Goal: Transaction & Acquisition: Purchase product/service

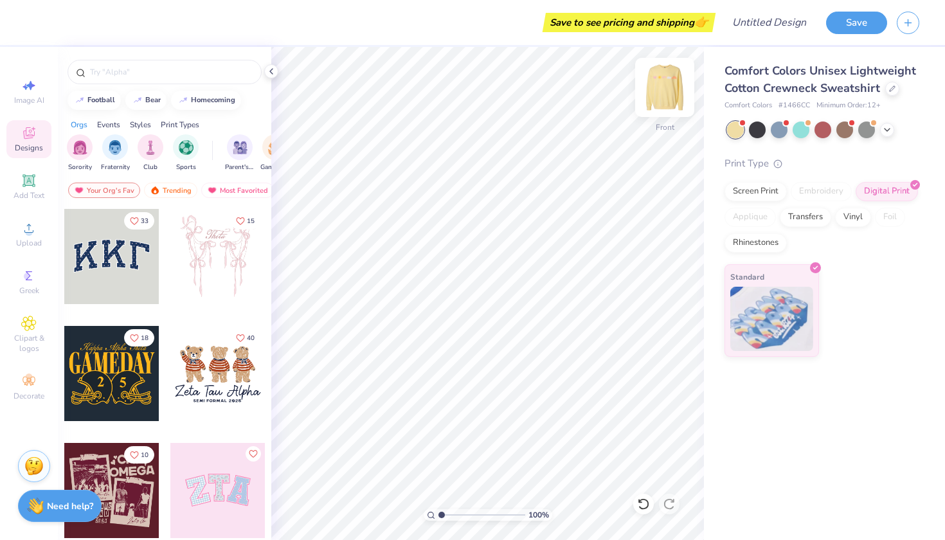
click at [672, 76] on img at bounding box center [664, 87] width 51 height 51
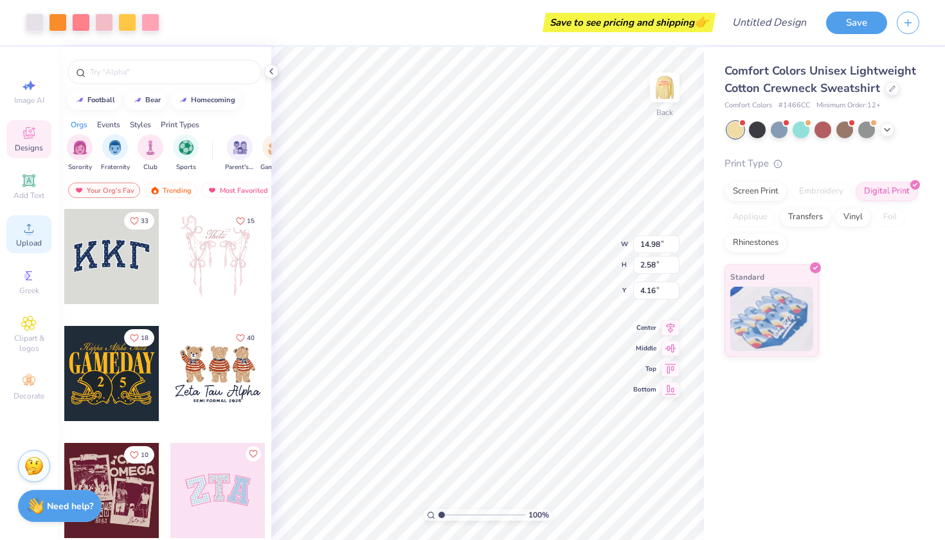
click at [31, 233] on icon at bounding box center [28, 228] width 9 height 9
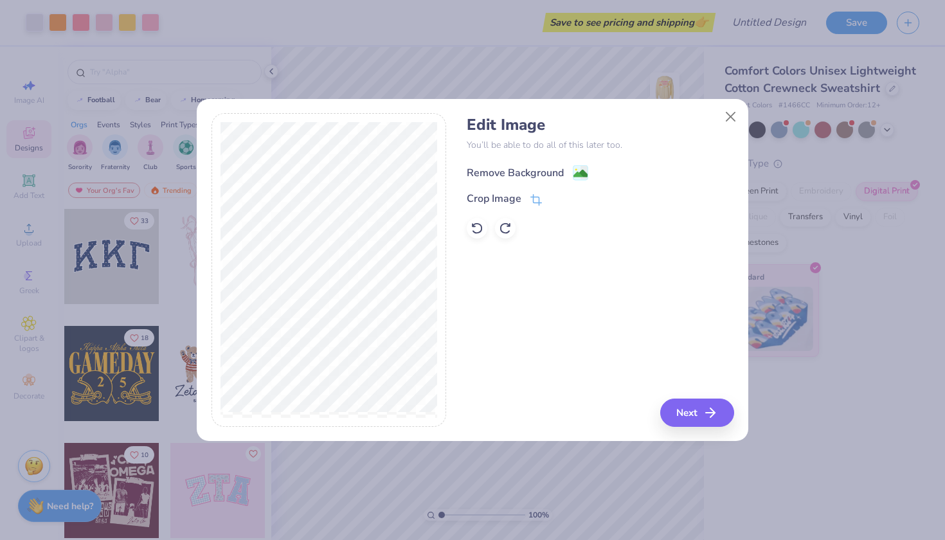
click at [541, 172] on div "Remove Background" at bounding box center [515, 172] width 97 height 15
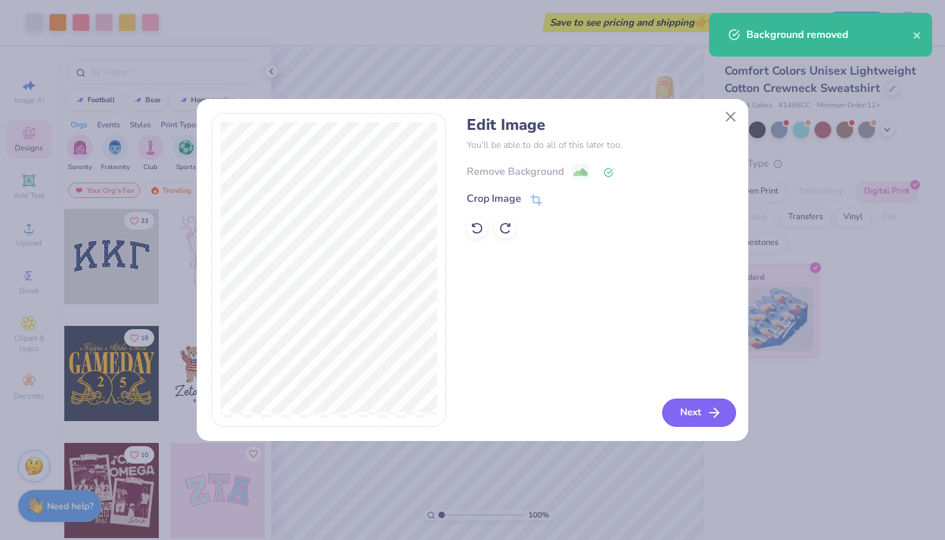
click at [694, 412] on button "Next" at bounding box center [699, 413] width 74 height 28
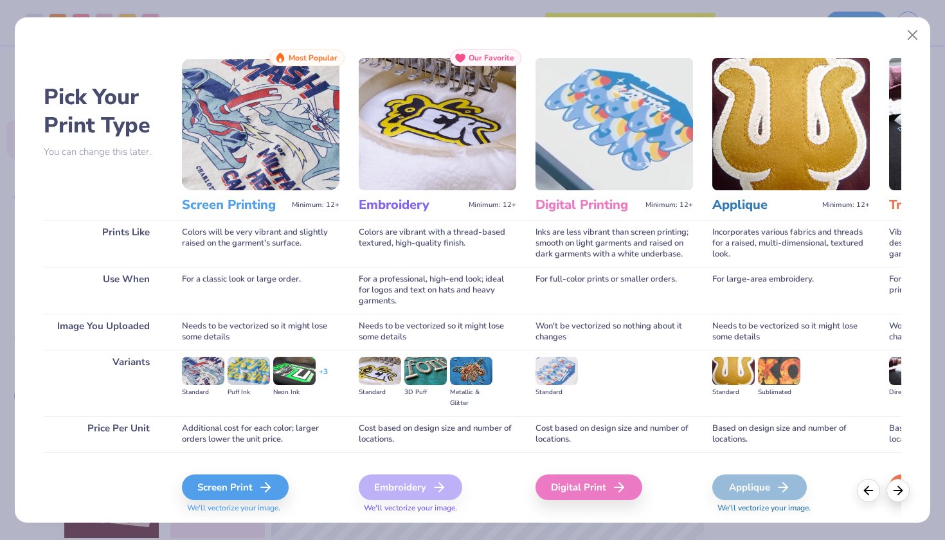
click at [231, 501] on div "Screen Print We'll vectorize your image." at bounding box center [260, 493] width 157 height 39
click at [233, 485] on div "Screen Print" at bounding box center [237, 487] width 107 height 26
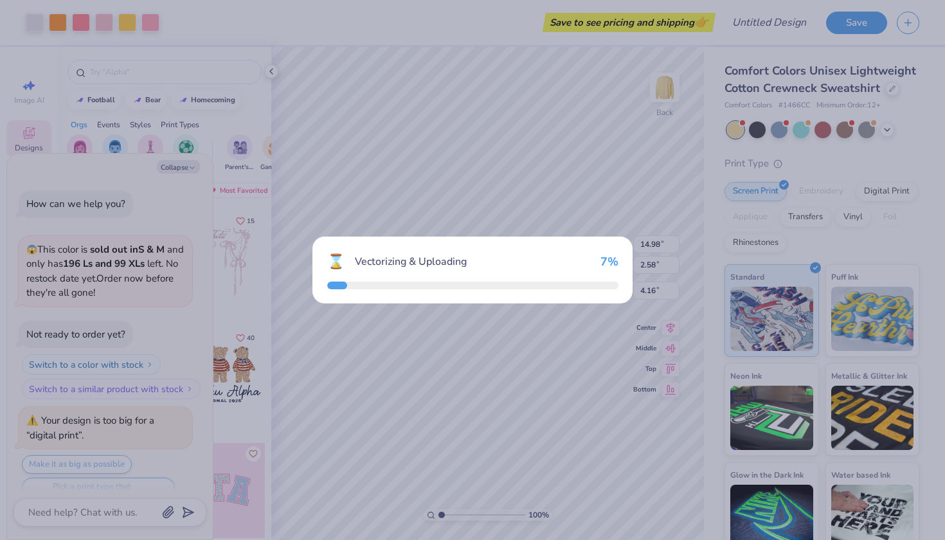
scroll to position [1082, 0]
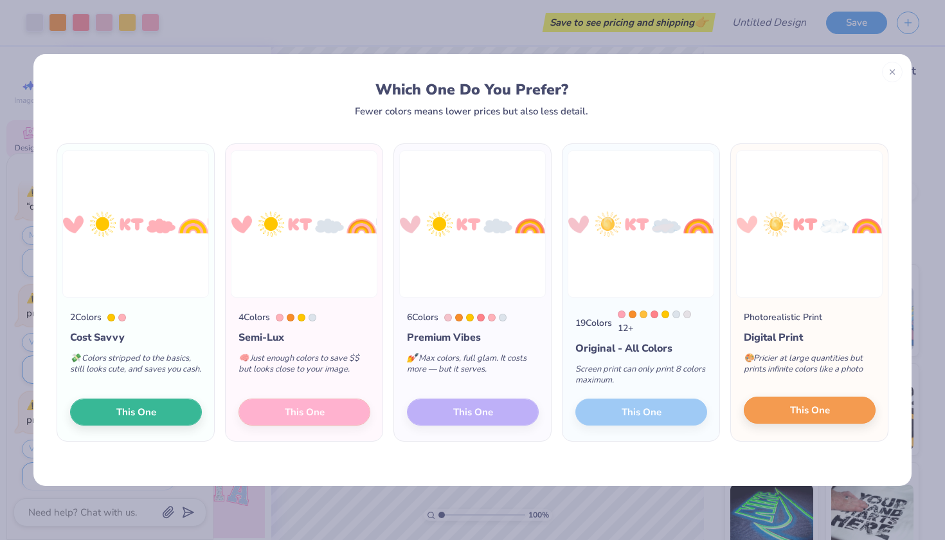
click at [777, 413] on button "This One" at bounding box center [810, 410] width 132 height 27
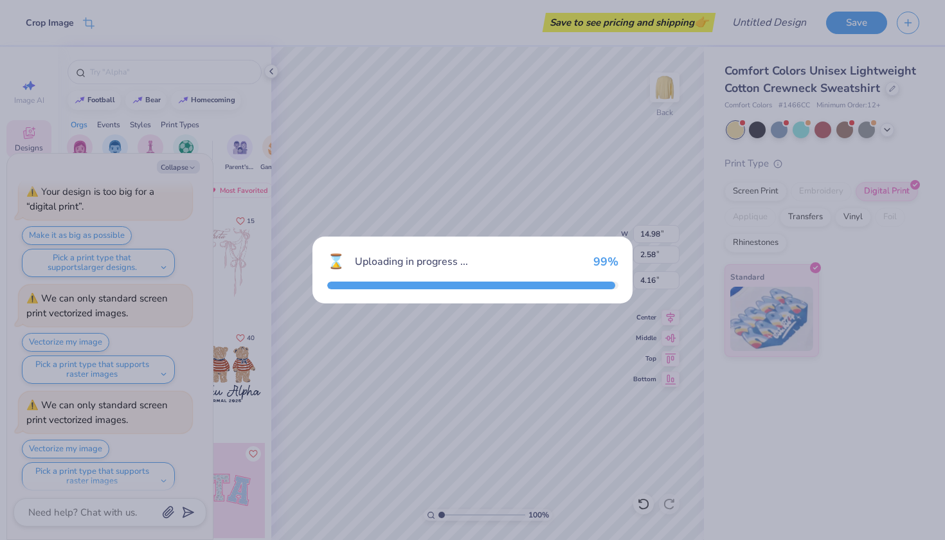
type textarea "x"
type input "15.00"
type input "2.61"
type input "10.69"
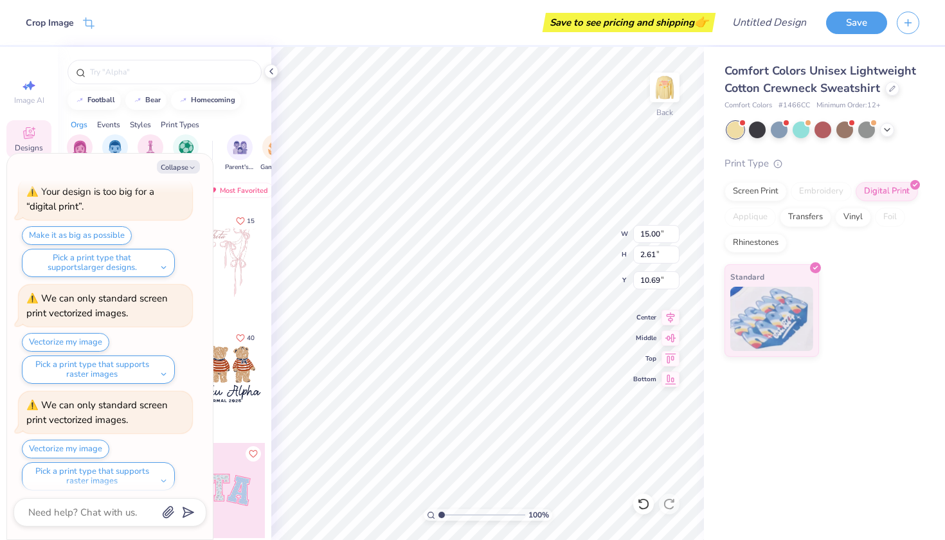
type textarea "x"
type input "14.98"
type input "2.58"
type input "4.16"
type textarea "x"
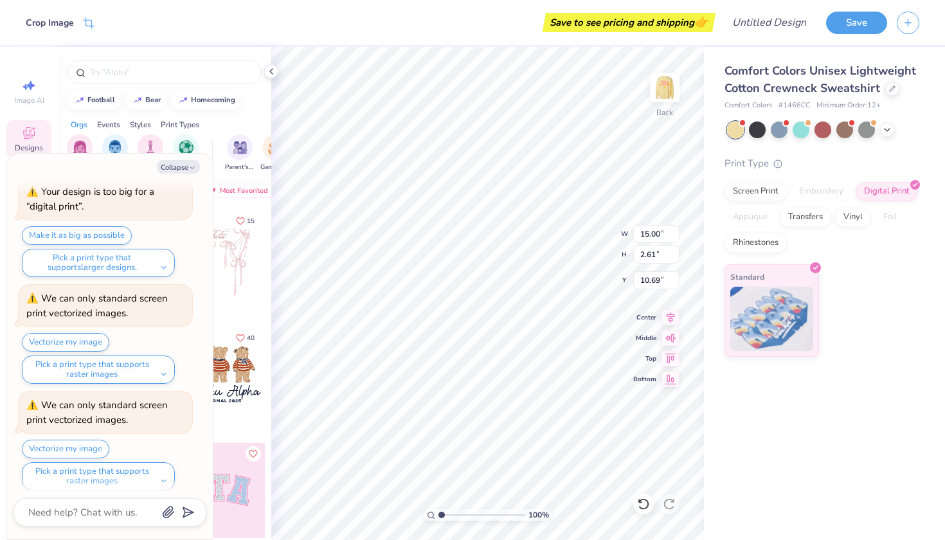
type input "4.78"
click at [190, 165] on icon "button" at bounding box center [192, 168] width 8 height 8
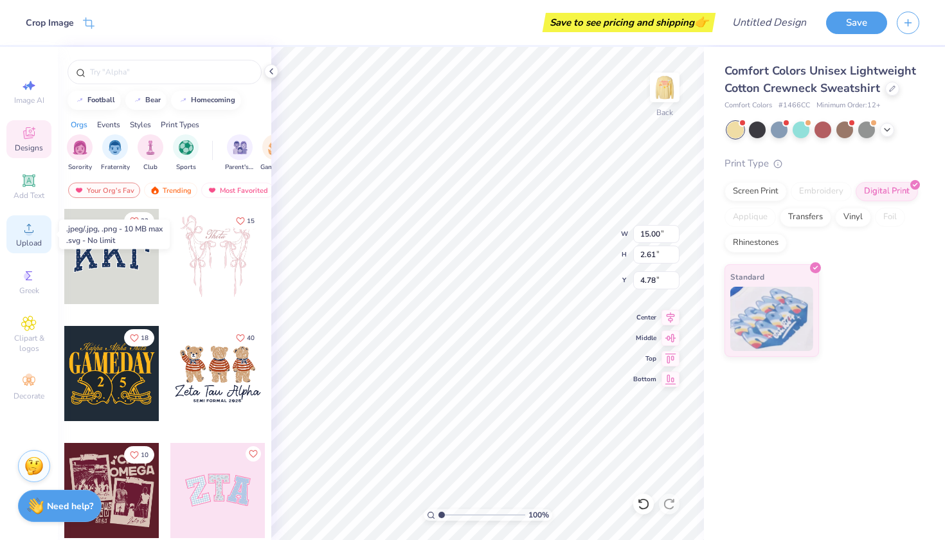
click at [11, 236] on div "Upload" at bounding box center [28, 234] width 45 height 38
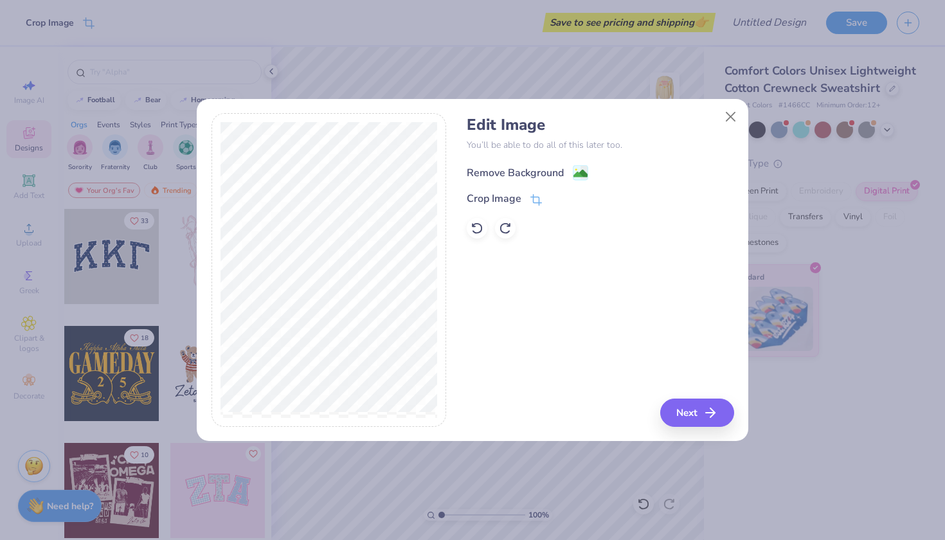
click at [510, 169] on div "Remove Background" at bounding box center [515, 172] width 97 height 15
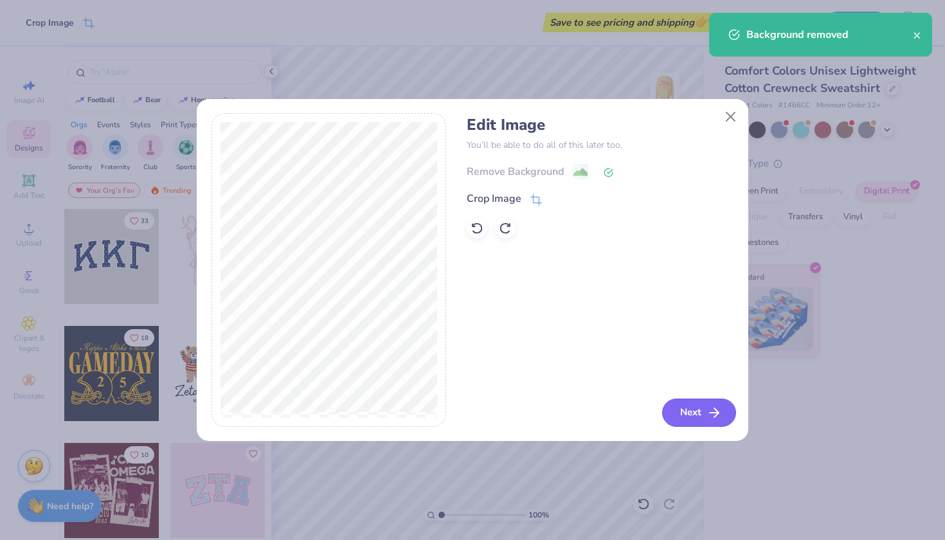
click at [666, 408] on button "Next" at bounding box center [699, 413] width 74 height 28
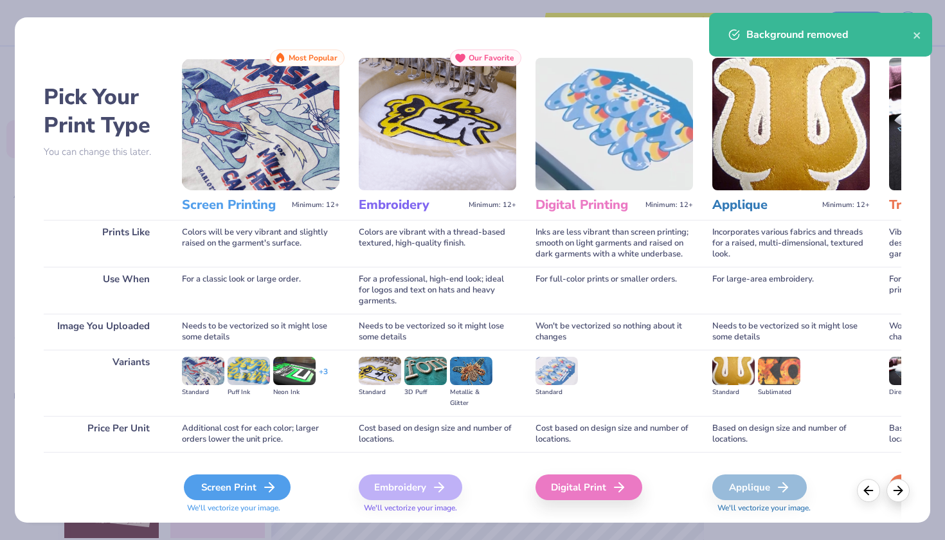
click at [273, 487] on polyline at bounding box center [271, 487] width 4 height 9
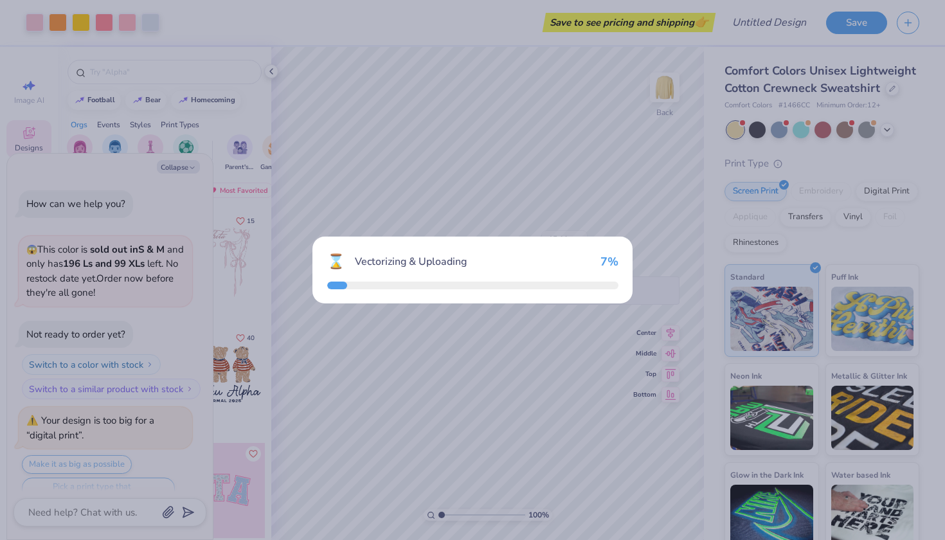
scroll to position [1295, 0]
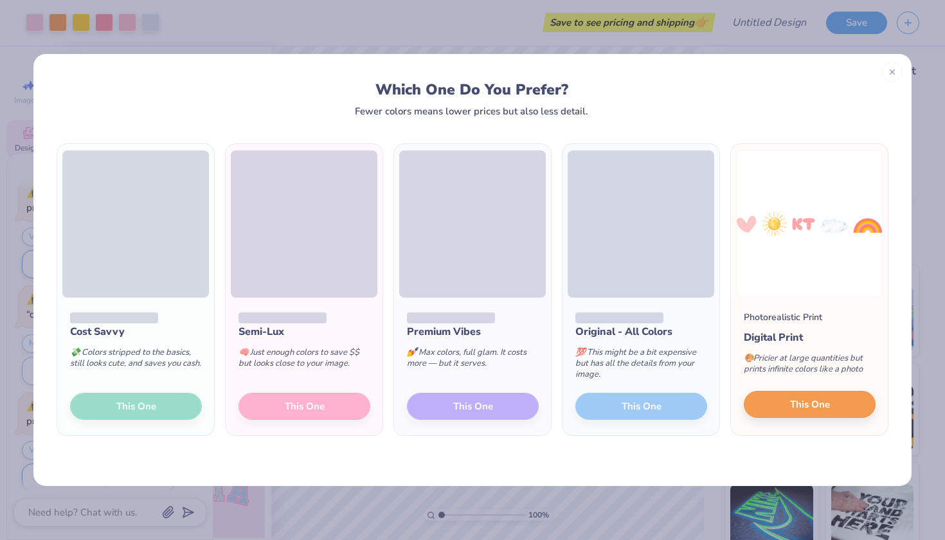
click at [798, 402] on button "This One" at bounding box center [810, 404] width 132 height 27
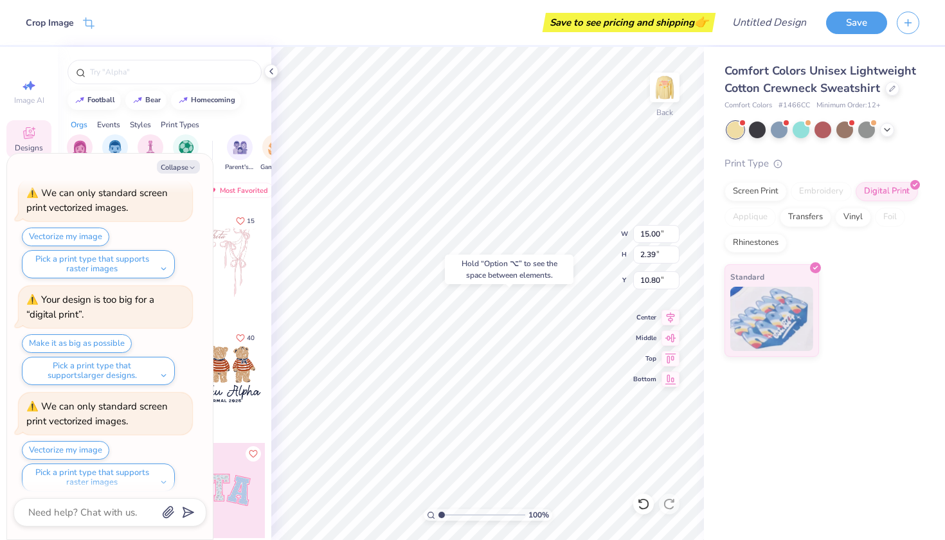
type textarea "x"
type input "14.99"
type input "2.58"
type input "4.80"
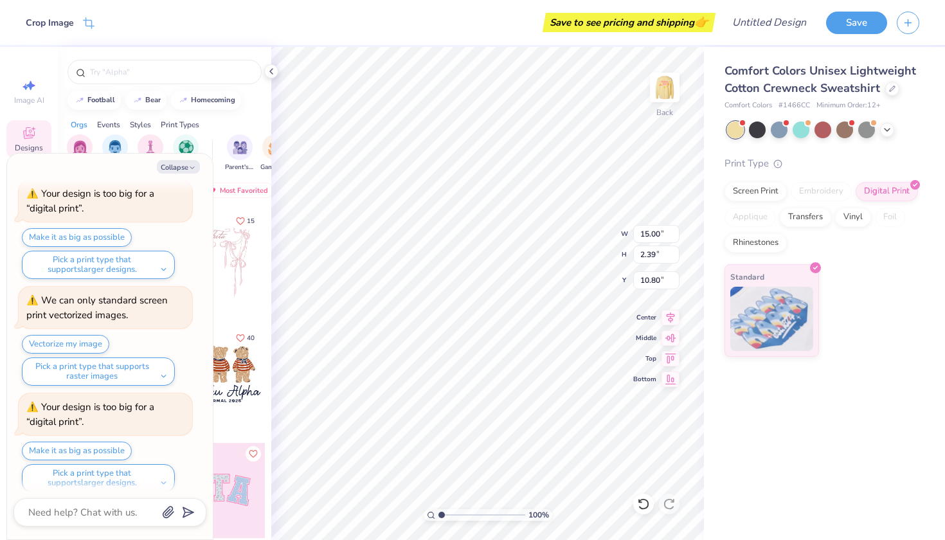
type textarea "x"
type input "4.16"
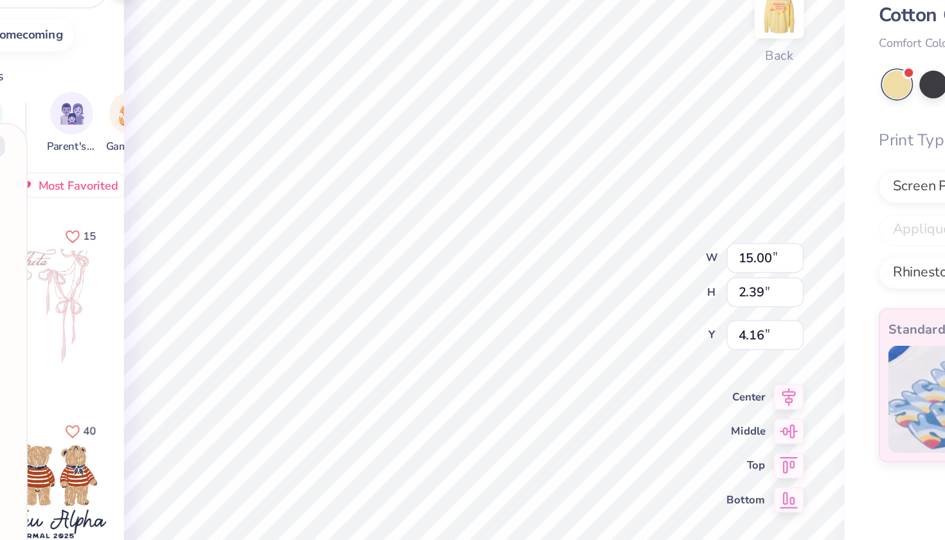
type textarea "x"
type input "4.76"
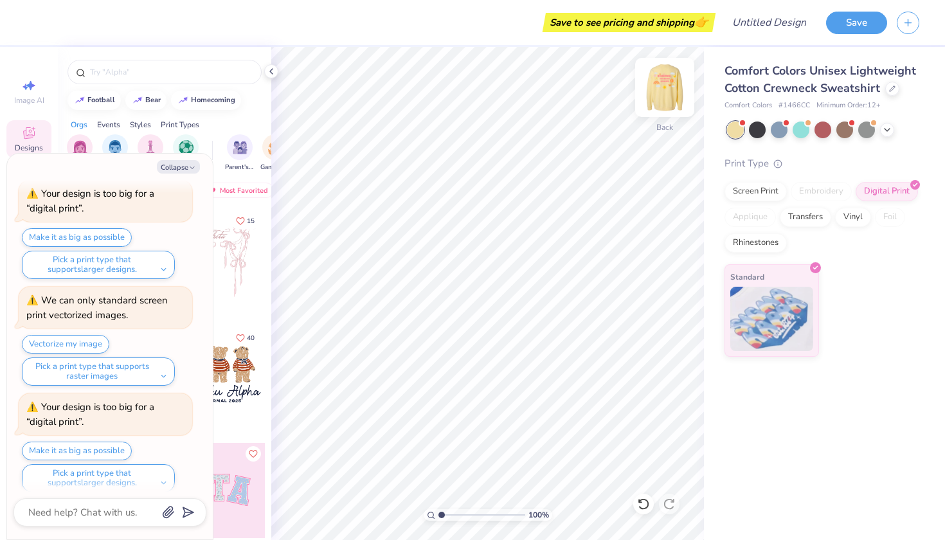
click at [665, 101] on img at bounding box center [664, 87] width 51 height 51
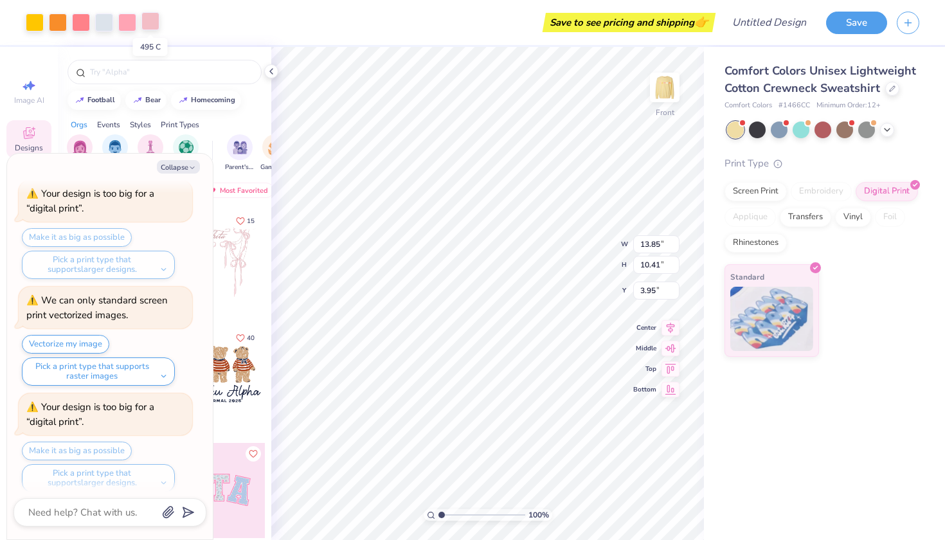
click at [150, 17] on div at bounding box center [150, 21] width 18 height 18
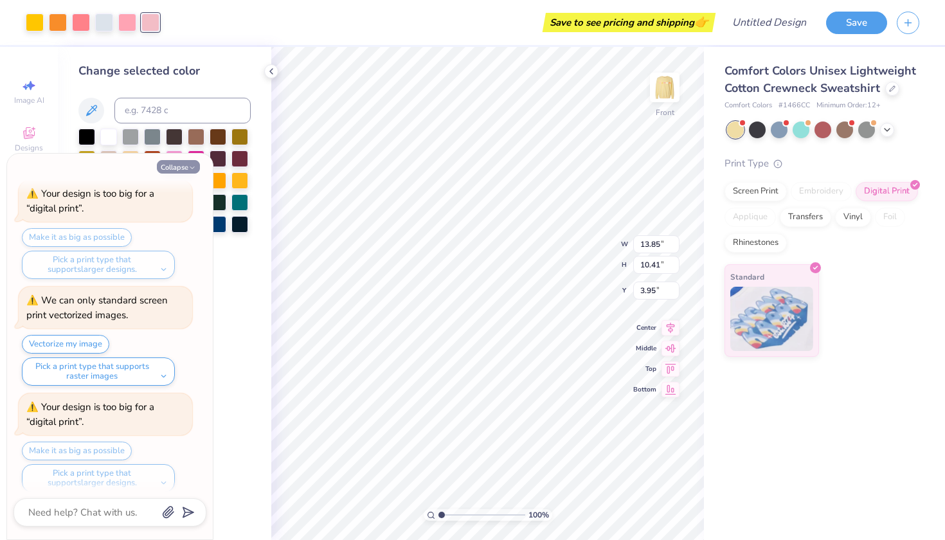
click at [191, 168] on icon "button" at bounding box center [192, 168] width 8 height 8
type textarea "x"
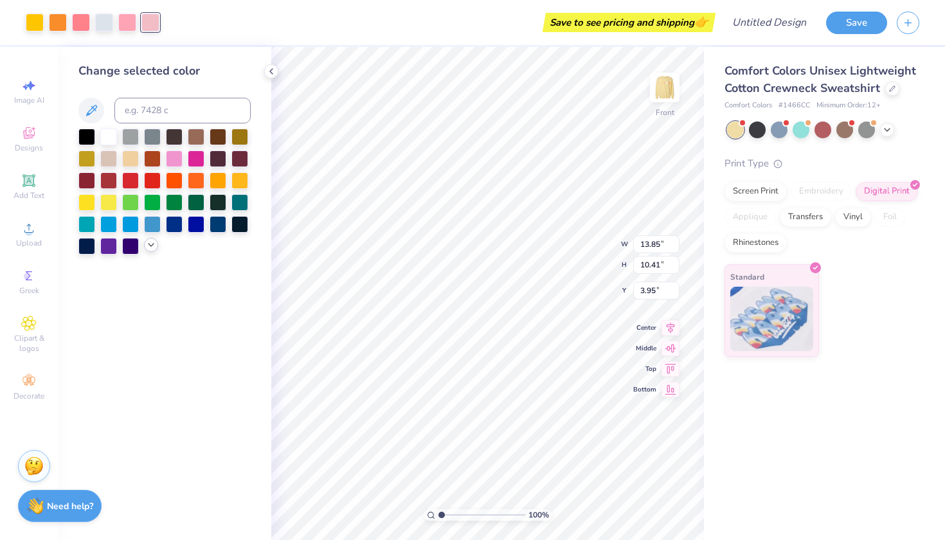
click at [155, 249] on icon at bounding box center [151, 245] width 10 height 10
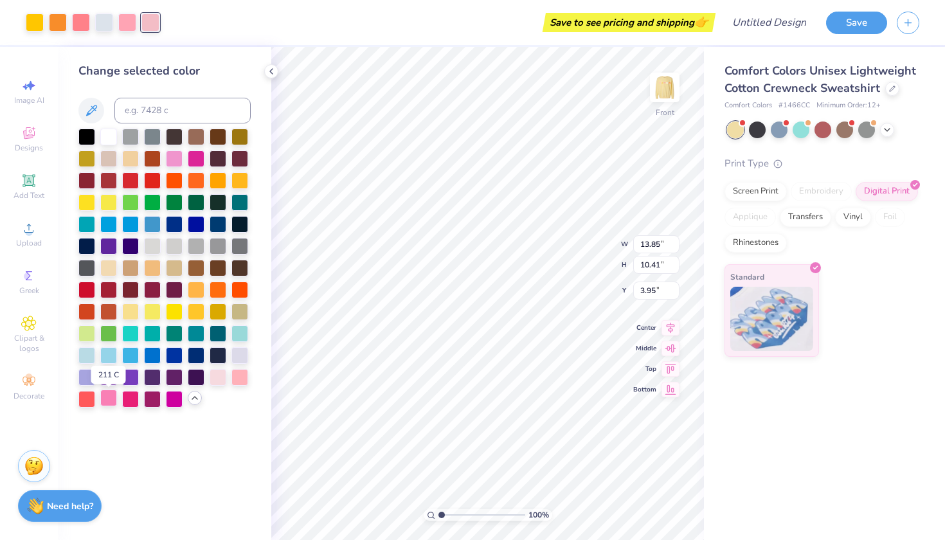
click at [112, 400] on div at bounding box center [108, 398] width 17 height 17
click at [240, 373] on div at bounding box center [239, 376] width 17 height 17
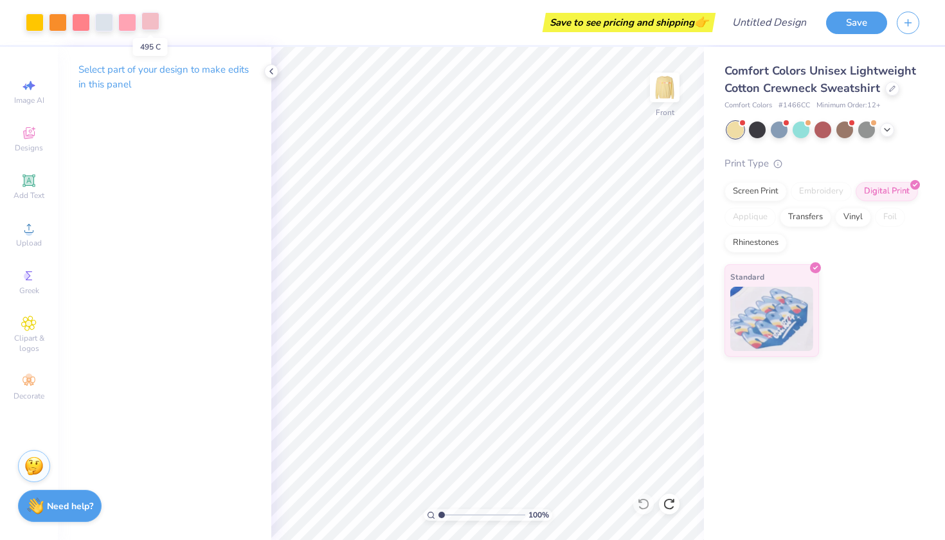
click at [155, 24] on div at bounding box center [150, 21] width 18 height 18
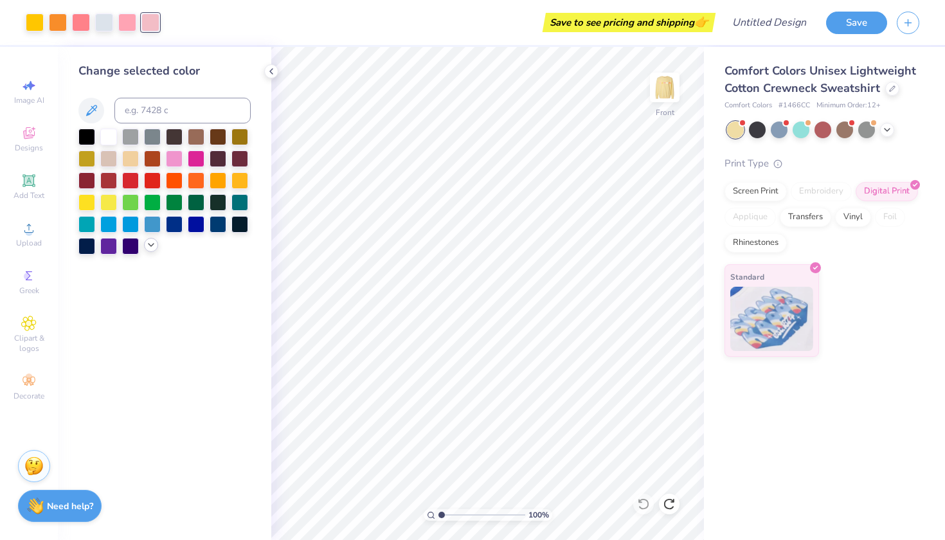
click at [148, 252] on div at bounding box center [151, 245] width 14 height 14
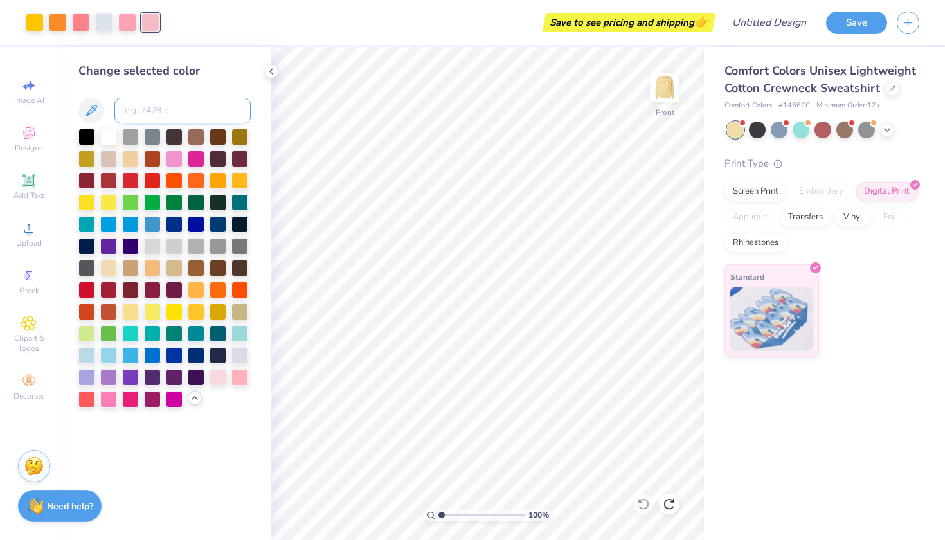
click at [152, 112] on input at bounding box center [182, 111] width 136 height 26
type input "1765"
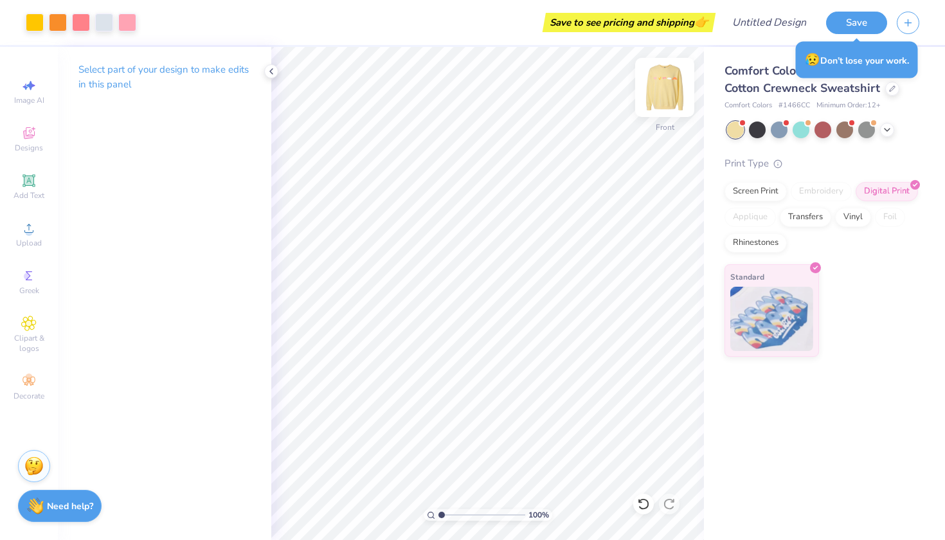
click at [681, 84] on img at bounding box center [664, 87] width 51 height 51
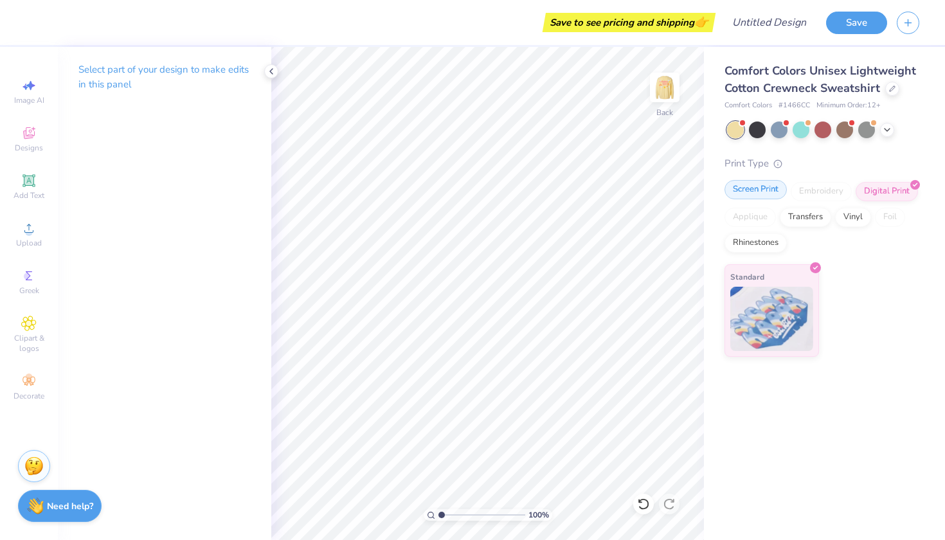
click at [764, 195] on div "Screen Print" at bounding box center [755, 189] width 62 height 19
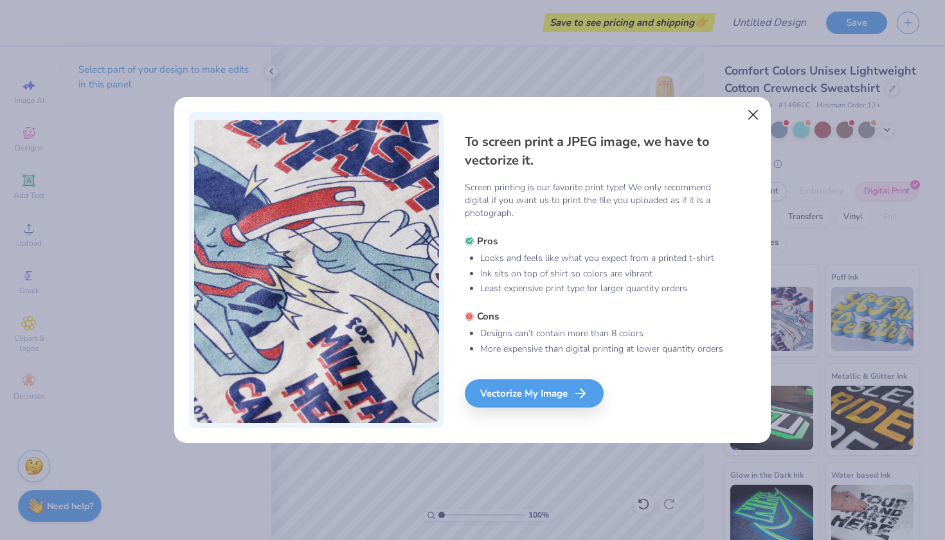
click at [761, 114] on button "Close" at bounding box center [753, 115] width 24 height 24
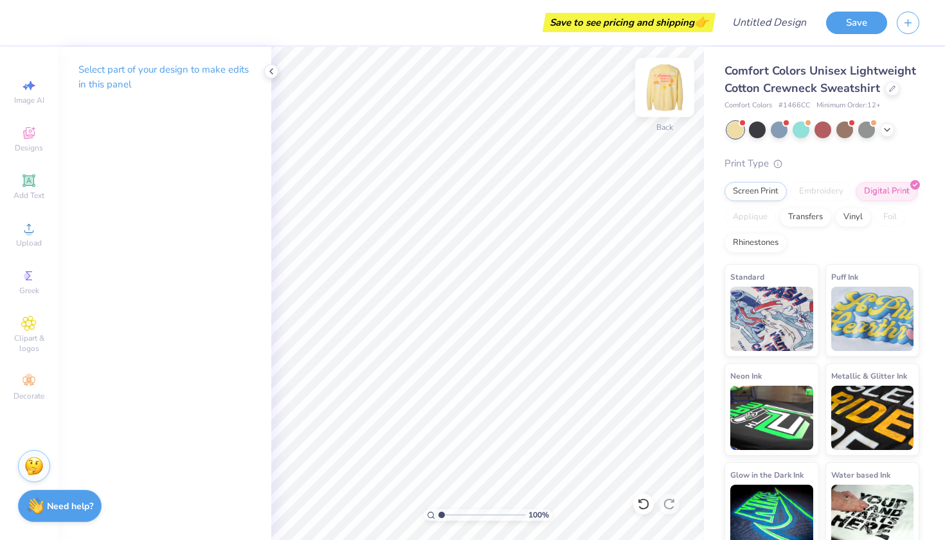
click at [674, 81] on img at bounding box center [664, 87] width 51 height 51
click at [449, 4] on div "Save to see pricing and shipping 👉" at bounding box center [373, 22] width 677 height 45
click at [24, 232] on icon at bounding box center [28, 227] width 15 height 15
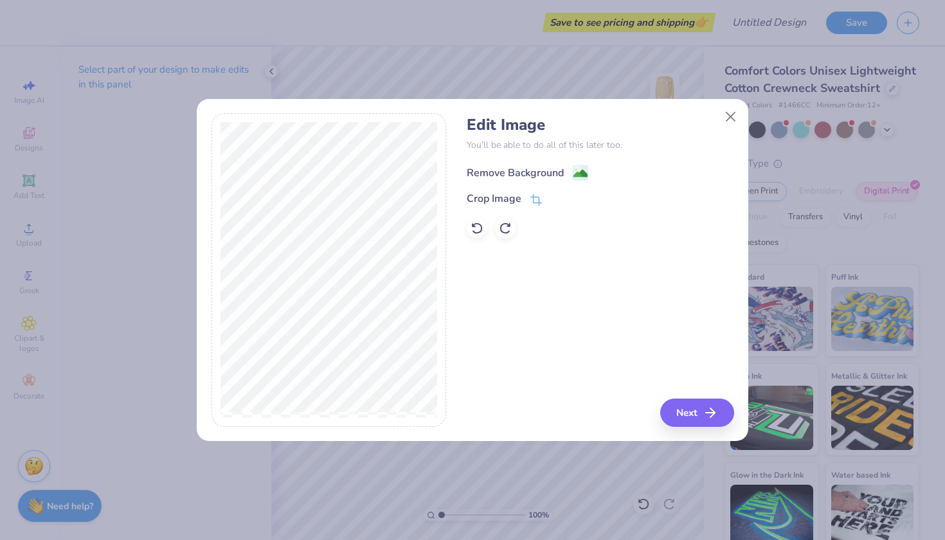
click at [523, 166] on div "Remove Background" at bounding box center [515, 172] width 97 height 15
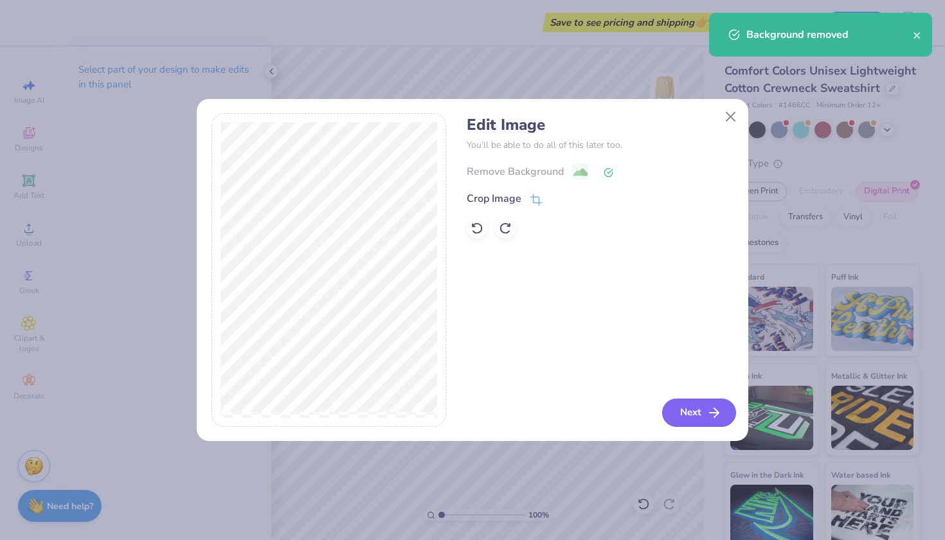
click at [703, 419] on button "Next" at bounding box center [699, 413] width 74 height 28
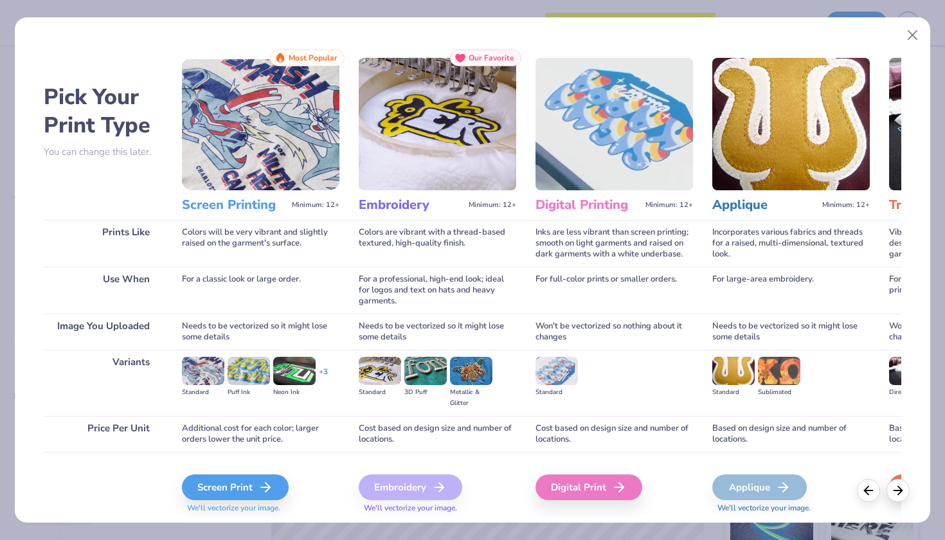
click at [254, 503] on span "We'll vectorize your image." at bounding box center [260, 508] width 157 height 11
click at [253, 494] on div "Screen Print" at bounding box center [237, 487] width 107 height 26
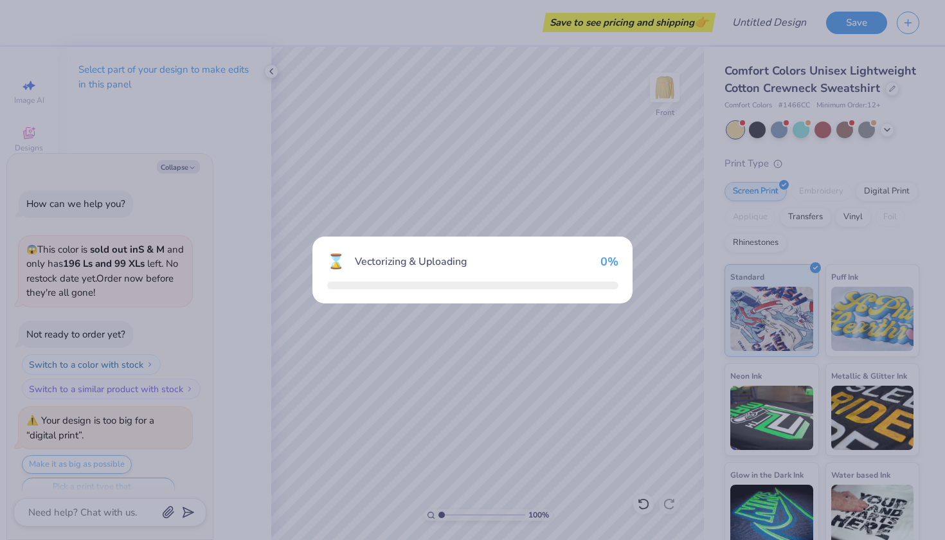
scroll to position [1507, 0]
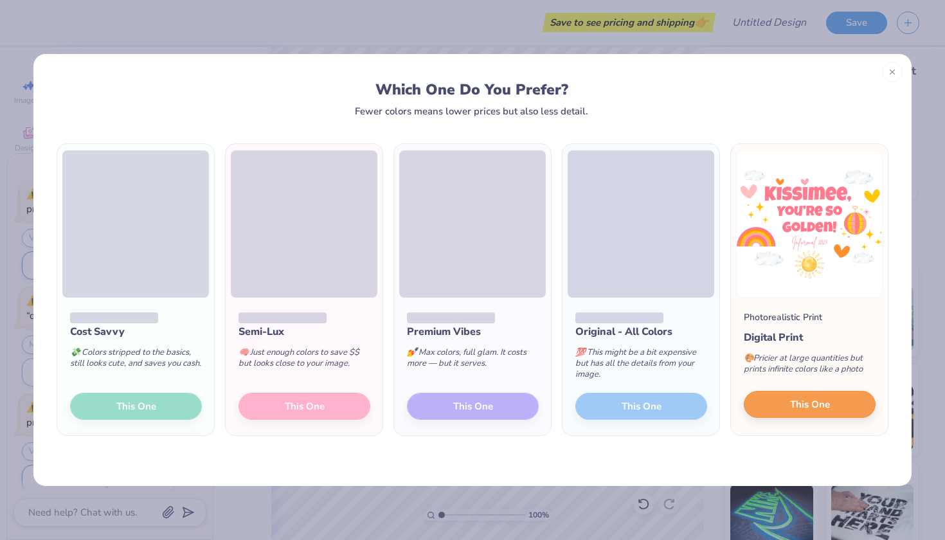
click at [857, 415] on button "This One" at bounding box center [810, 404] width 132 height 27
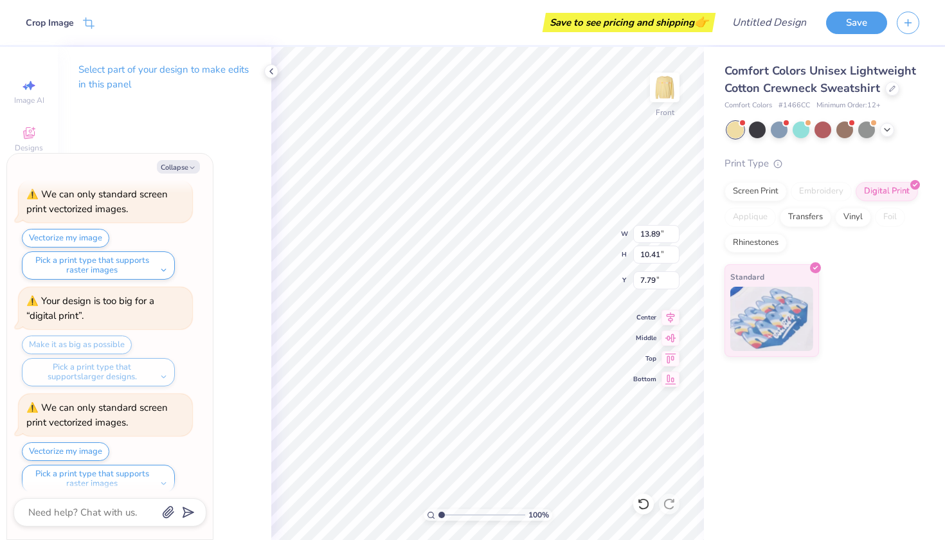
type textarea "x"
type input "3.00"
type textarea "x"
type input "3.61"
type textarea "x"
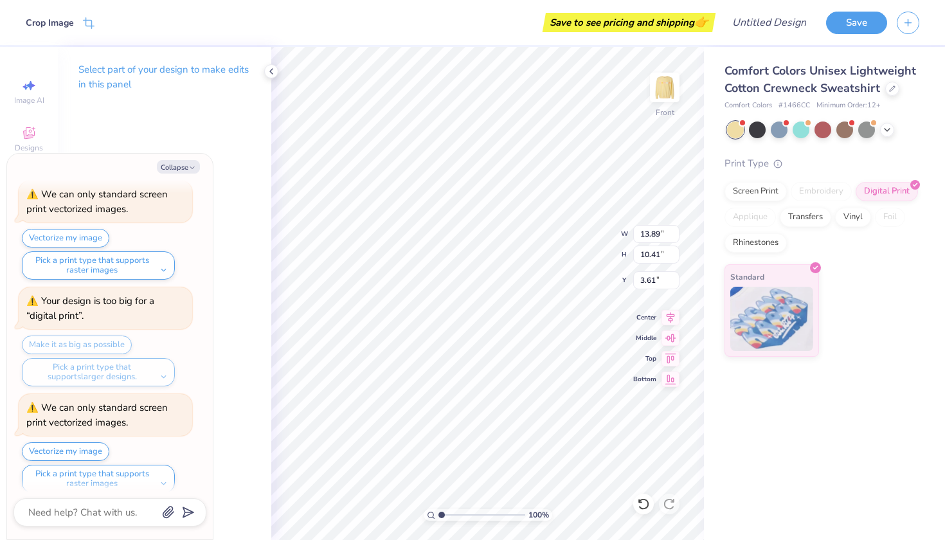
type input "4.43"
type textarea "x"
type input "4.22"
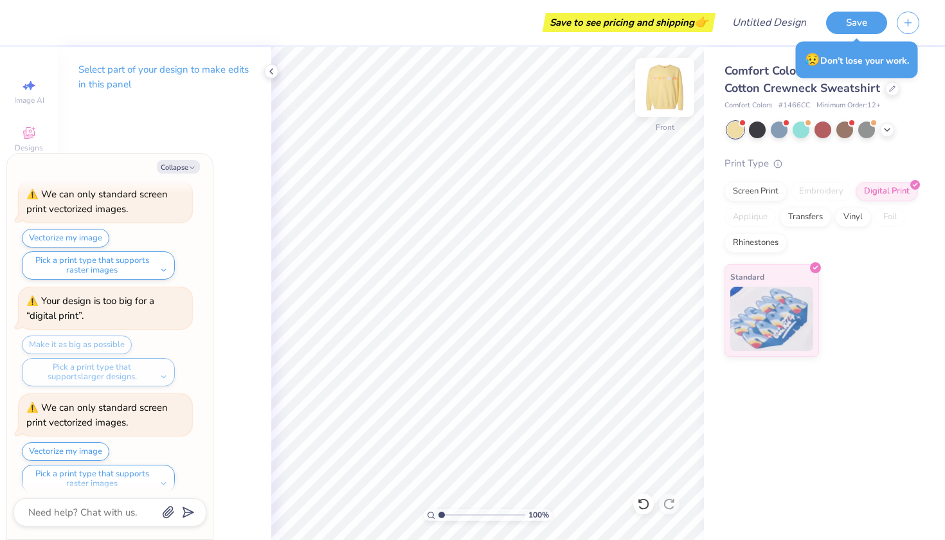
click at [665, 91] on img at bounding box center [664, 87] width 51 height 51
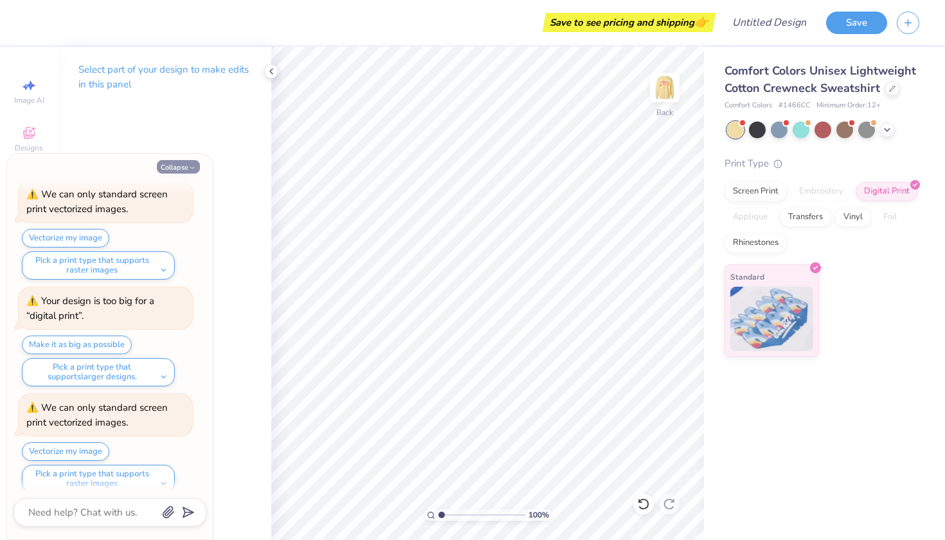
click at [170, 165] on button "Collapse" at bounding box center [178, 166] width 43 height 13
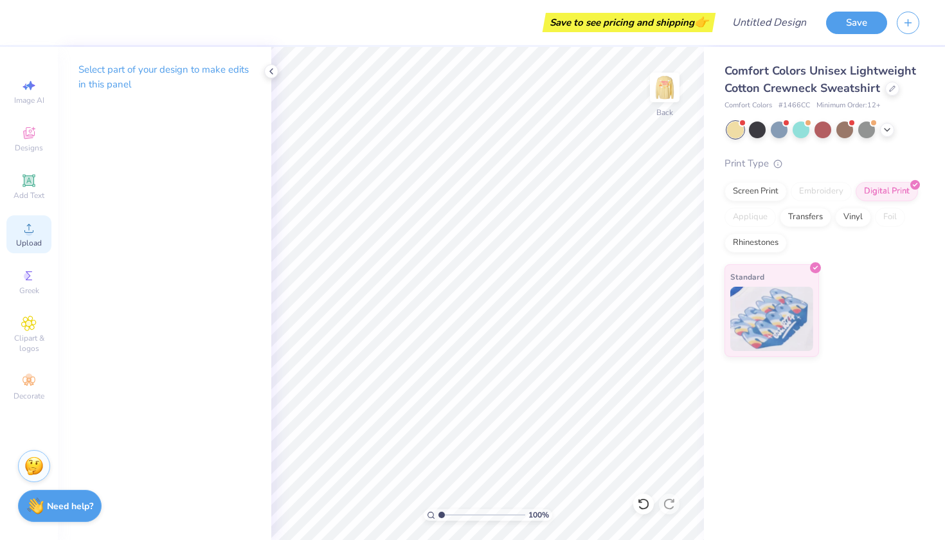
click at [30, 246] on span "Upload" at bounding box center [29, 243] width 26 height 10
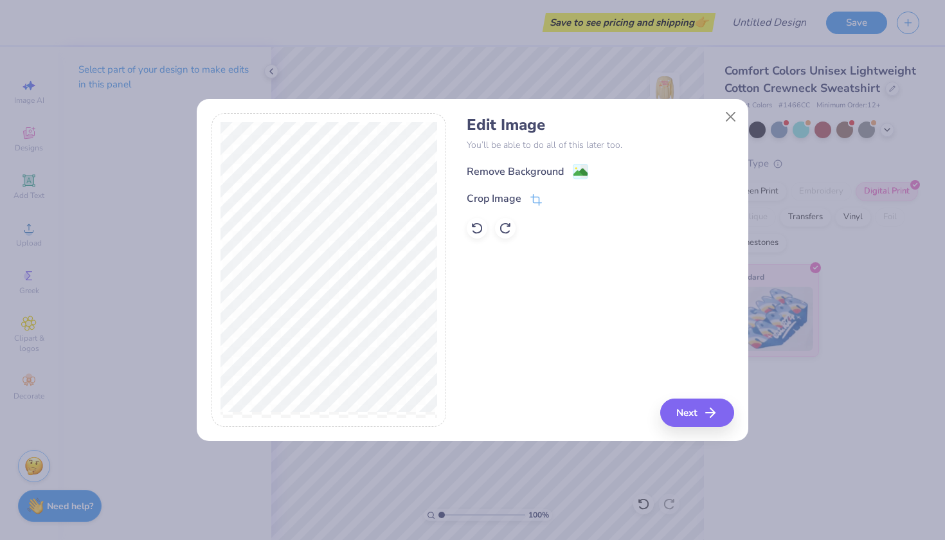
click at [523, 164] on div "Remove Background" at bounding box center [515, 171] width 97 height 15
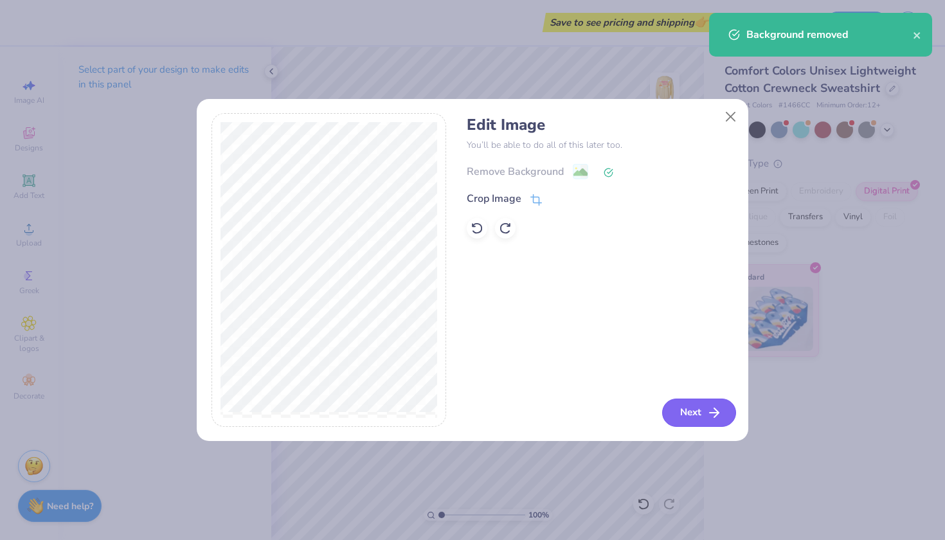
click at [678, 424] on button "Next" at bounding box center [699, 413] width 74 height 28
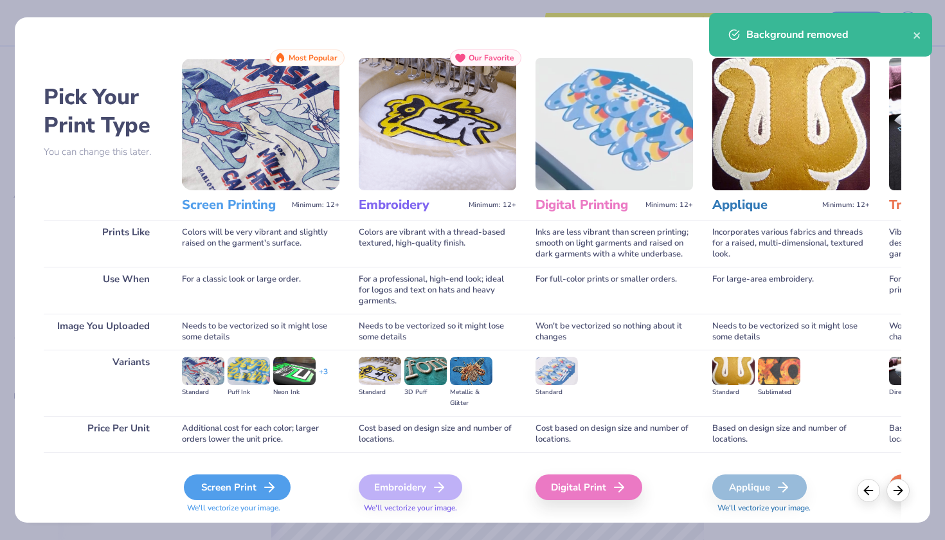
click at [264, 478] on div "Screen Print" at bounding box center [237, 487] width 107 height 26
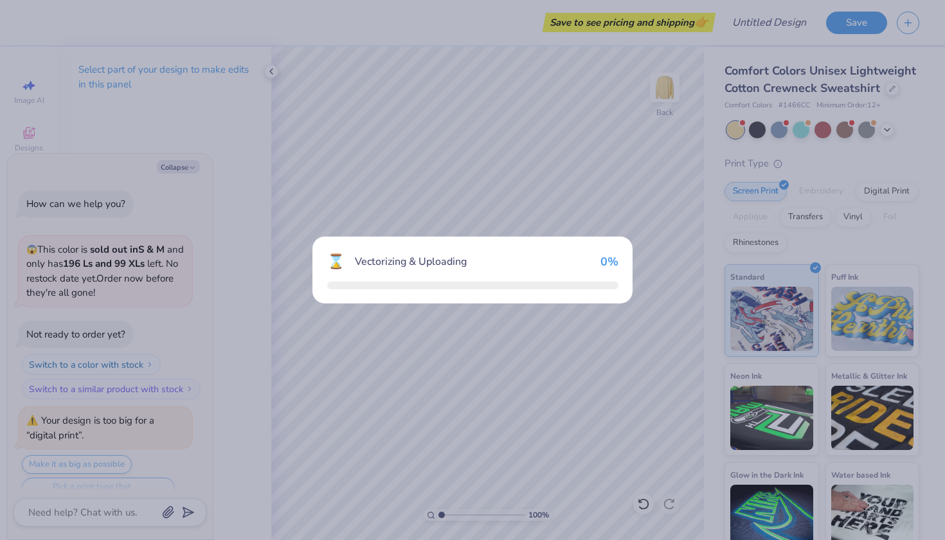
scroll to position [1613, 0]
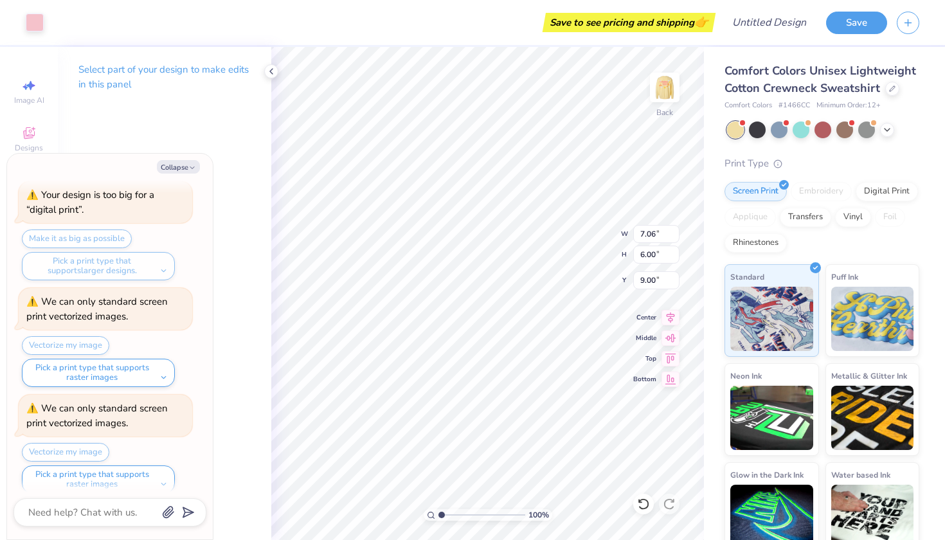
type textarea "x"
type input "3.39"
type input "2.88"
type textarea "x"
type input "4.93"
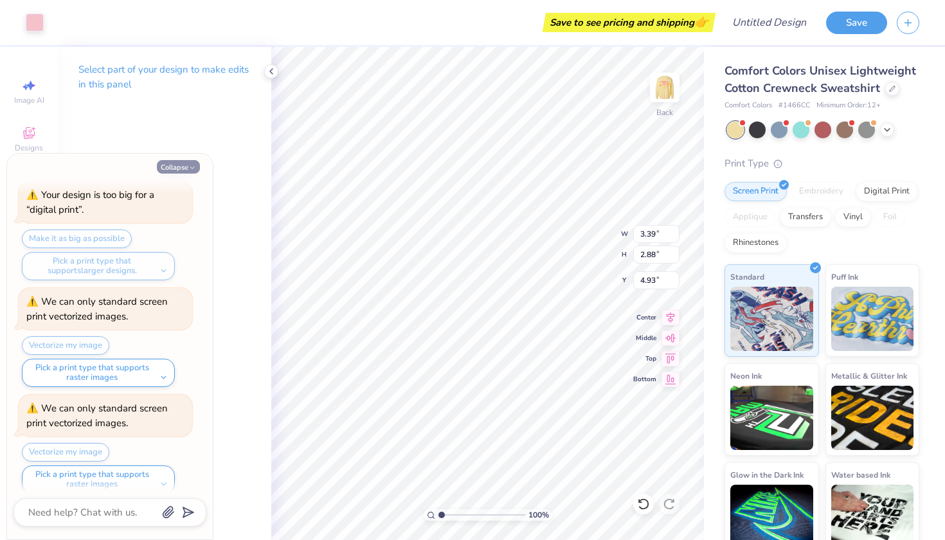
click at [191, 170] on icon "button" at bounding box center [192, 168] width 8 height 8
type textarea "x"
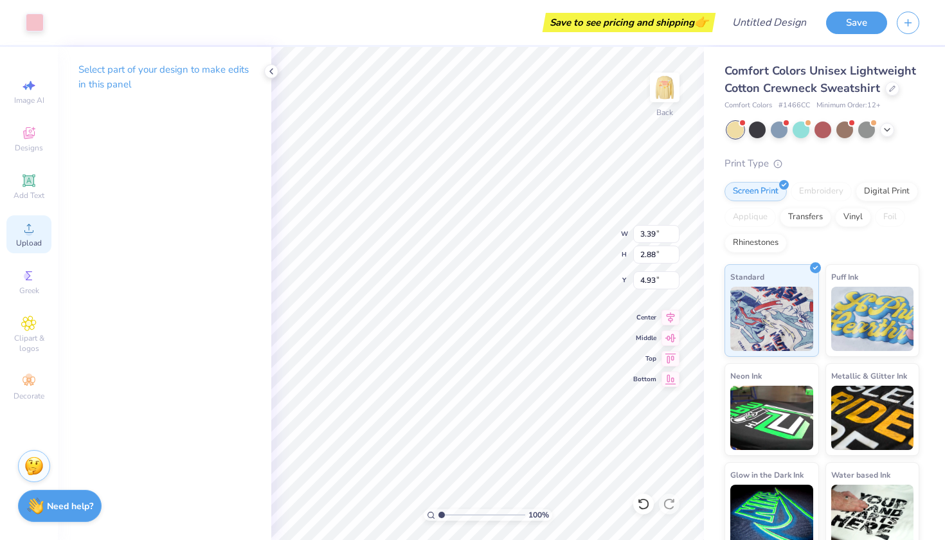
click at [17, 237] on div "Upload" at bounding box center [28, 234] width 45 height 38
click at [30, 240] on span "Upload" at bounding box center [29, 243] width 26 height 10
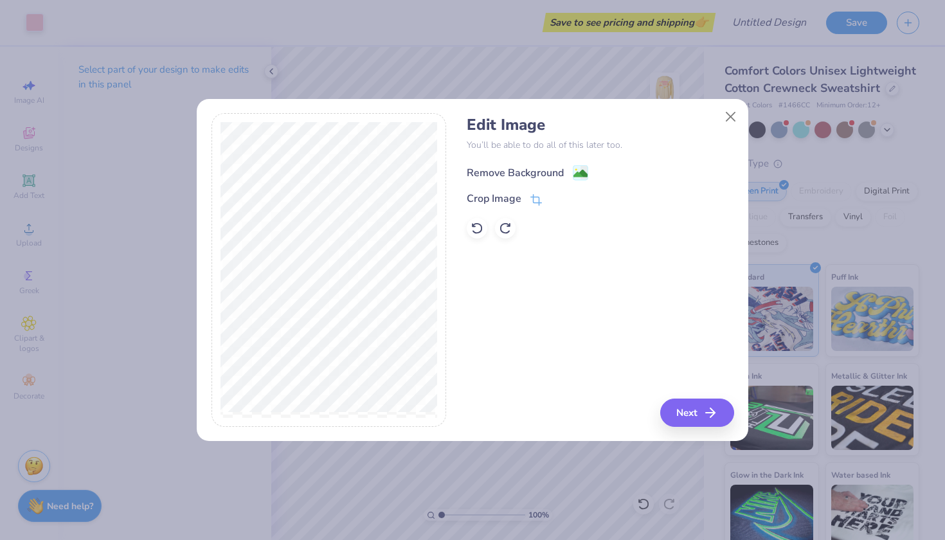
click at [538, 166] on div "Remove Background" at bounding box center [515, 172] width 97 height 15
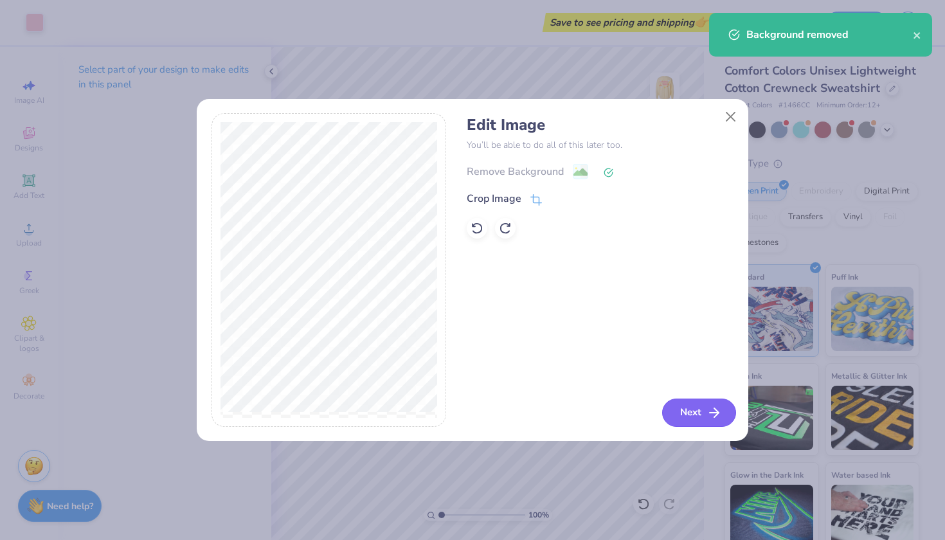
click at [685, 419] on button "Next" at bounding box center [699, 413] width 74 height 28
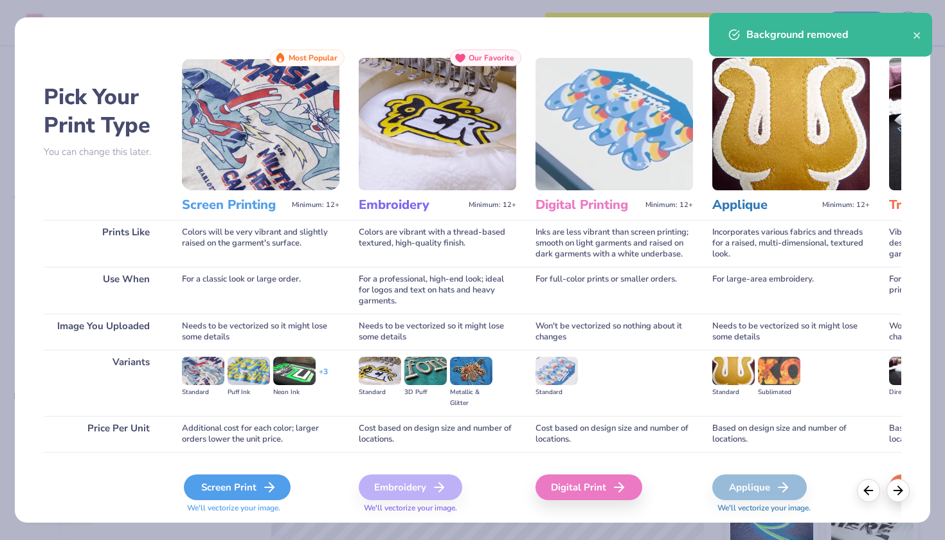
click at [226, 496] on div "Screen Print" at bounding box center [237, 487] width 107 height 26
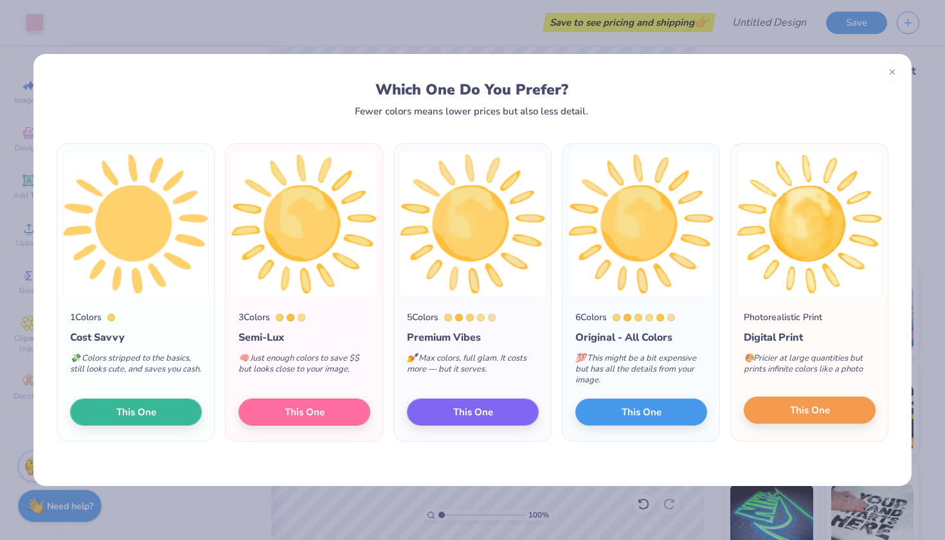
click at [788, 408] on button "This One" at bounding box center [810, 410] width 132 height 27
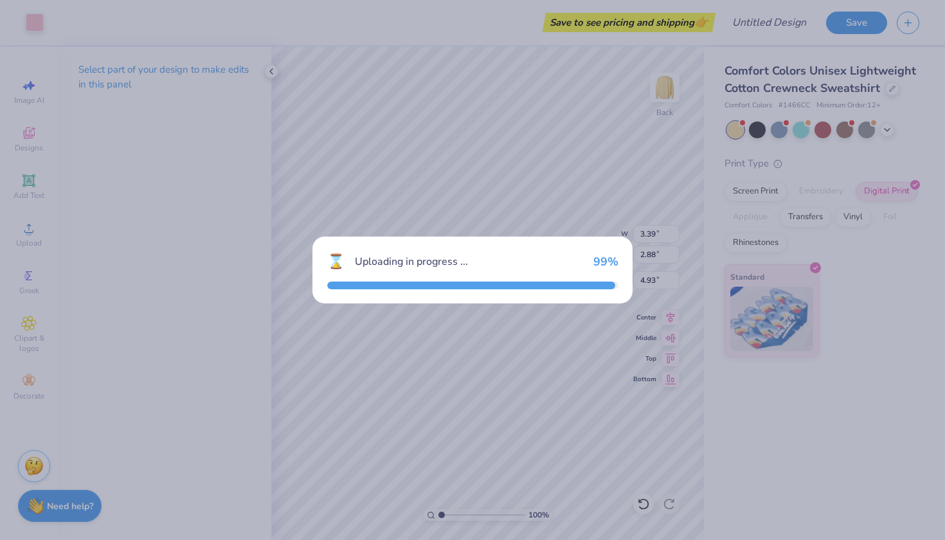
type input "9.00"
type input "8.67"
type input "7.66"
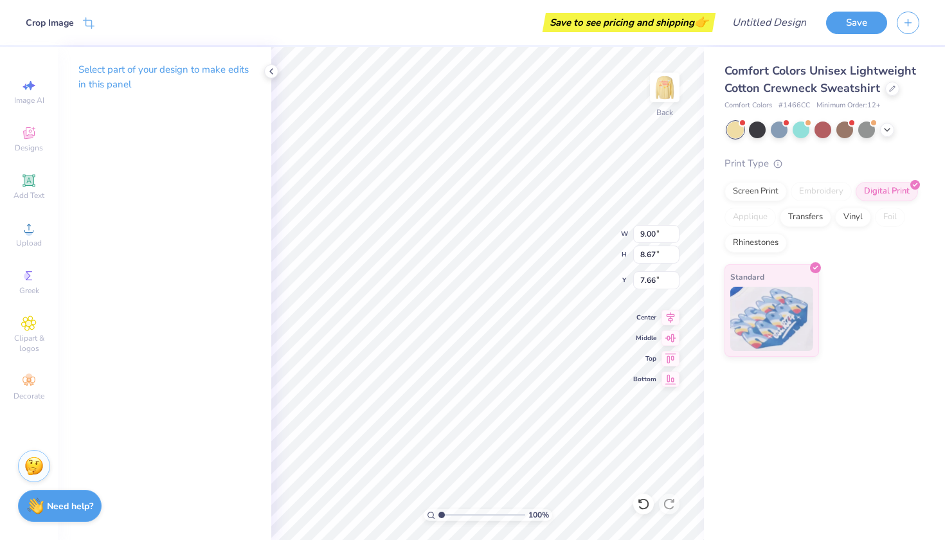
type input "4.21"
type input "4.06"
type input "4.34"
click at [480, 2] on div "Save to see pricing and shipping 👉" at bounding box center [408, 22] width 608 height 45
click at [39, 188] on div "Add Text" at bounding box center [28, 187] width 45 height 38
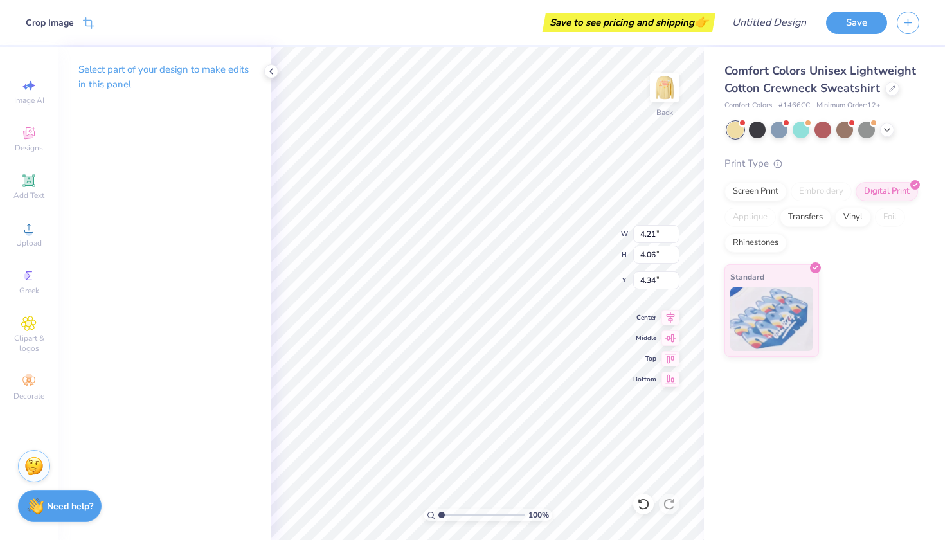
type input "6.04"
type input "1.75"
type input "11.13"
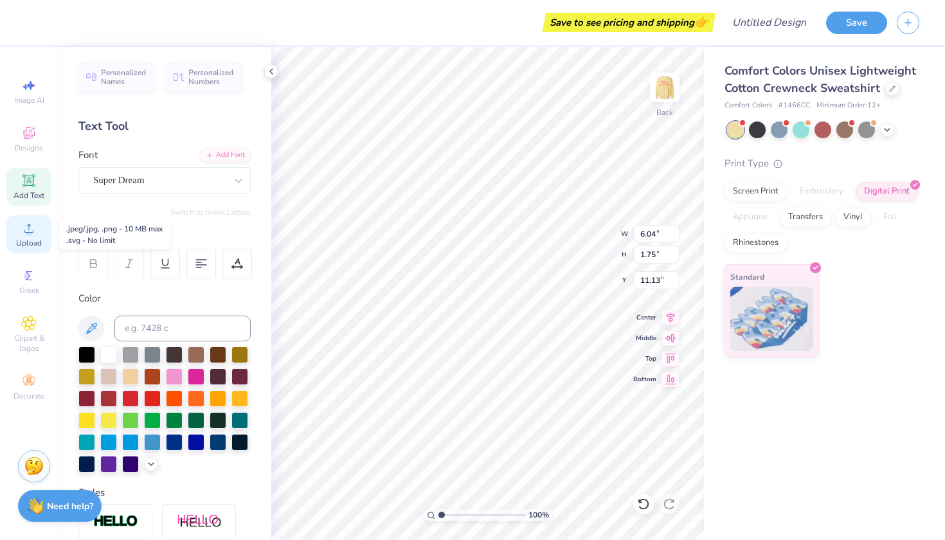
click at [46, 247] on div "Upload" at bounding box center [28, 234] width 45 height 38
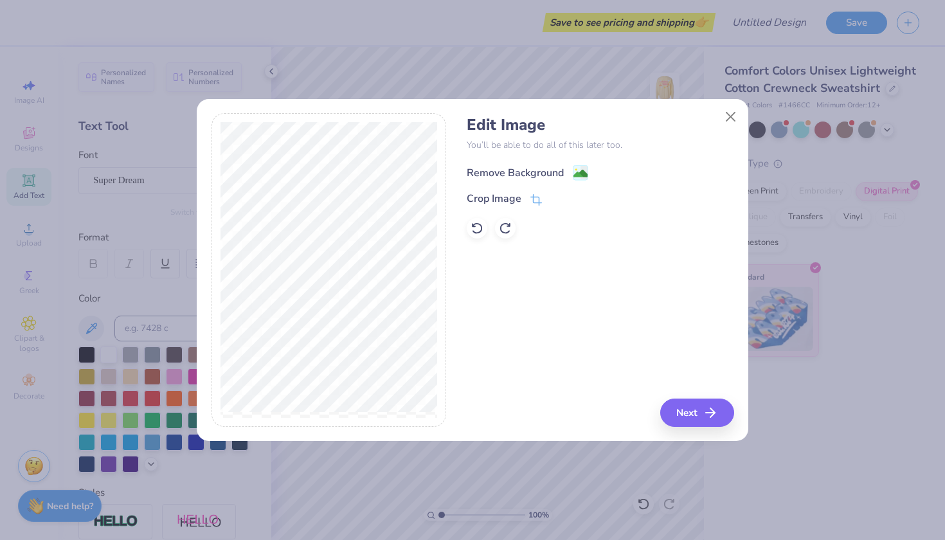
click at [476, 178] on div "Remove Background" at bounding box center [515, 172] width 97 height 15
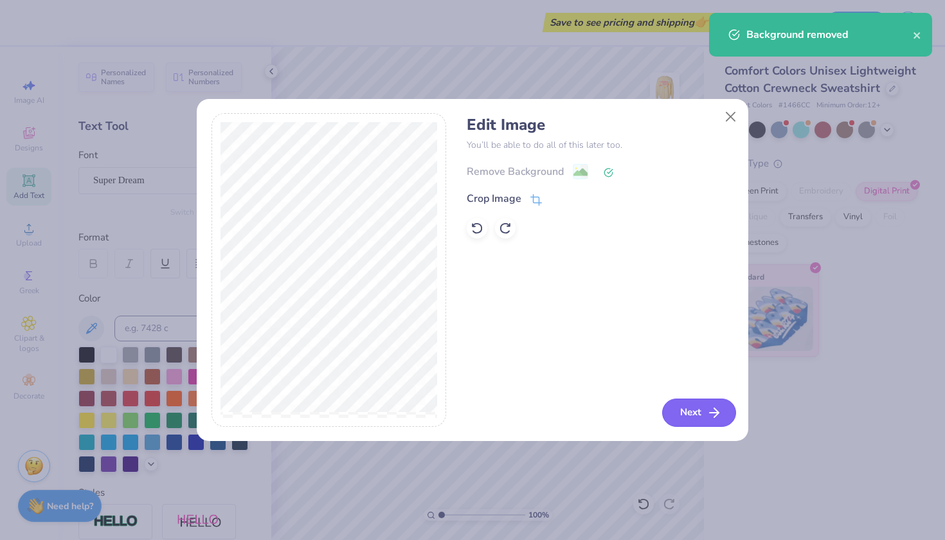
click at [687, 410] on button "Next" at bounding box center [699, 413] width 74 height 28
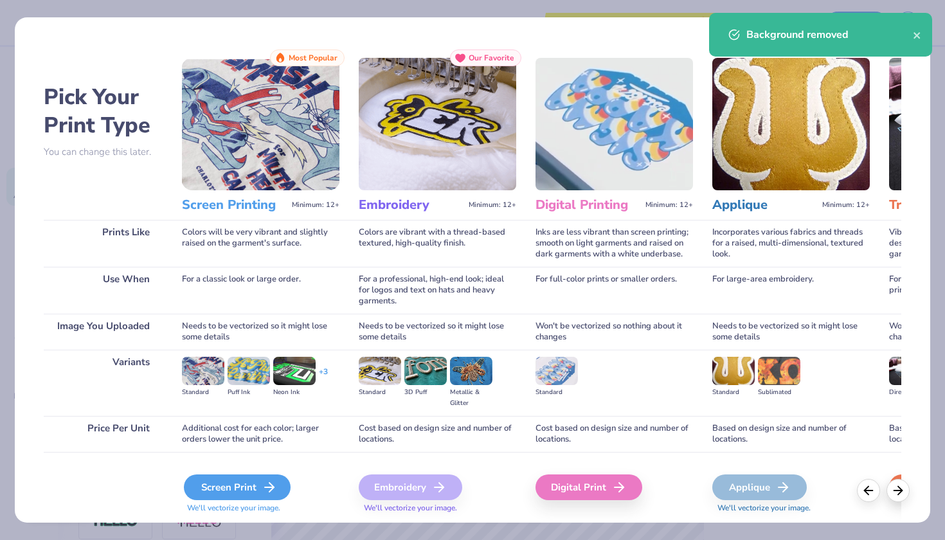
click at [254, 493] on div "Screen Print" at bounding box center [237, 487] width 107 height 26
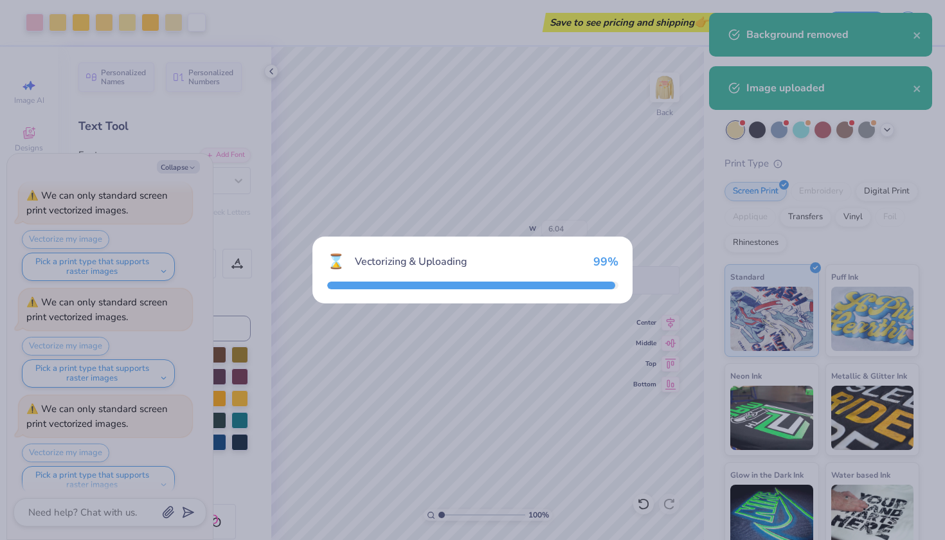
type textarea "x"
type input "8.09"
type input "4.27"
type input "9.87"
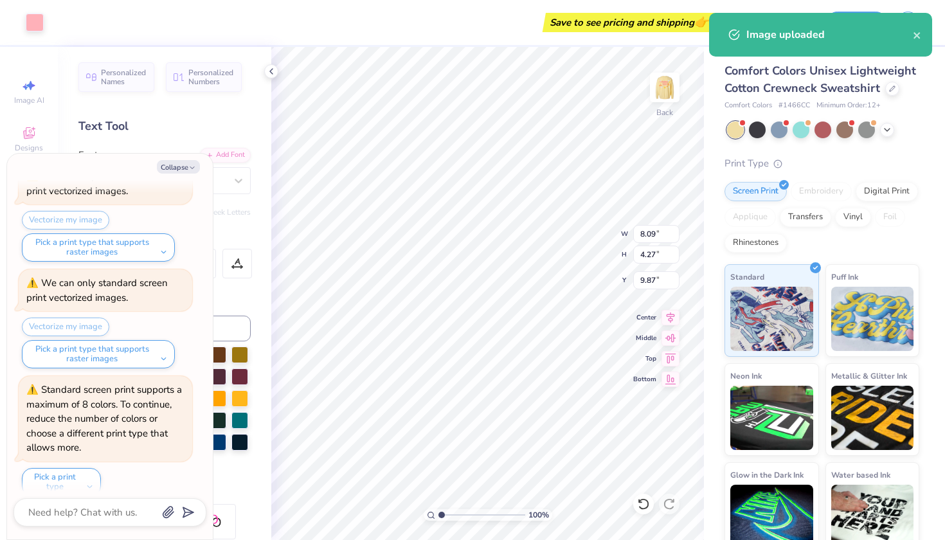
type textarea "x"
type input "16.21"
type textarea "x"
type input "6.04"
type input "1.75"
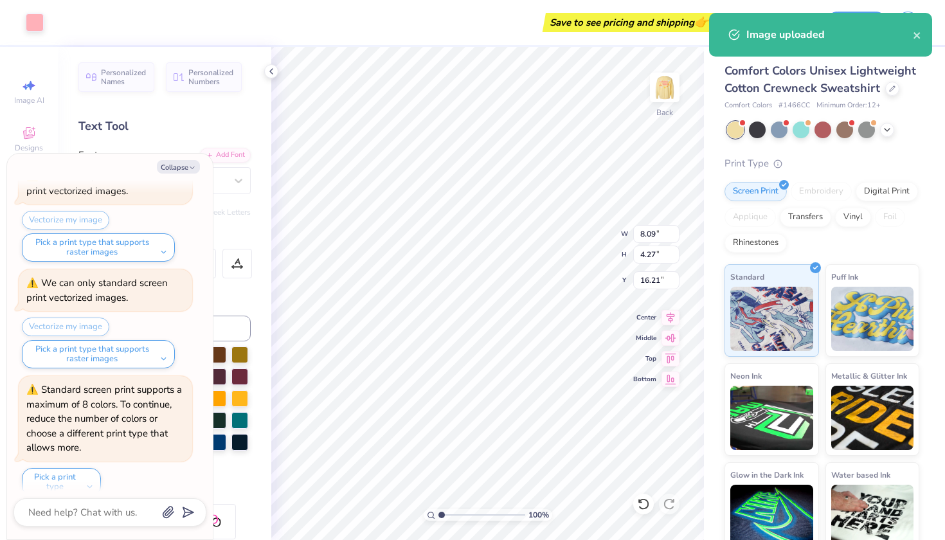
type input "11.13"
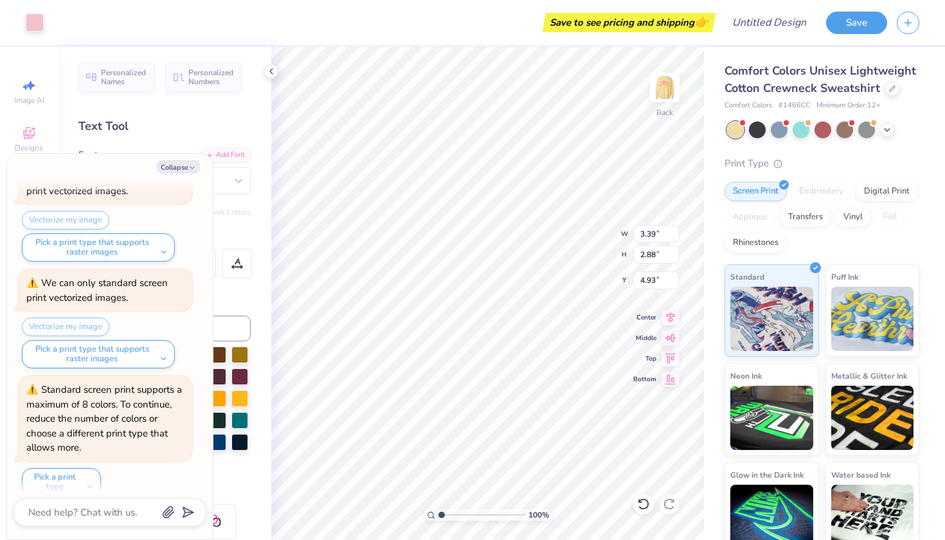
type textarea "x"
type input "2.87"
type input "2.44"
type textarea "x"
type input "4.20"
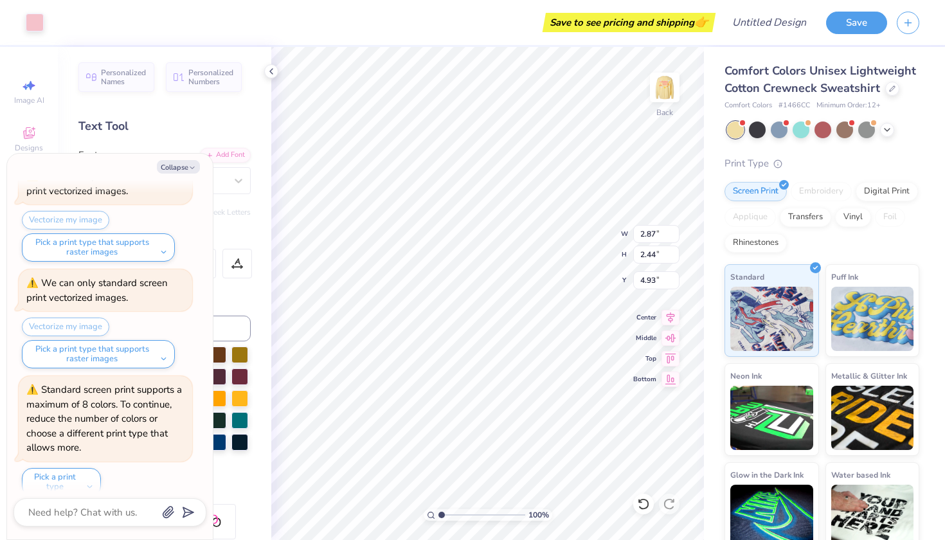
type input "4.02"
type input "4.36"
type textarea "x"
type input "3.59"
type input "3.44"
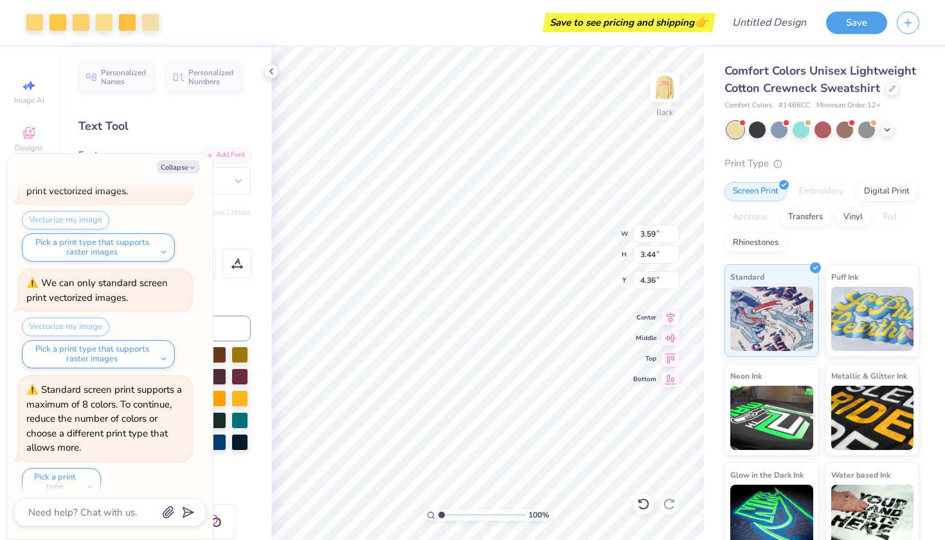
type textarea "x"
type input "4.43"
type textarea "x"
type input "8.09"
type input "4.27"
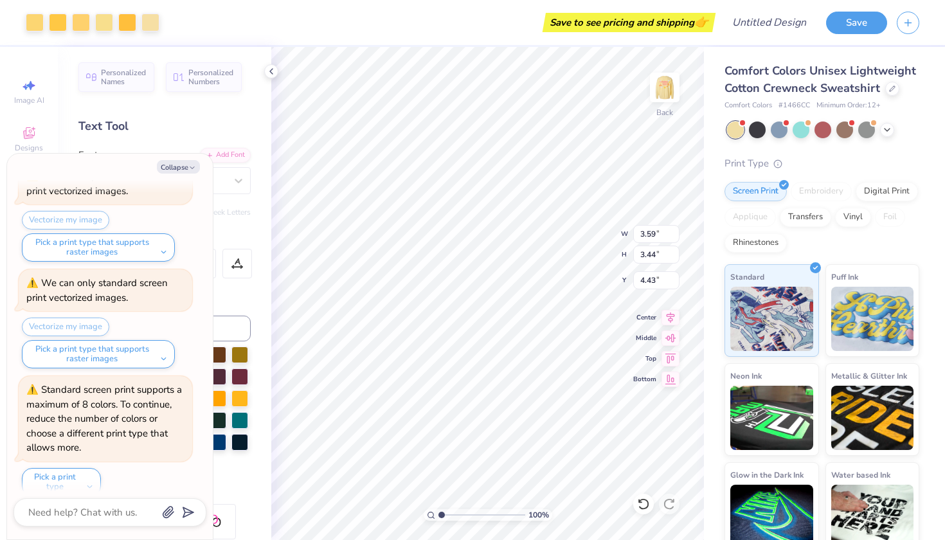
type input "16.21"
type textarea "x"
type input "3.70"
type input "1.95"
type textarea "x"
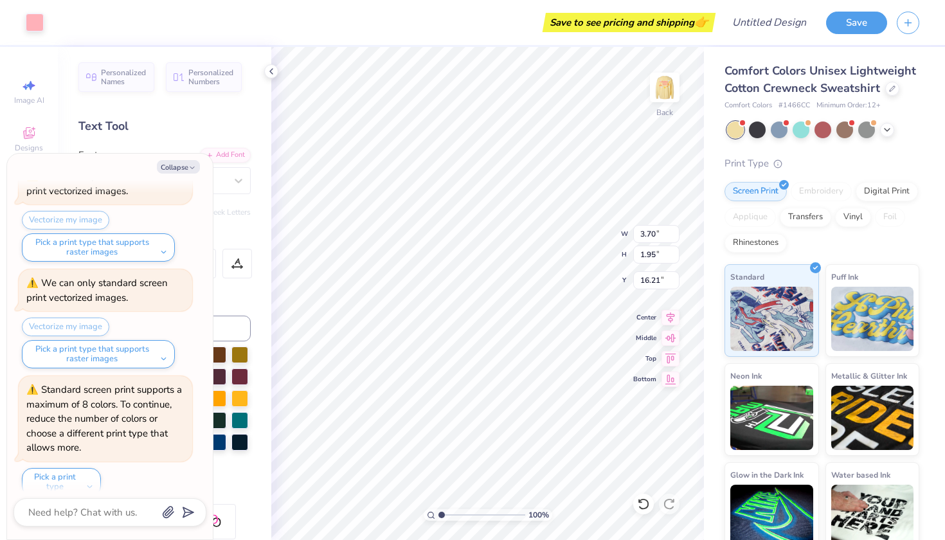
type input "3.59"
type input "3.44"
type input "4.43"
type textarea "x"
type input "10.28"
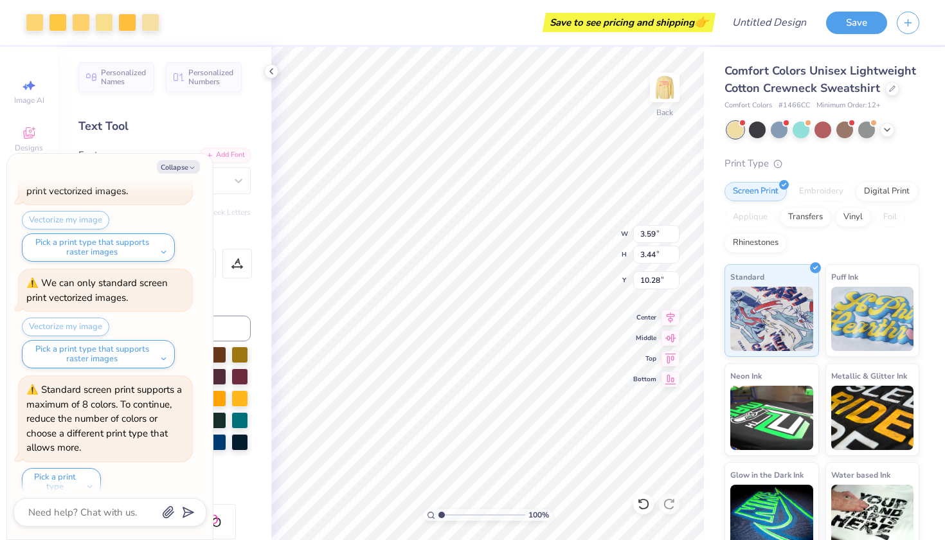
type textarea "x"
type input "3.70"
type input "1.95"
type input "16.21"
type textarea "x"
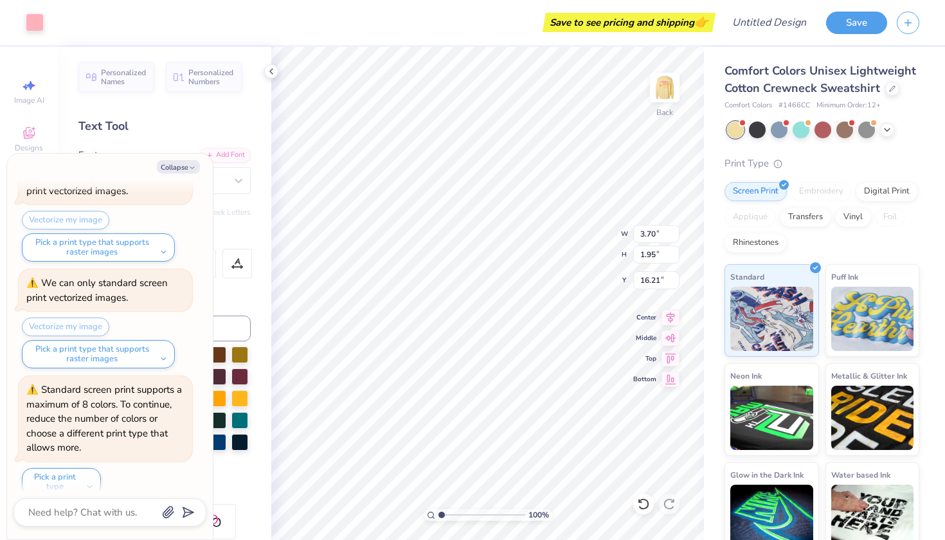
type input "5.18"
type textarea "x"
type input "4.27"
type input "2.26"
type textarea "x"
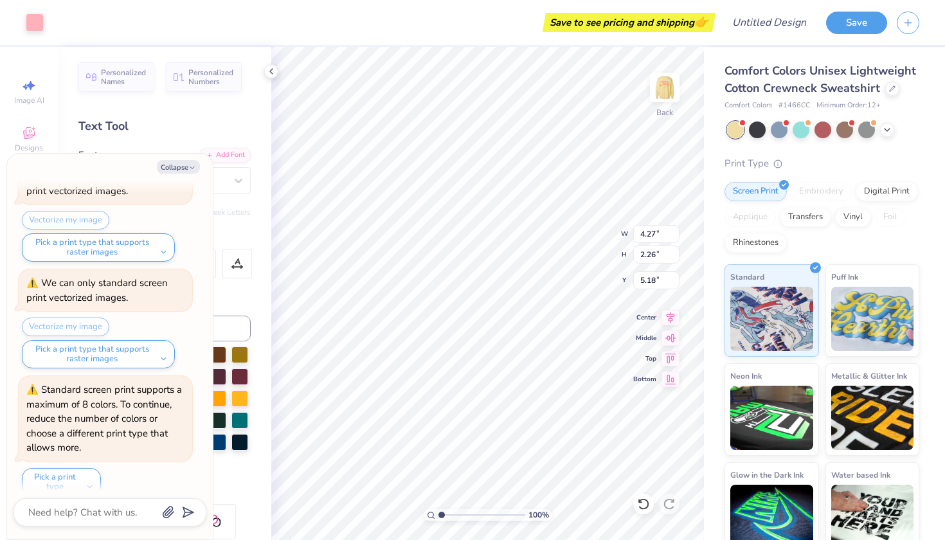
type input "4.36"
type textarea "x"
type input "2.87"
type input "2.44"
type input "4.93"
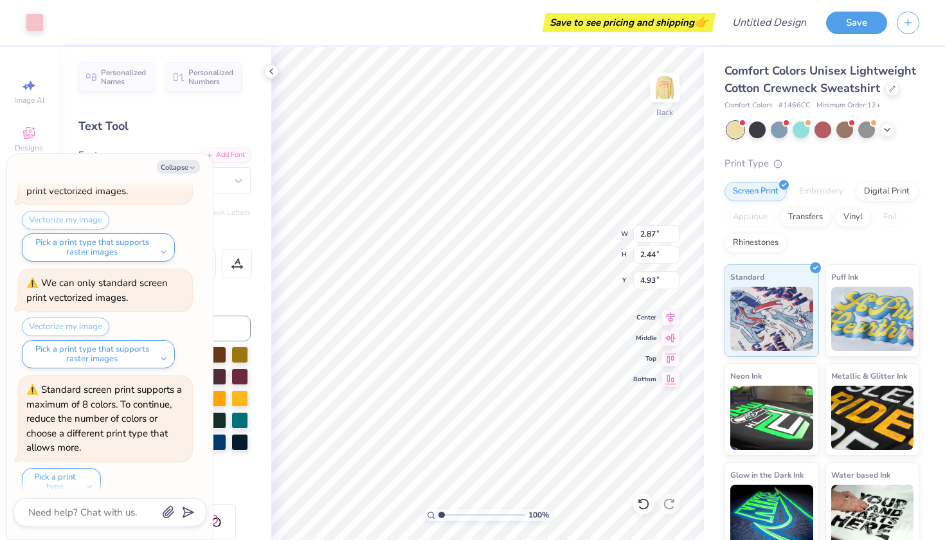
type textarea "x"
type input "4.36"
click at [165, 166] on button "Collapse" at bounding box center [178, 166] width 43 height 13
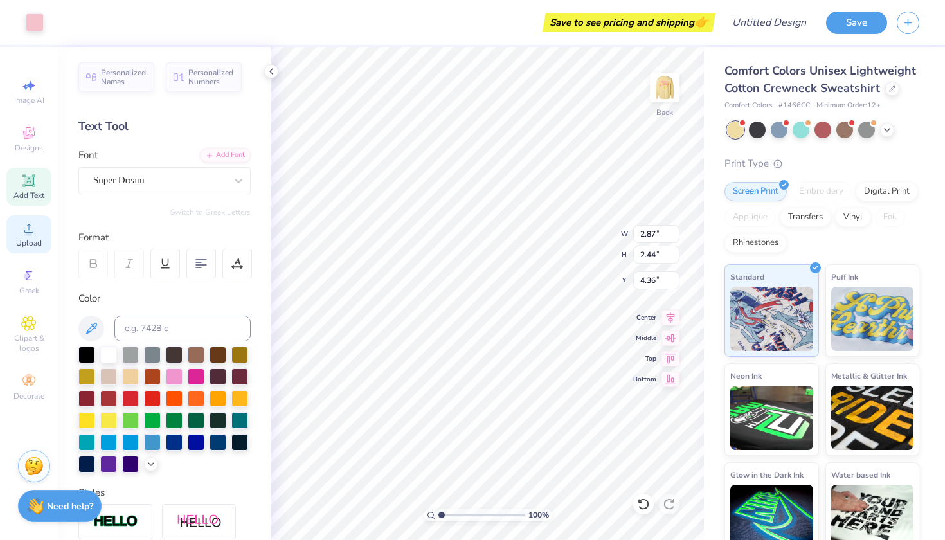
click at [33, 229] on icon at bounding box center [28, 227] width 15 height 15
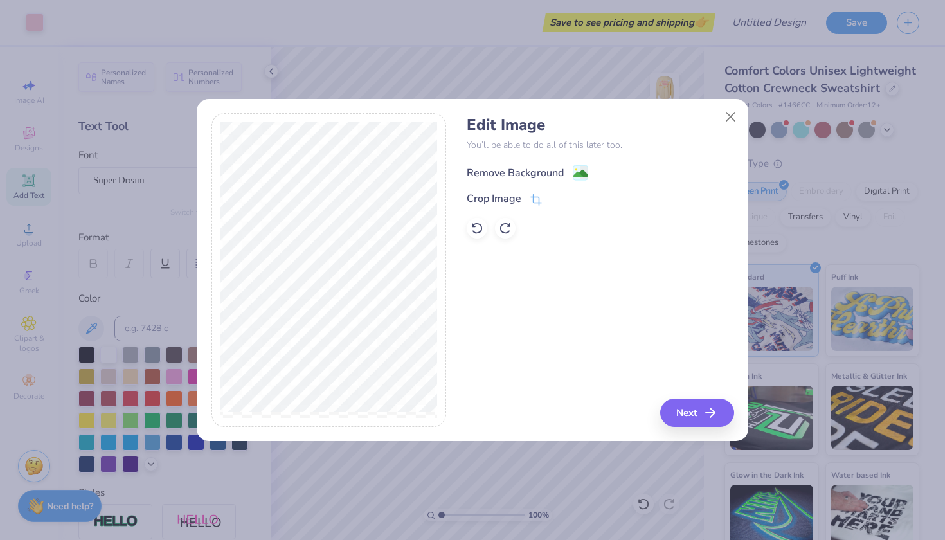
click at [534, 170] on div "Remove Background" at bounding box center [515, 172] width 97 height 15
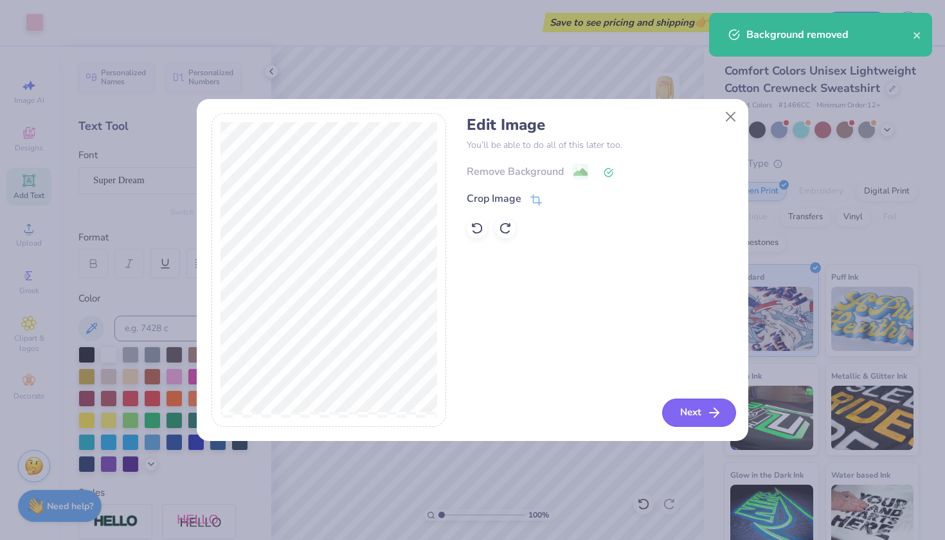
click at [678, 412] on button "Next" at bounding box center [699, 413] width 74 height 28
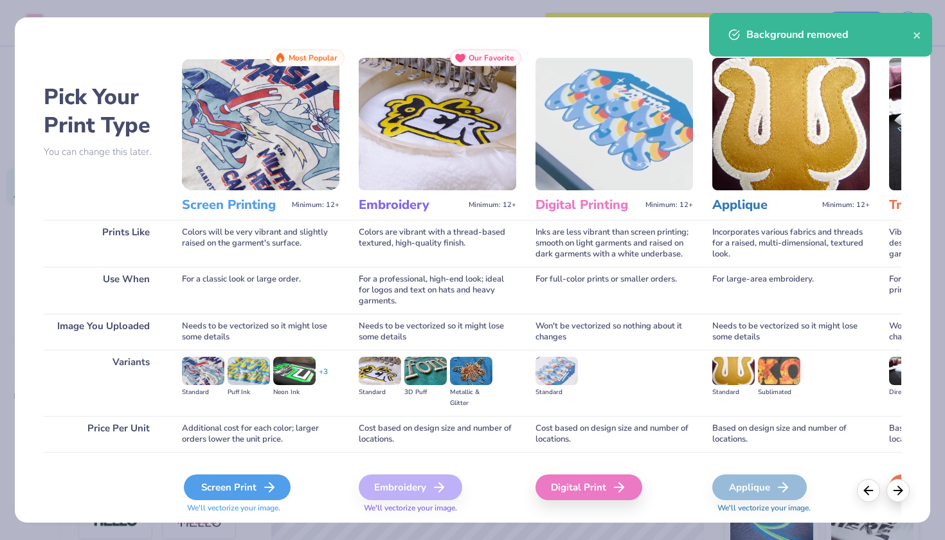
click at [248, 487] on div "Screen Print" at bounding box center [237, 487] width 107 height 26
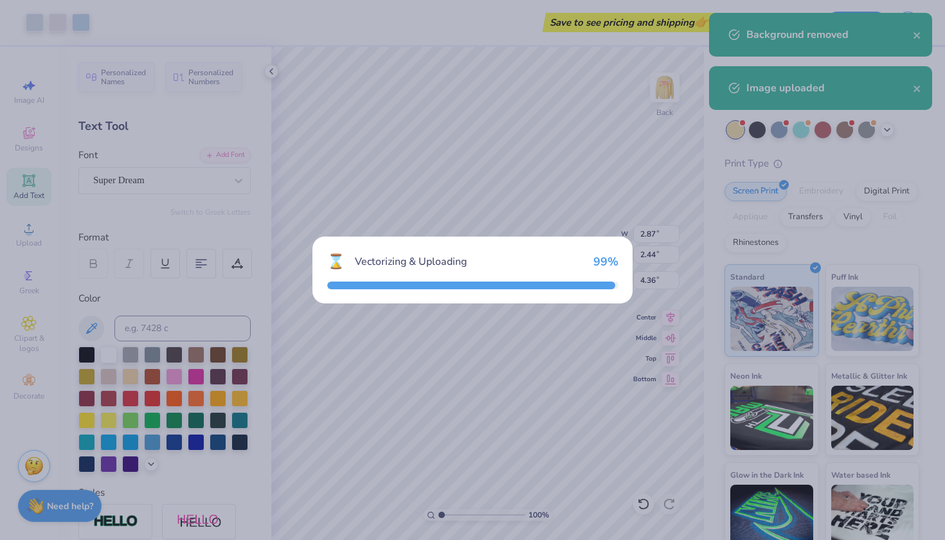
type textarea "x"
type input "9.79"
type input "5.07"
type input "9.47"
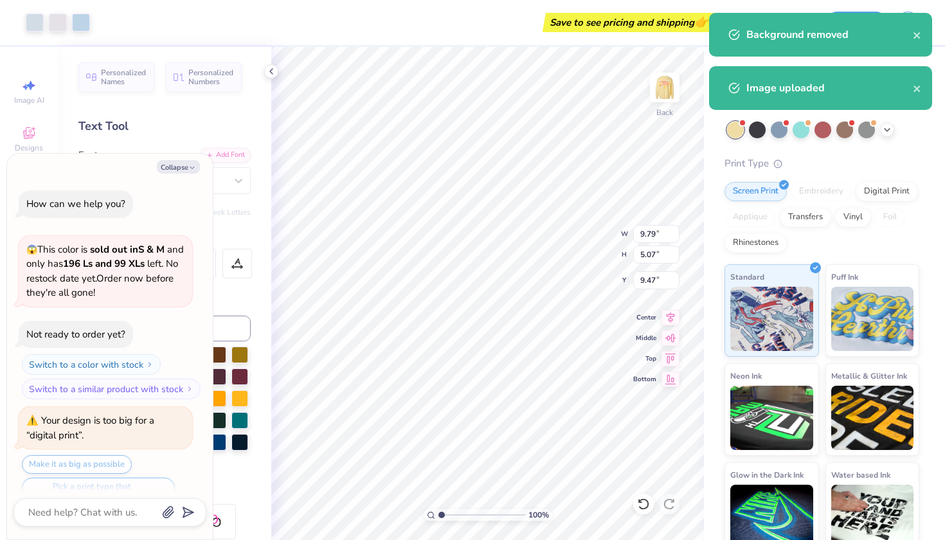
scroll to position [1971, 0]
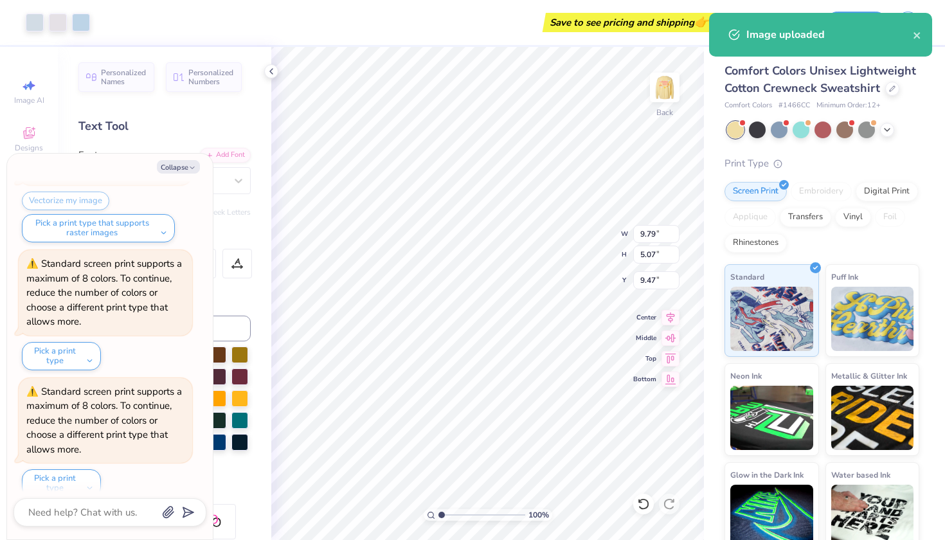
type textarea "x"
type input "4.07"
type input "2.11"
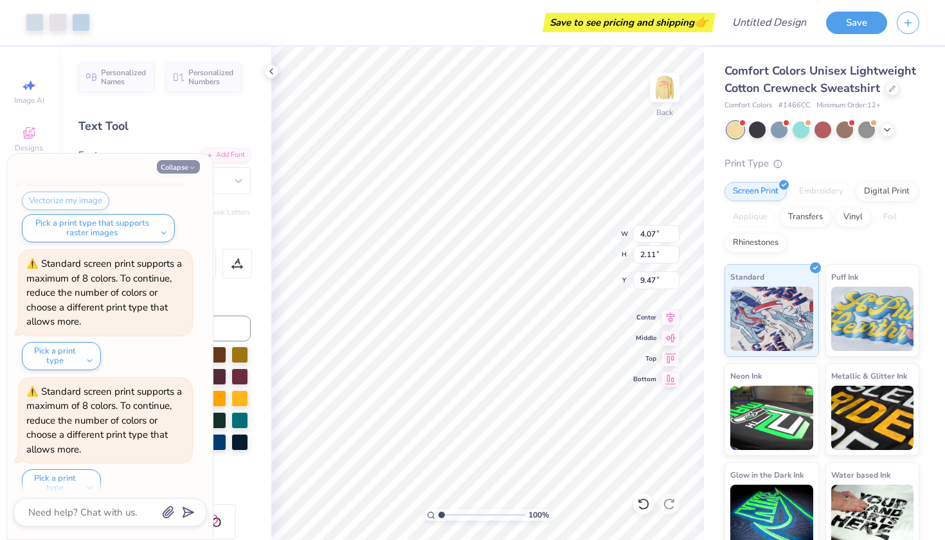
click at [173, 168] on button "Collapse" at bounding box center [178, 166] width 43 height 13
type textarea "x"
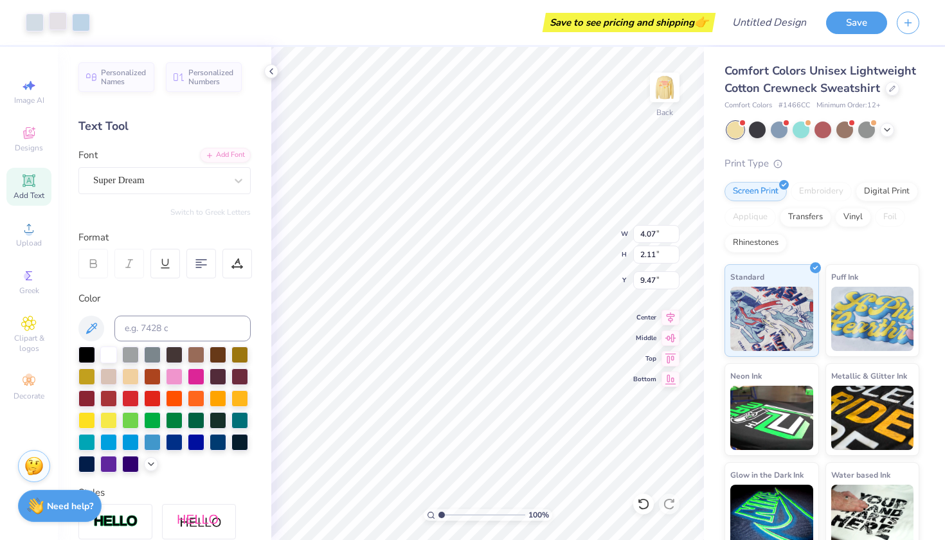
click at [57, 24] on div at bounding box center [58, 21] width 18 height 18
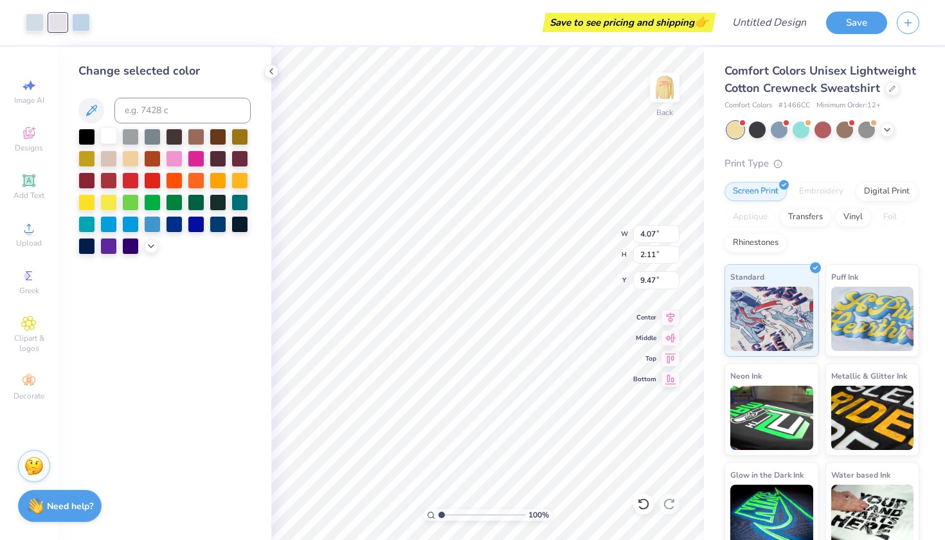
click at [112, 141] on div at bounding box center [108, 135] width 17 height 17
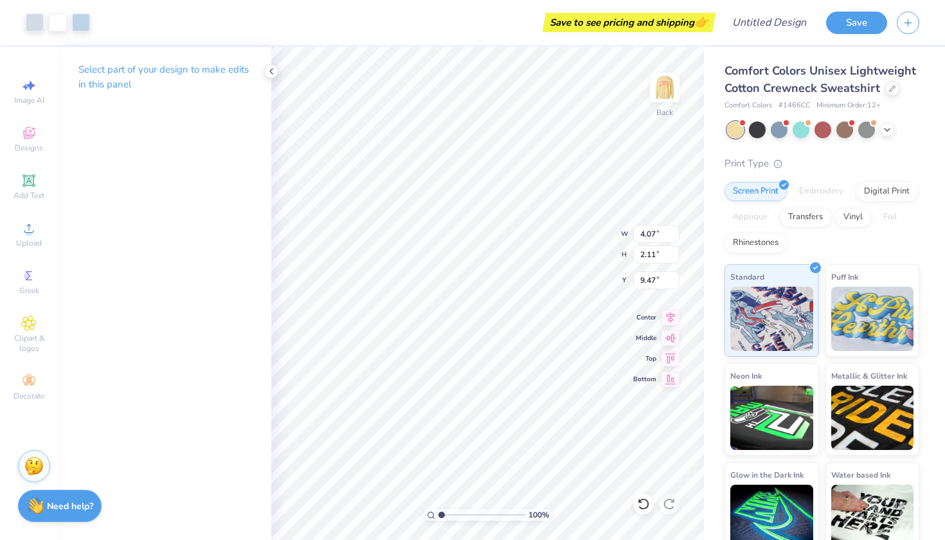
type input "14.05"
click at [33, 228] on icon at bounding box center [28, 227] width 15 height 15
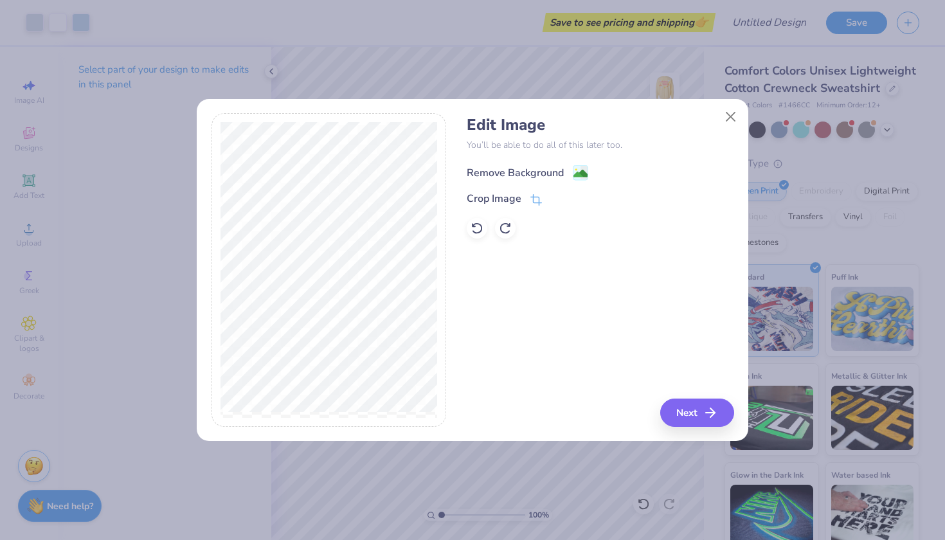
click at [538, 176] on div "Remove Background" at bounding box center [515, 172] width 97 height 15
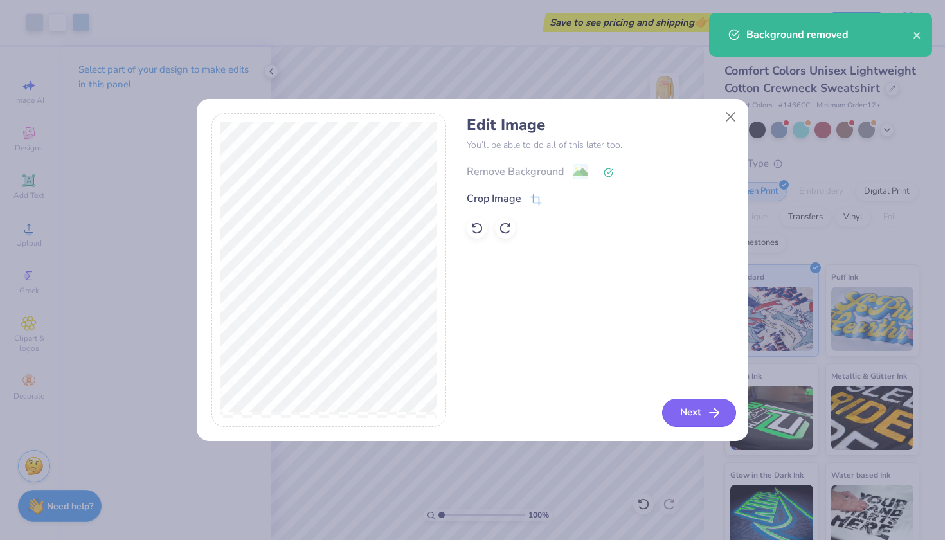
click at [704, 418] on button "Next" at bounding box center [699, 413] width 74 height 28
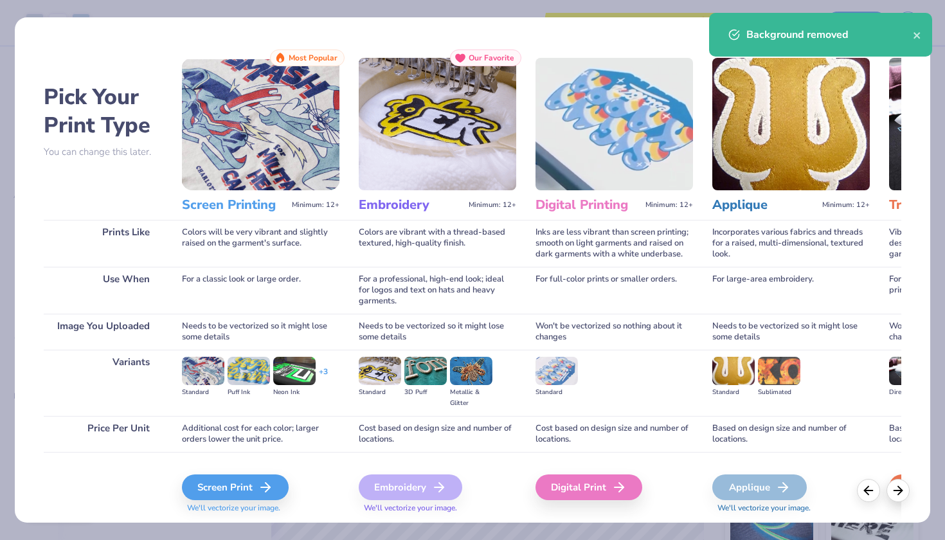
click at [276, 469] on div "Screen Print We'll vectorize your image." at bounding box center [260, 486] width 157 height 69
click at [268, 487] on line at bounding box center [269, 487] width 9 height 0
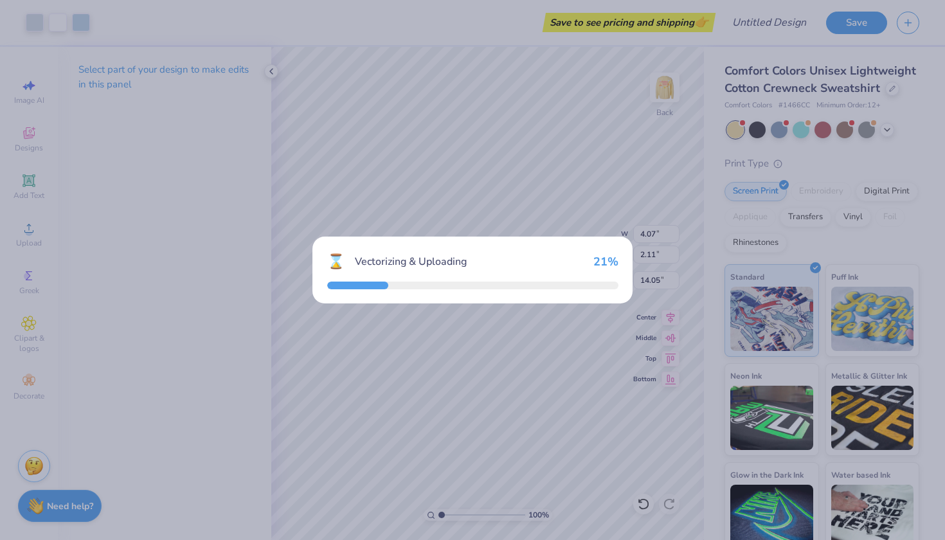
type input "10.16"
type input "5.11"
type input "9.44"
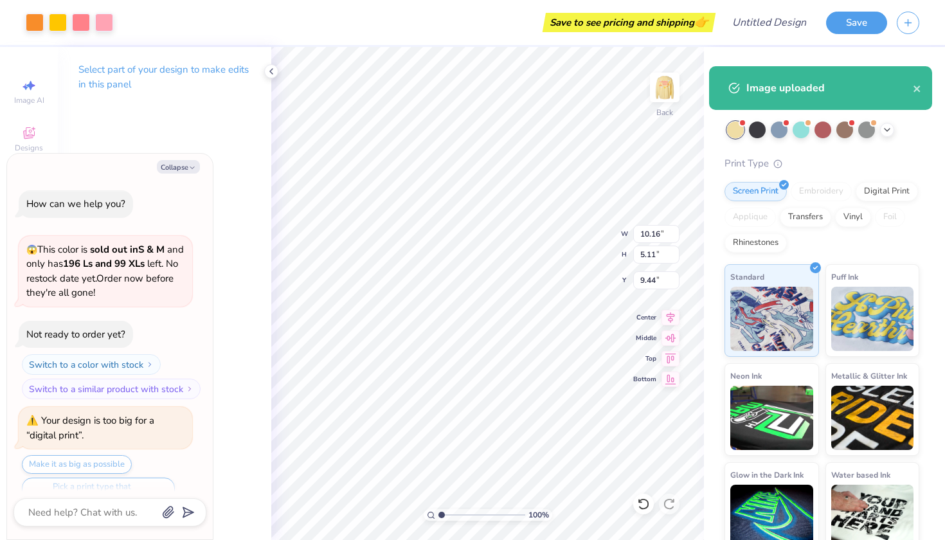
scroll to position [2097, 0]
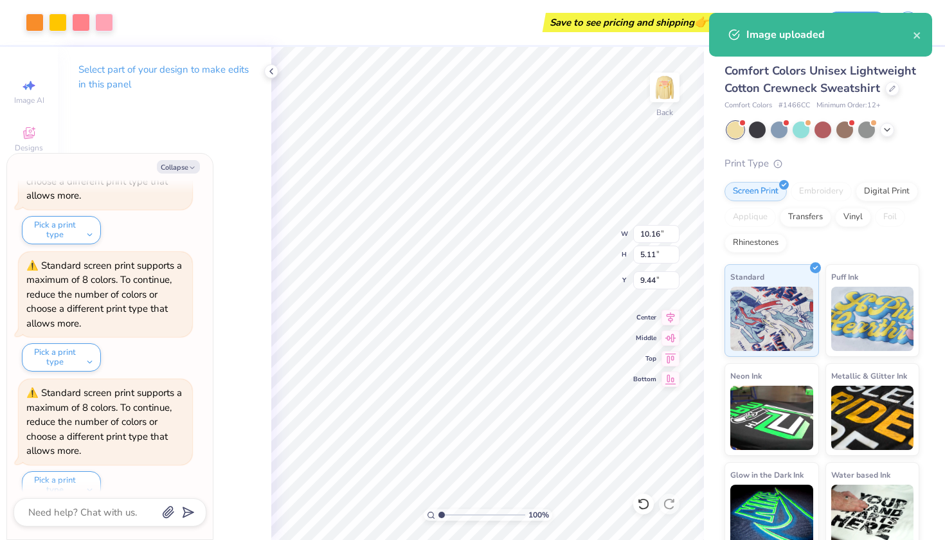
type textarea "x"
type input "4.37"
type input "2.20"
type input "12.36"
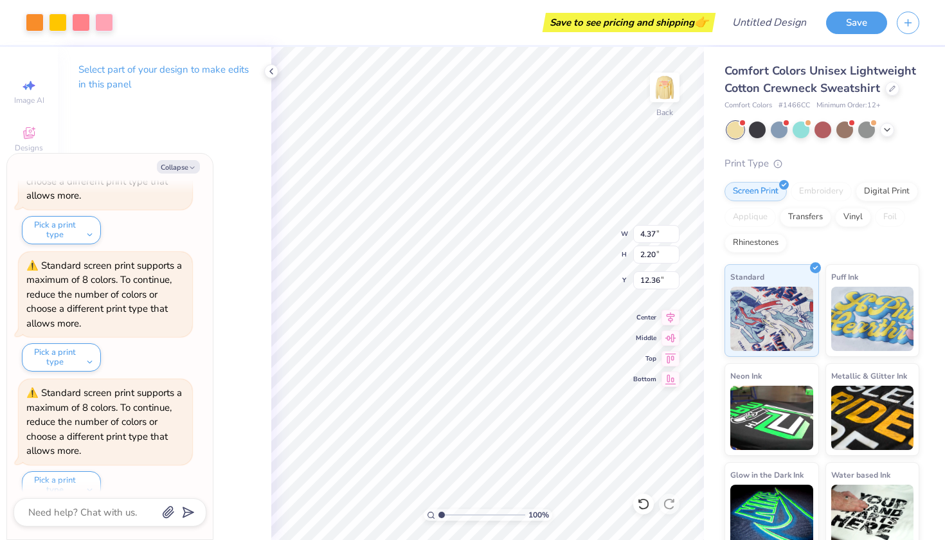
type textarea "x"
type input "2.87"
type input "2.44"
type input "4.36"
type textarea "x"
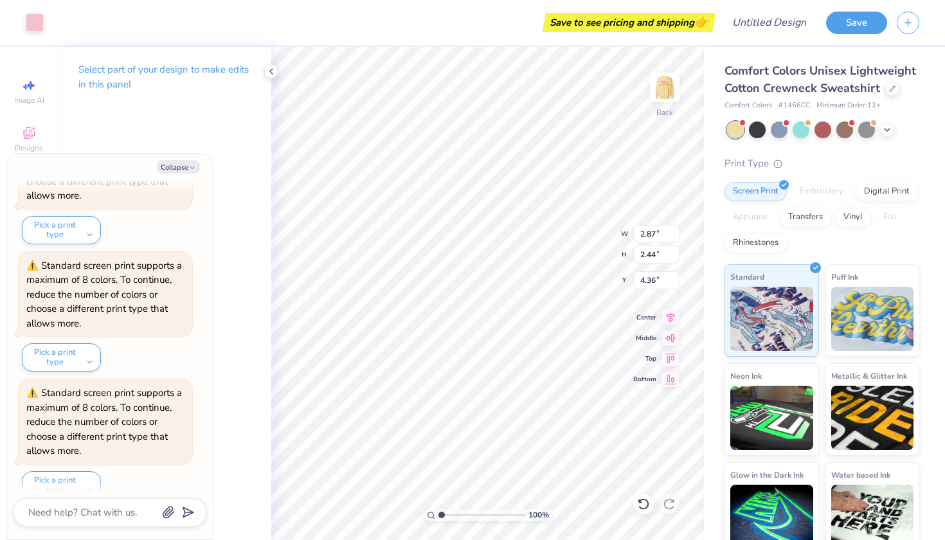
type input "14.05"
type textarea "x"
type input "4.27"
type input "2.26"
type input "4.36"
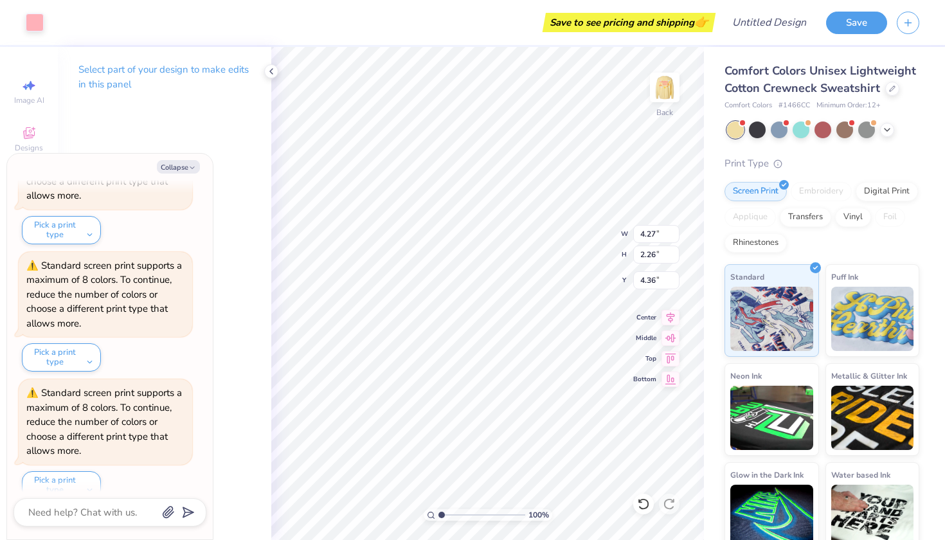
type textarea "x"
type input "3.62"
type input "1.91"
type textarea "x"
type input "4.83"
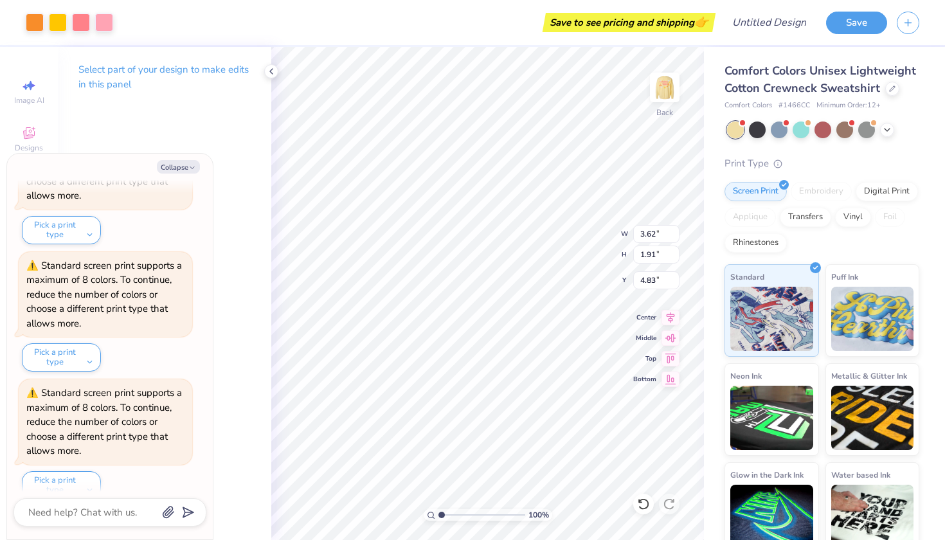
type textarea "x"
type input "4.37"
type input "2.20"
type input "12.36"
type textarea "x"
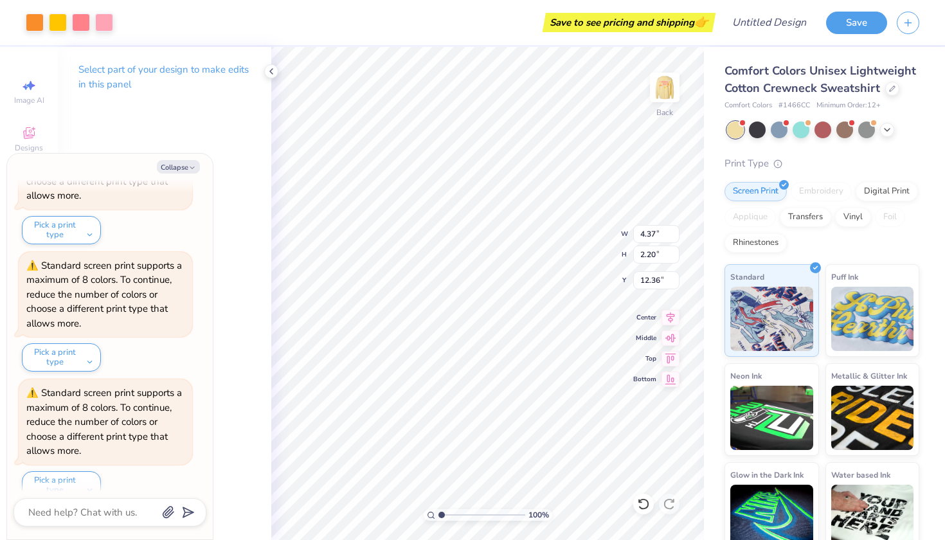
type input "5.33"
type textarea "x"
type input "3.90"
type input "1.96"
type textarea "x"
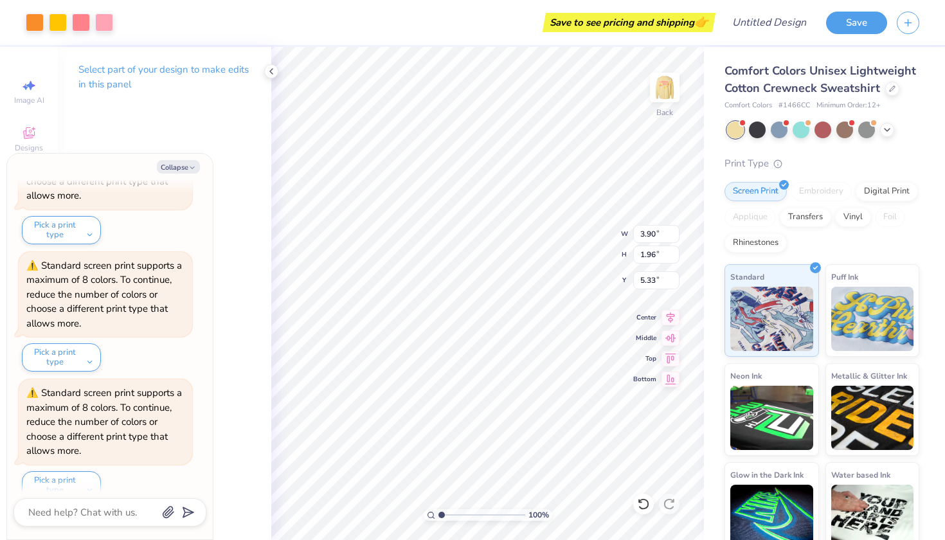
type input "4.83"
type textarea "x"
type input "4.60"
type textarea "x"
type input "2.29"
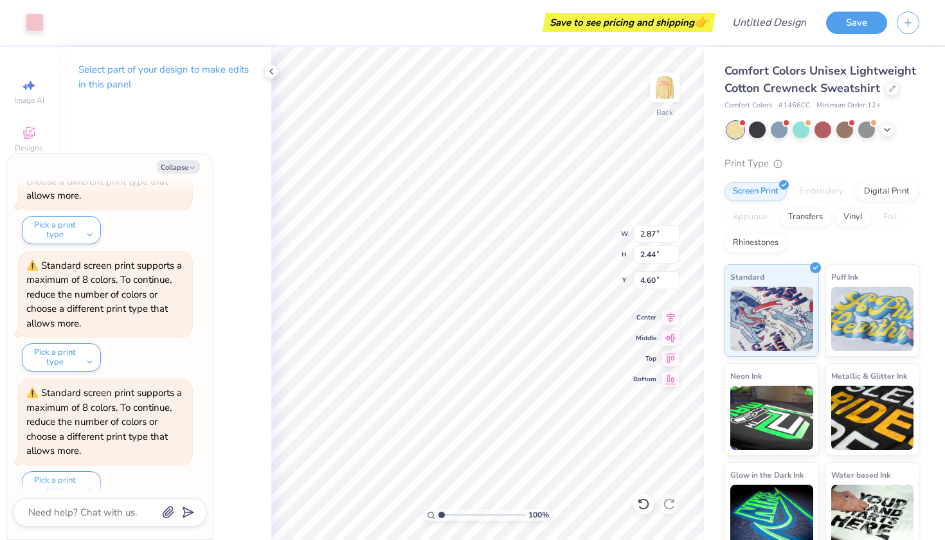
type input "1.95"
type textarea "x"
type input "4.85"
type textarea "x"
type input "3.59"
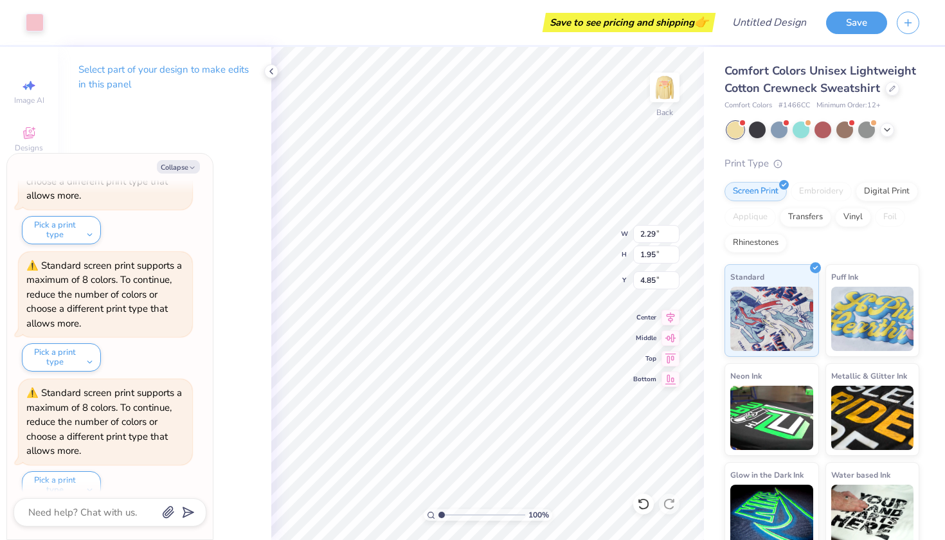
type input "3.44"
type input "10.28"
type textarea "x"
type input "4.10"
type textarea "x"
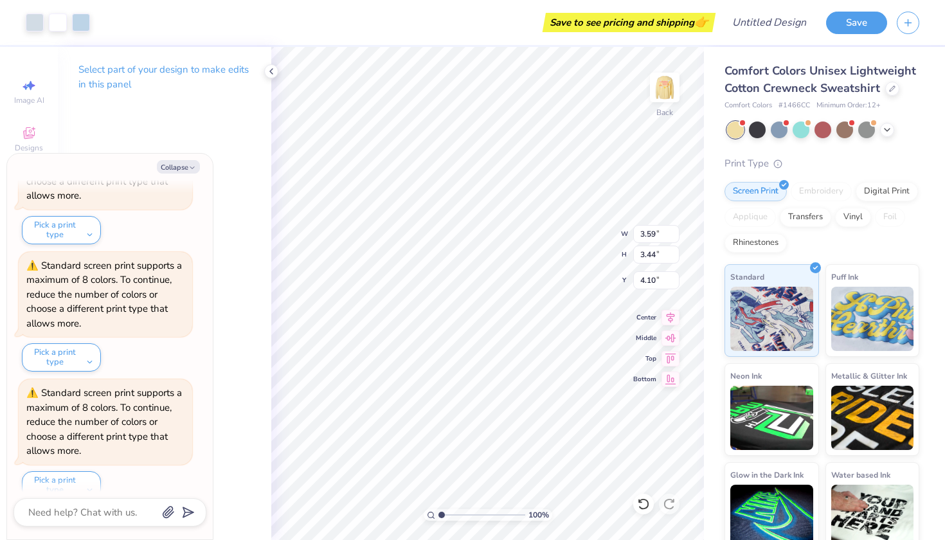
type input "4.07"
type input "2.11"
type input "14.05"
click at [78, 20] on div at bounding box center [81, 21] width 18 height 18
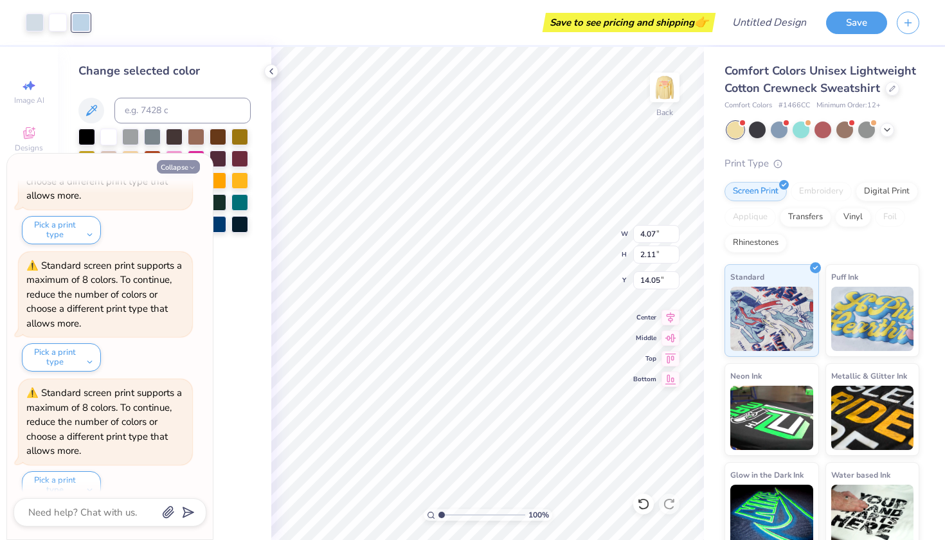
click at [174, 170] on button "Collapse" at bounding box center [178, 166] width 43 height 13
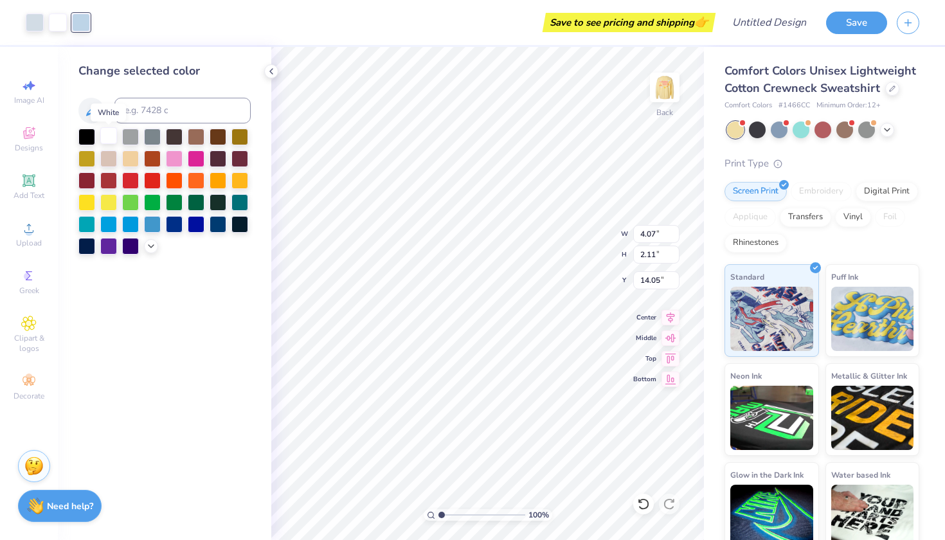
click at [105, 140] on div at bounding box center [108, 135] width 17 height 17
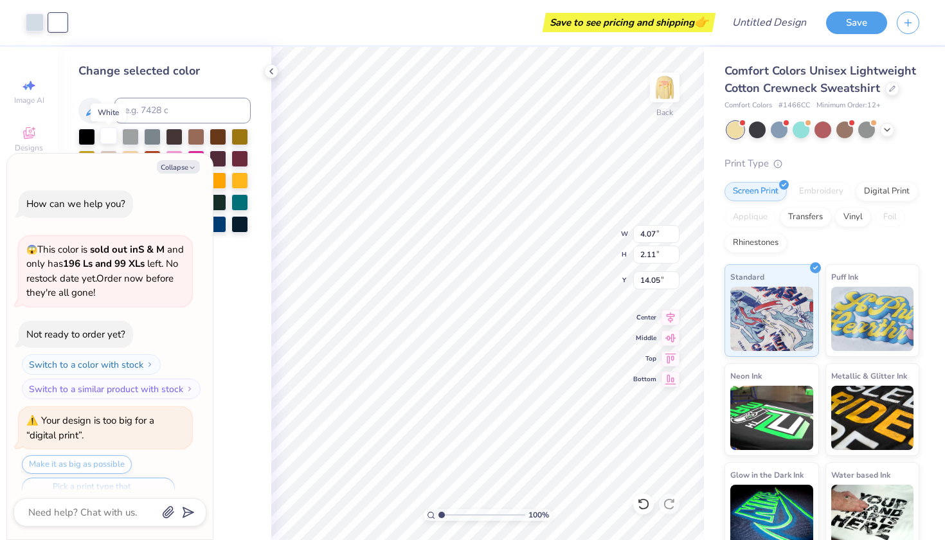
scroll to position [2223, 0]
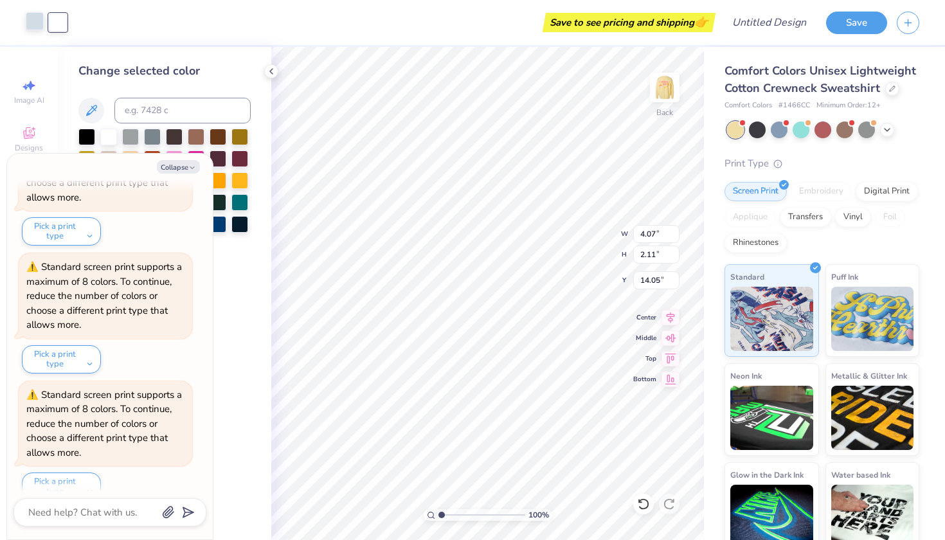
click at [39, 25] on div at bounding box center [35, 21] width 18 height 18
click at [172, 164] on button "Collapse" at bounding box center [178, 166] width 43 height 13
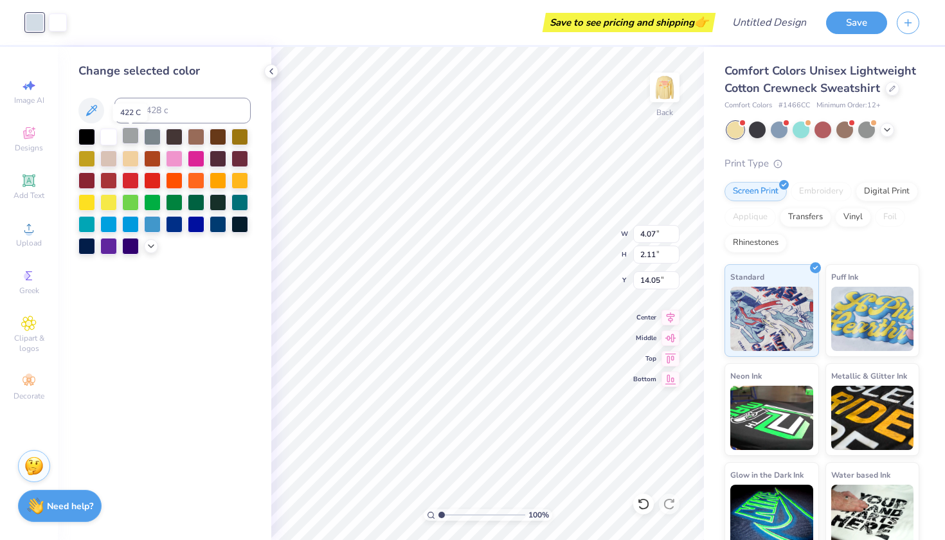
click at [131, 141] on div at bounding box center [130, 135] width 17 height 17
click at [116, 138] on div at bounding box center [108, 135] width 17 height 17
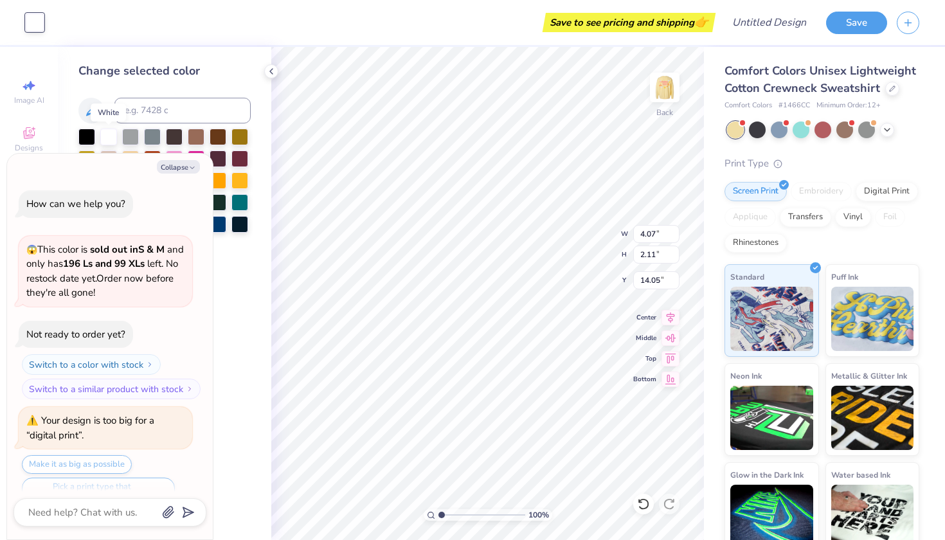
scroll to position [2349, 0]
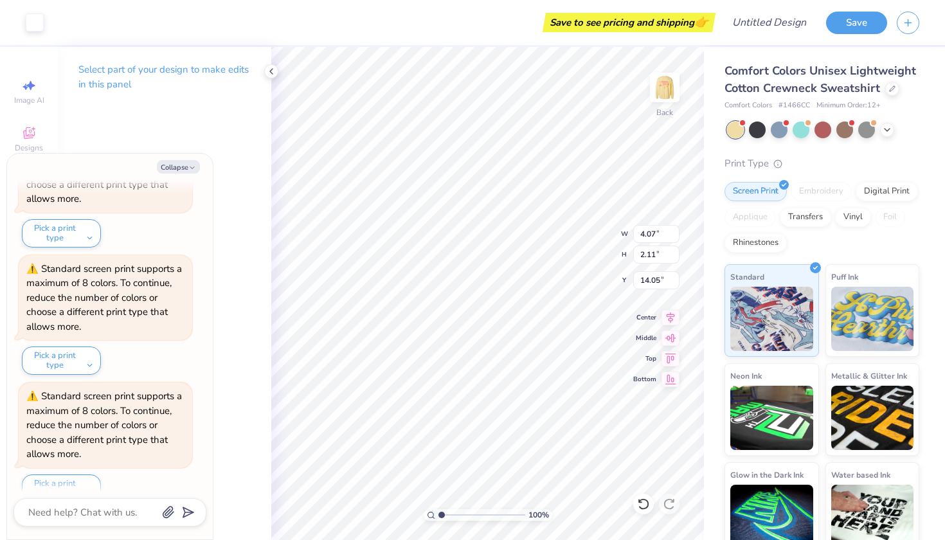
type textarea "x"
type input "3.19"
type input "1.65"
type input "14.51"
type textarea "x"
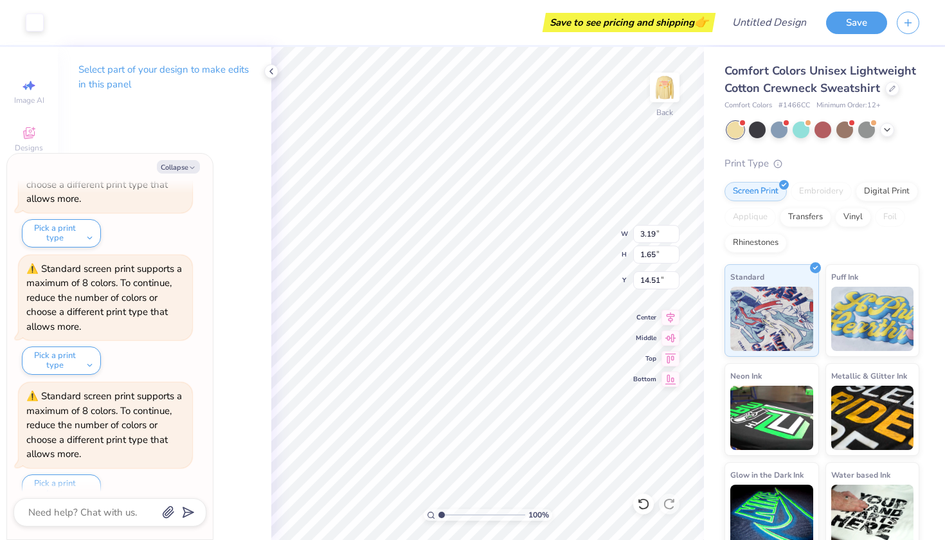
type input "4.01"
type input "2.08"
type input "14.08"
type textarea "x"
type input "3.59"
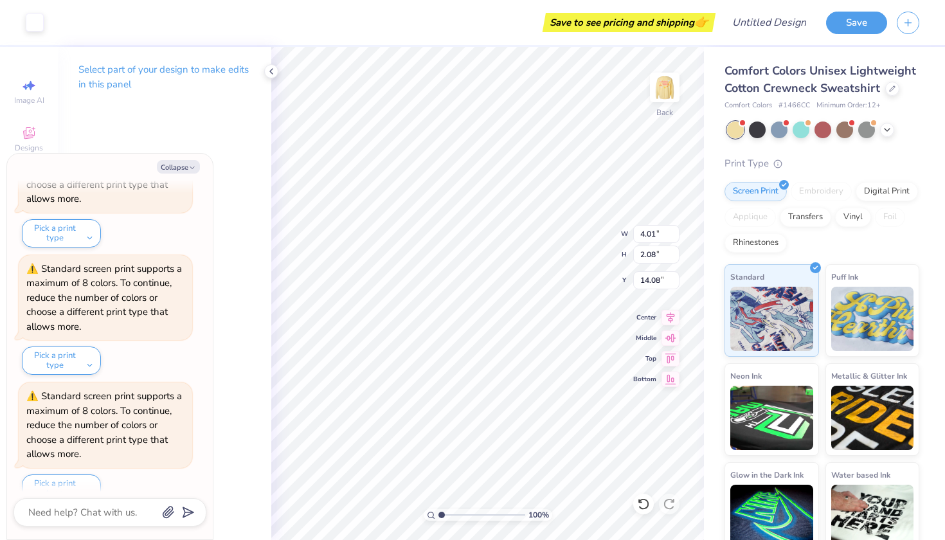
type input "3.44"
type input "4.10"
type textarea "x"
type input "11.21"
type textarea "x"
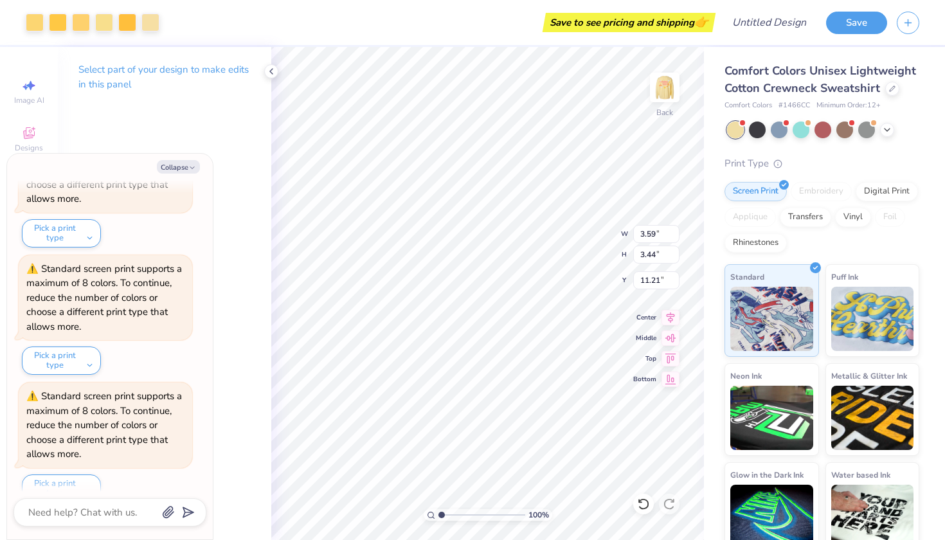
type input "3.62"
type input "1.91"
type input "4.83"
type textarea "x"
type input "3.23"
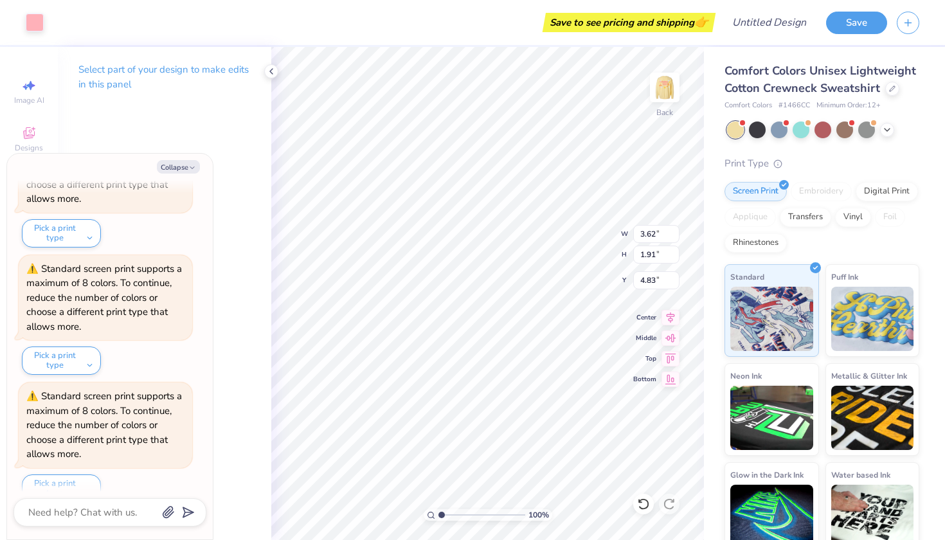
type input "1.71"
type textarea "x"
type input "5.09"
type textarea "x"
type input "3.90"
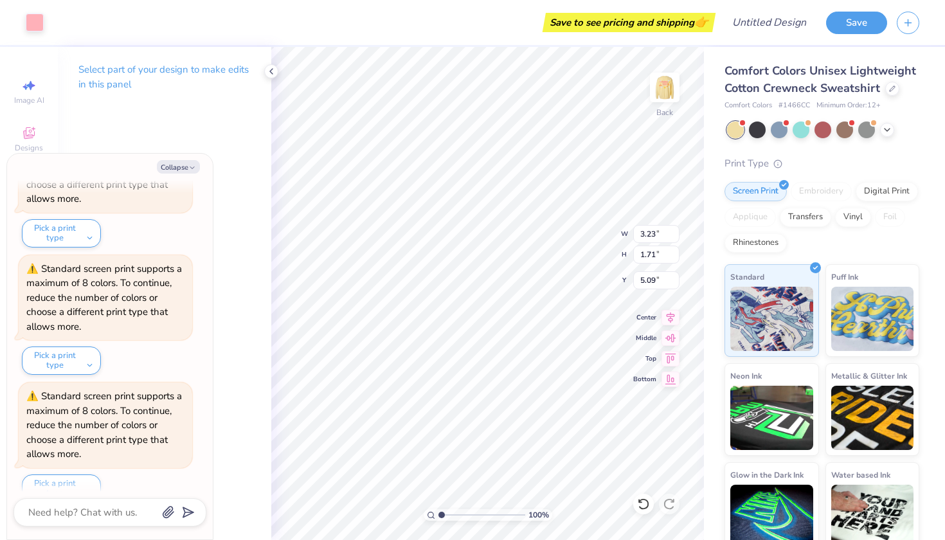
type input "1.96"
type input "4.83"
type textarea "x"
type input "3.53"
type input "1.78"
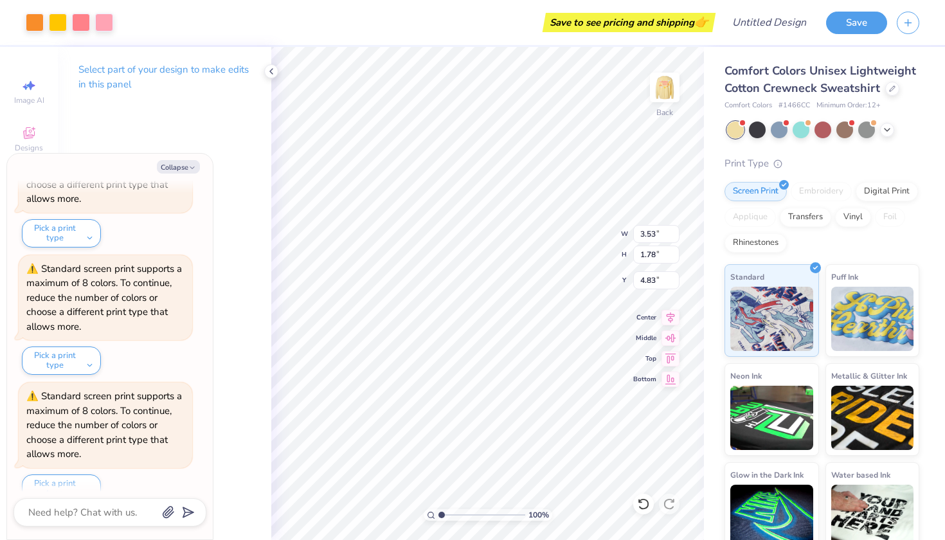
type textarea "x"
type input "5.09"
type textarea "x"
type input "4.01"
type input "2.08"
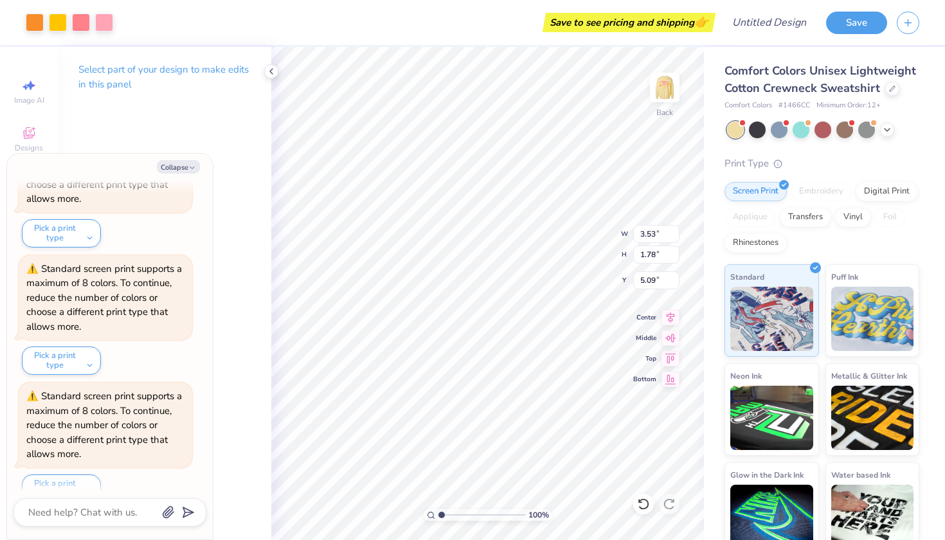
type input "14.08"
type textarea "x"
type input "4.79"
type textarea "x"
type input "3.01"
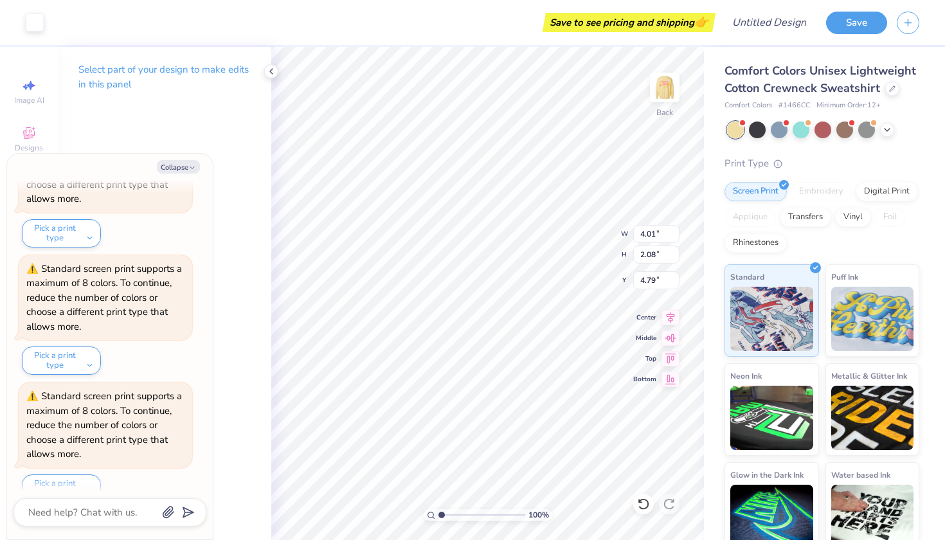
type input "1.56"
type textarea "x"
type input "5.09"
type textarea "x"
type input "2.29"
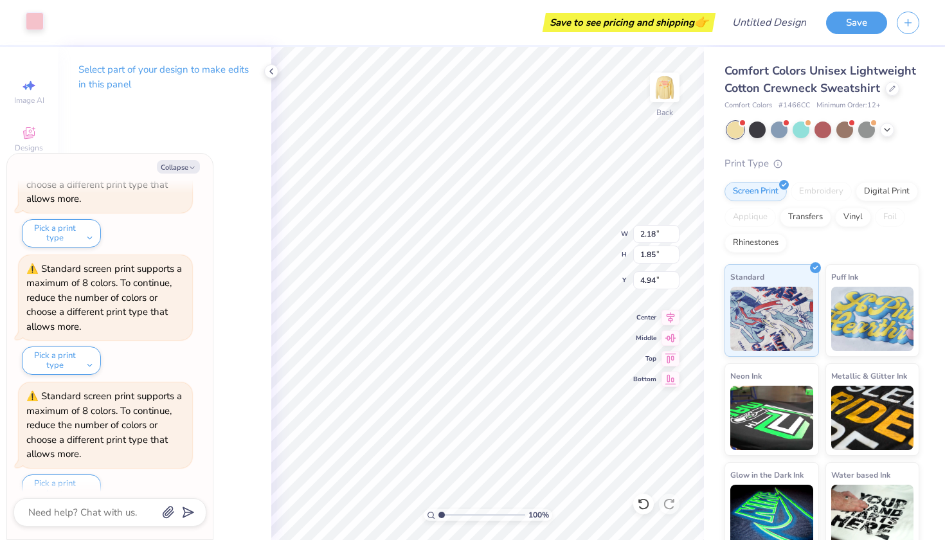
click at [40, 30] on div at bounding box center [35, 21] width 18 height 18
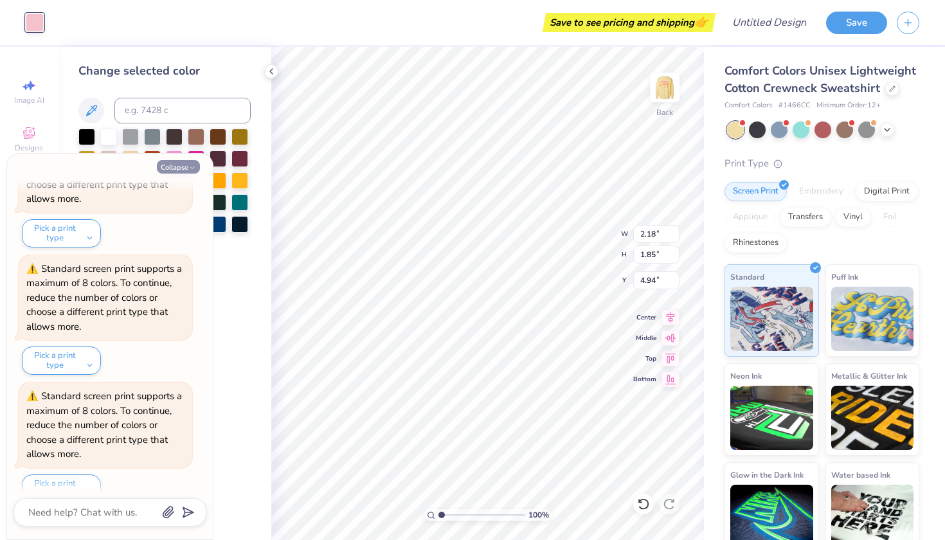
click at [172, 160] on button "Collapse" at bounding box center [178, 166] width 43 height 13
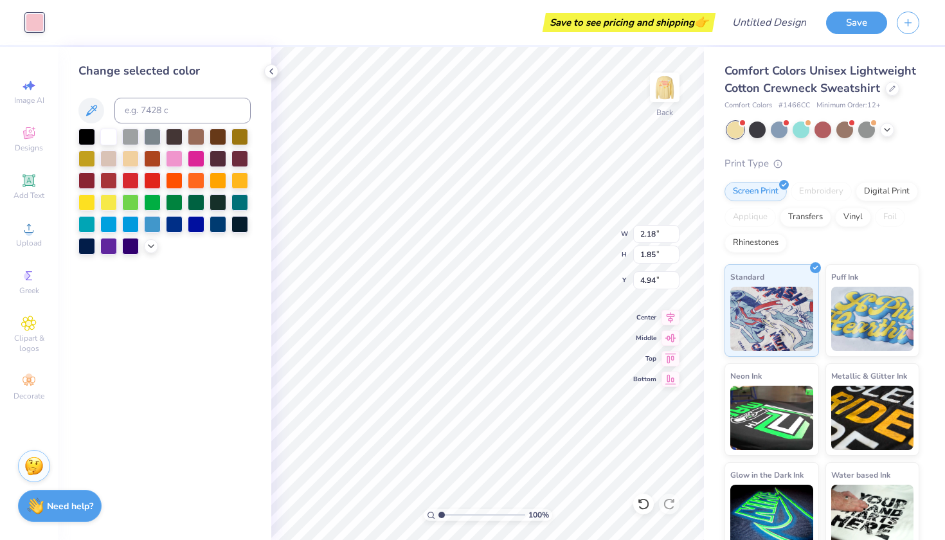
click at [161, 251] on div at bounding box center [164, 192] width 172 height 126
click at [152, 249] on icon at bounding box center [151, 245] width 10 height 10
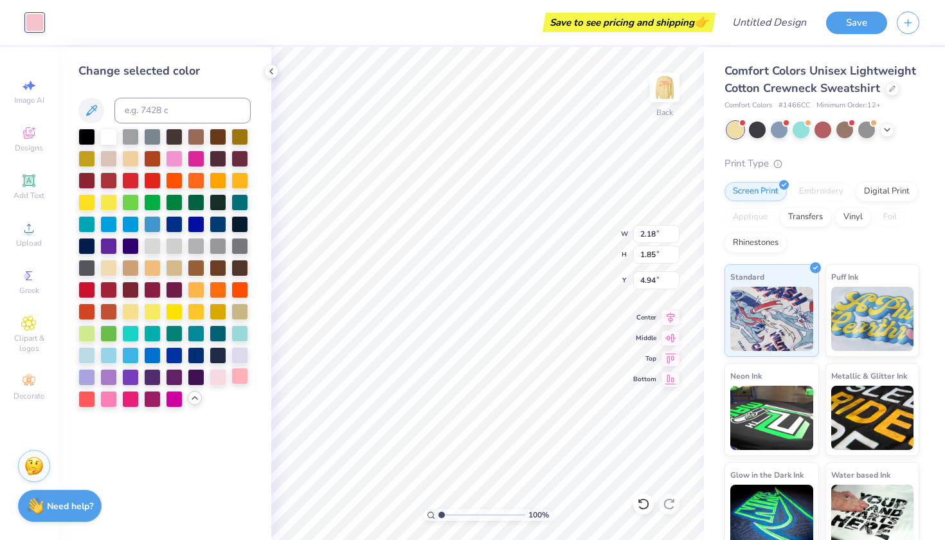
click at [240, 377] on div at bounding box center [239, 376] width 17 height 17
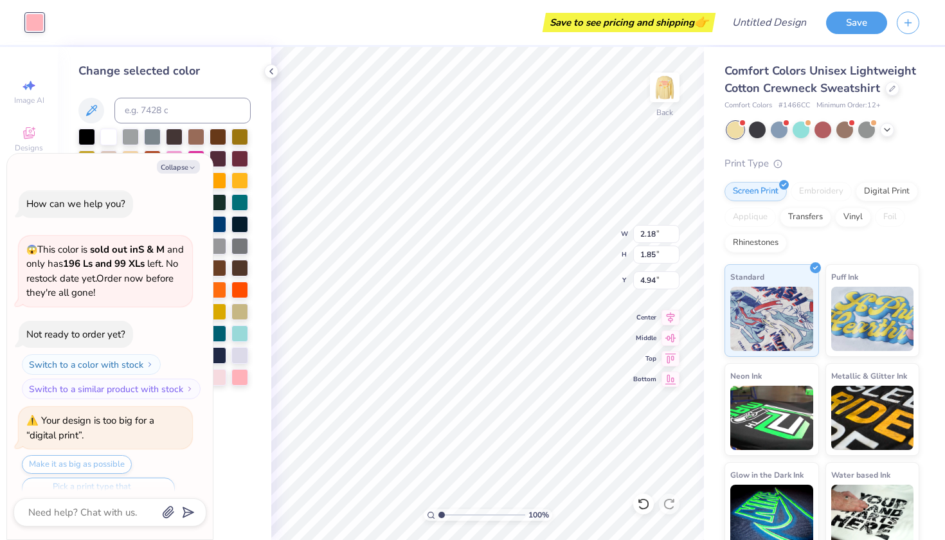
scroll to position [2475, 0]
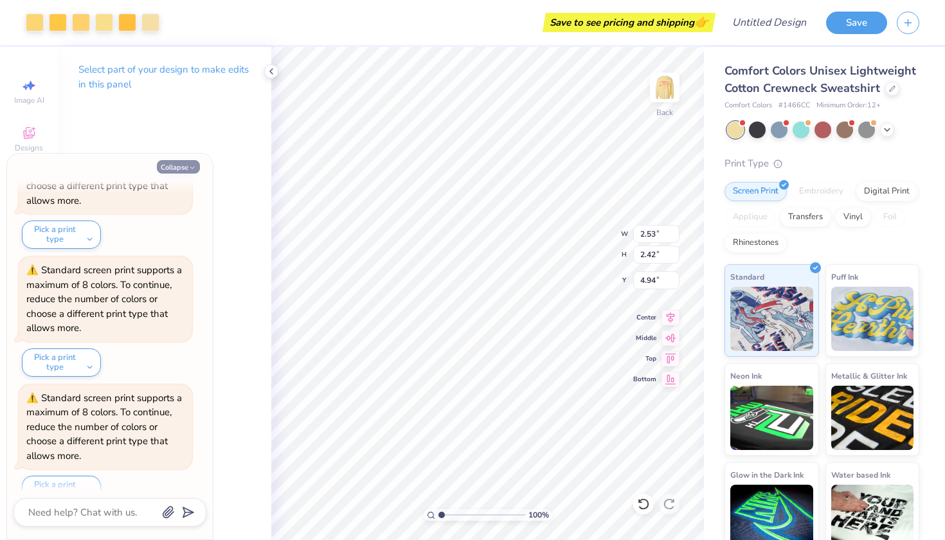
click at [168, 166] on button "Collapse" at bounding box center [178, 166] width 43 height 13
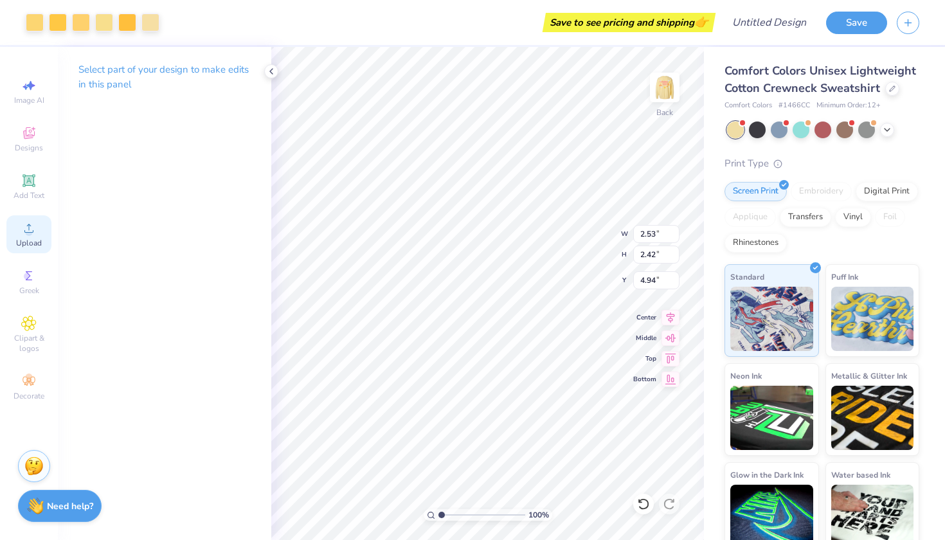
click at [38, 232] on div "Upload" at bounding box center [28, 234] width 45 height 38
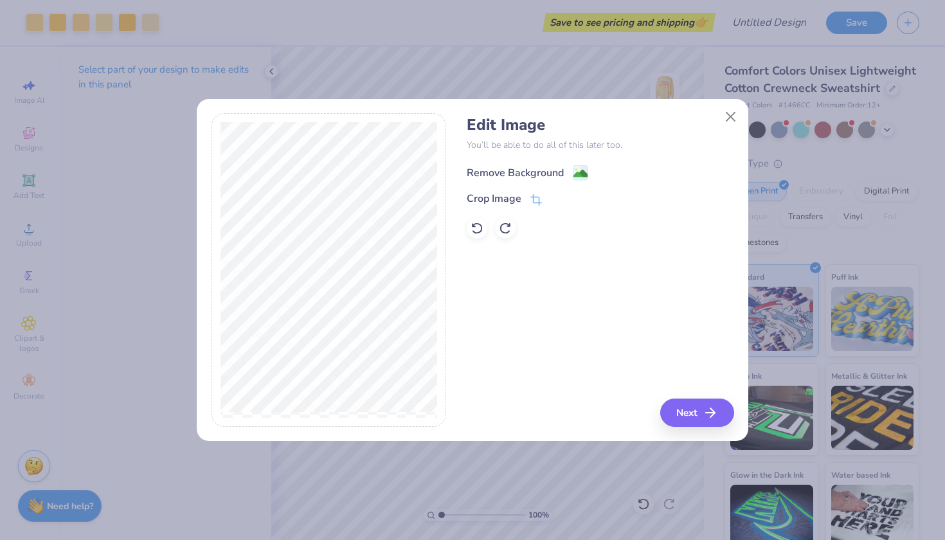
click at [499, 175] on div "Remove Background" at bounding box center [515, 172] width 97 height 15
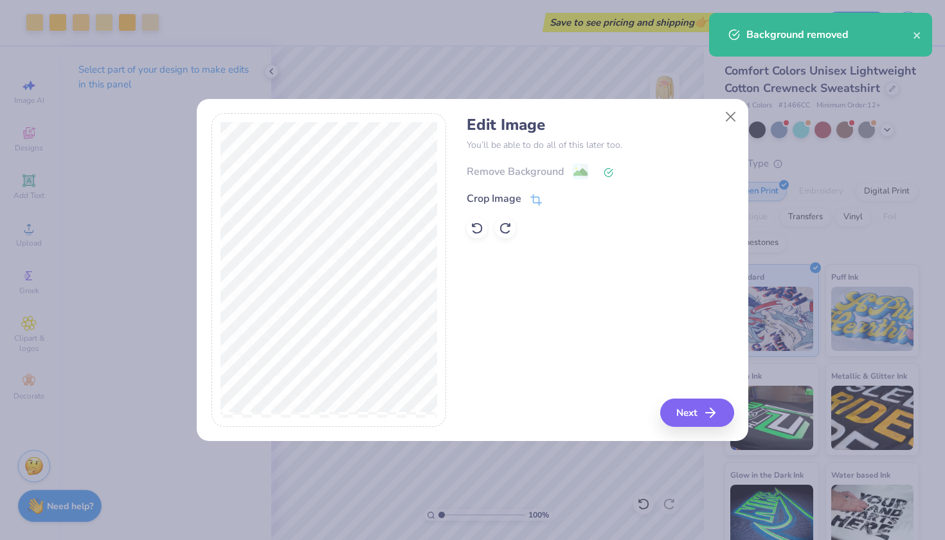
click at [662, 429] on div "Edit Image You’ll be able to do all of this later too. Remove Background Crop I…" at bounding box center [473, 277] width 552 height 328
click at [679, 421] on button "Next" at bounding box center [699, 413] width 74 height 28
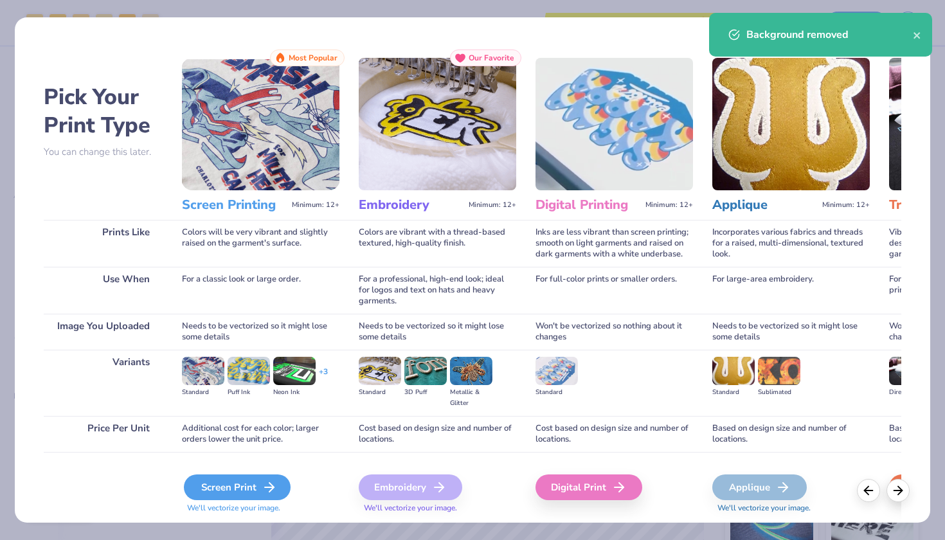
click at [248, 496] on div "Screen Print" at bounding box center [237, 487] width 107 height 26
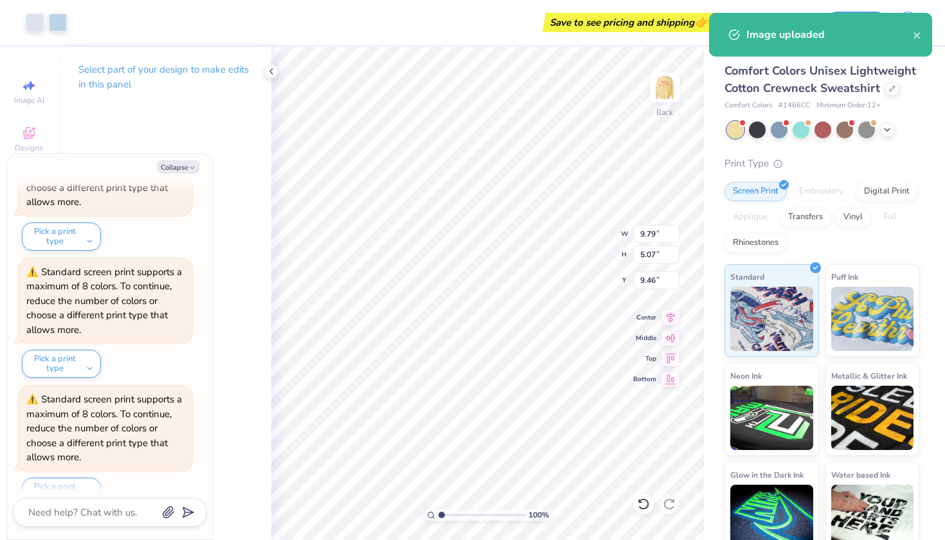
scroll to position [2727, 0]
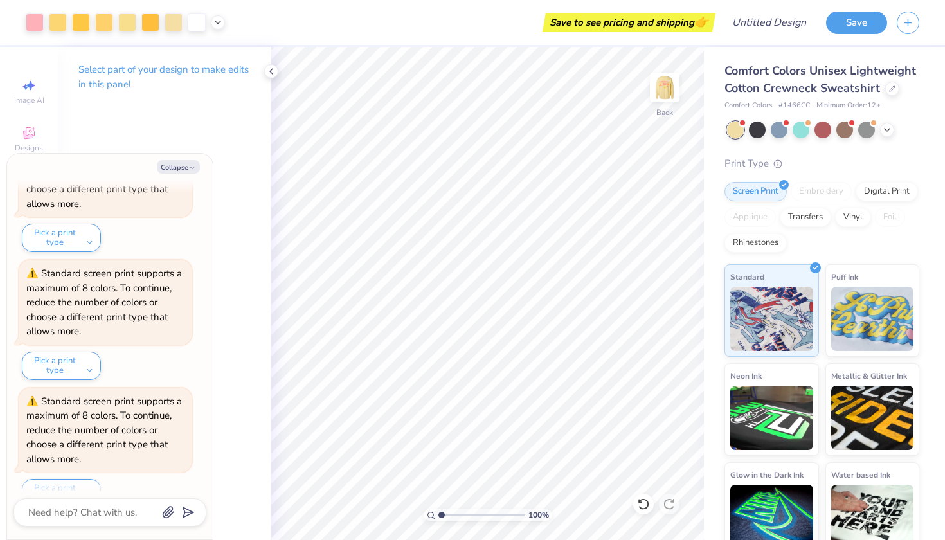
click at [709, 1] on div "Save to see pricing and shipping 👉" at bounding box center [474, 22] width 478 height 45
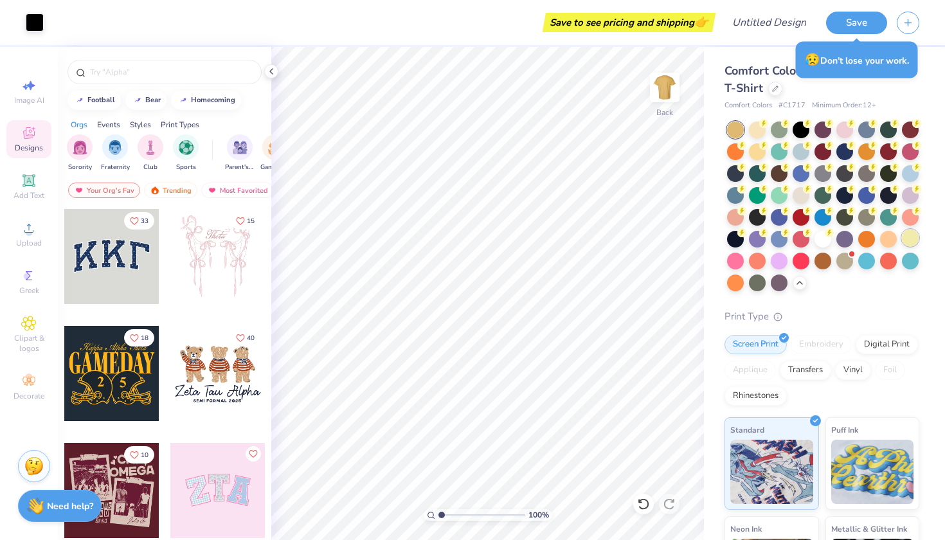
click at [917, 240] on div at bounding box center [910, 237] width 17 height 17
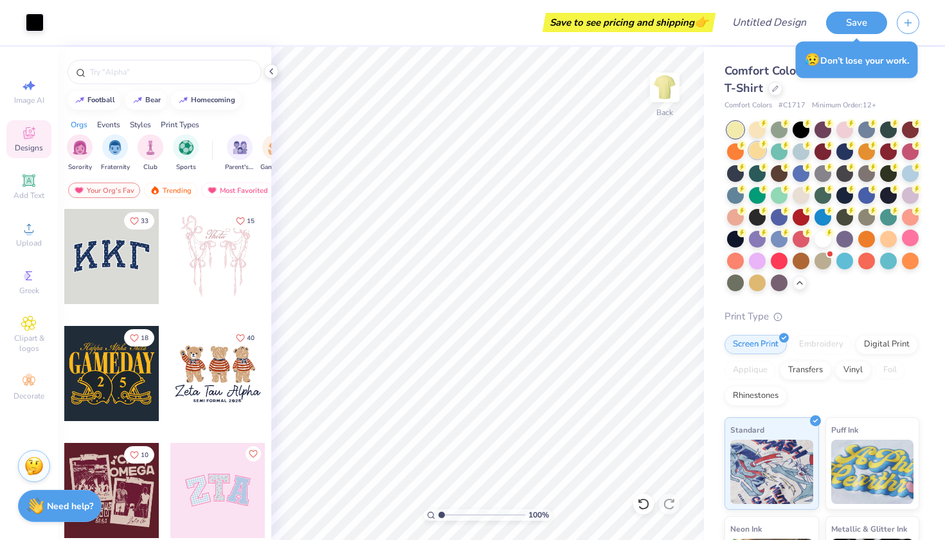
click at [757, 150] on div at bounding box center [757, 150] width 17 height 17
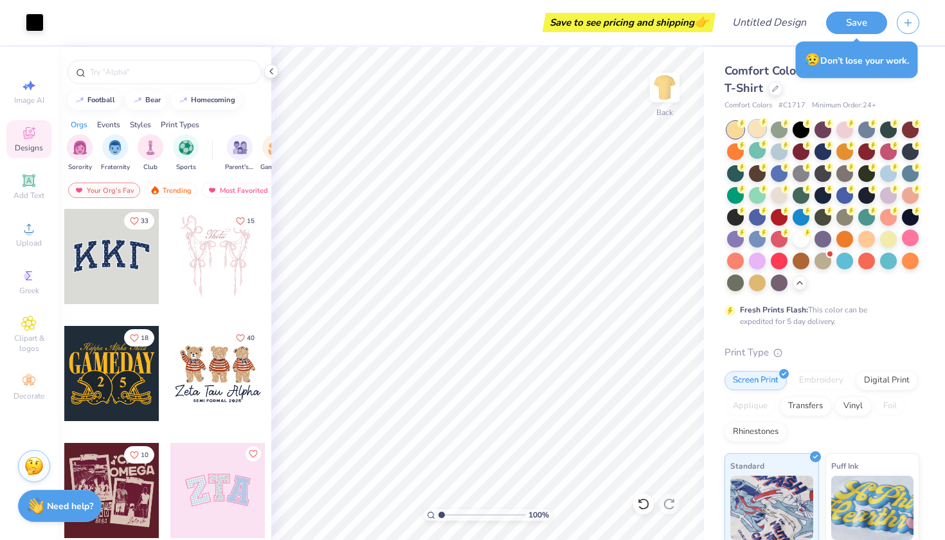
click at [760, 130] on div at bounding box center [757, 128] width 17 height 17
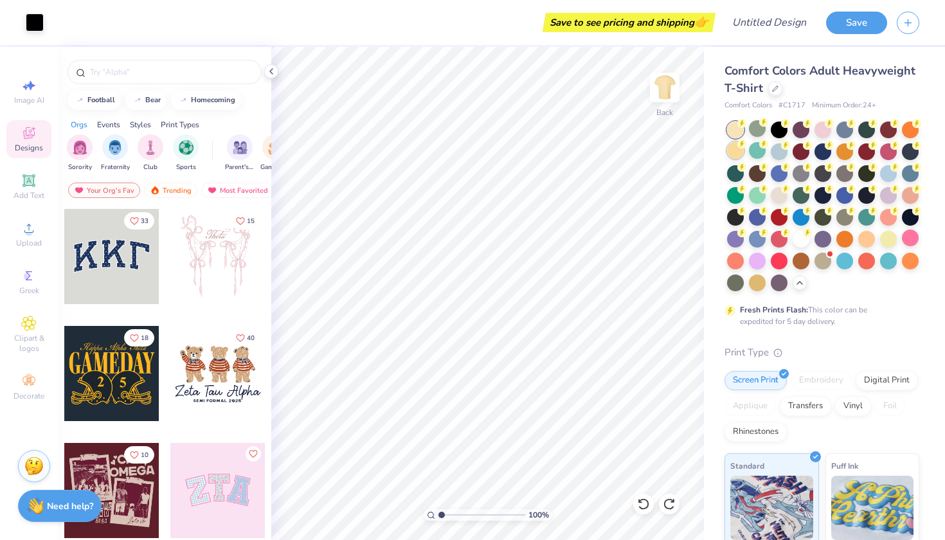
click at [734, 147] on div at bounding box center [735, 150] width 17 height 17
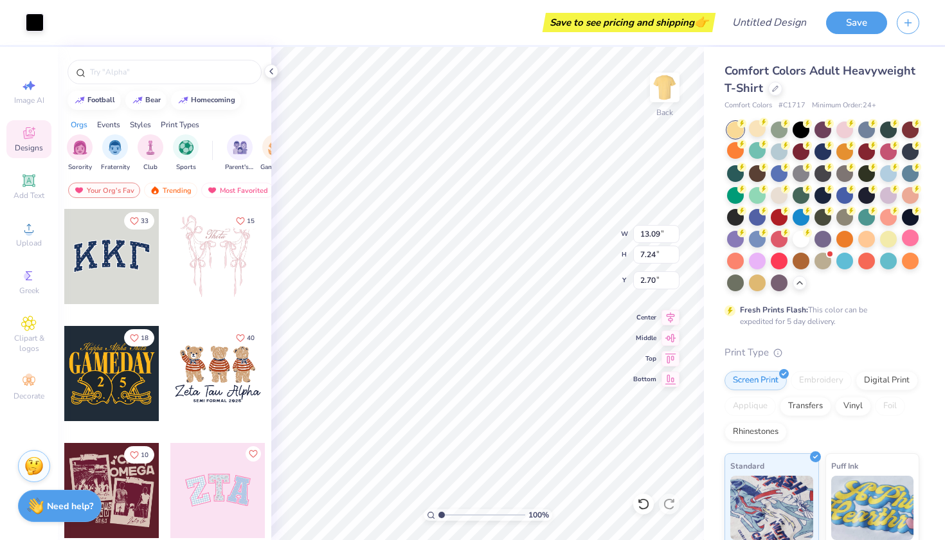
type input "3.00"
click at [759, 282] on div at bounding box center [757, 281] width 17 height 17
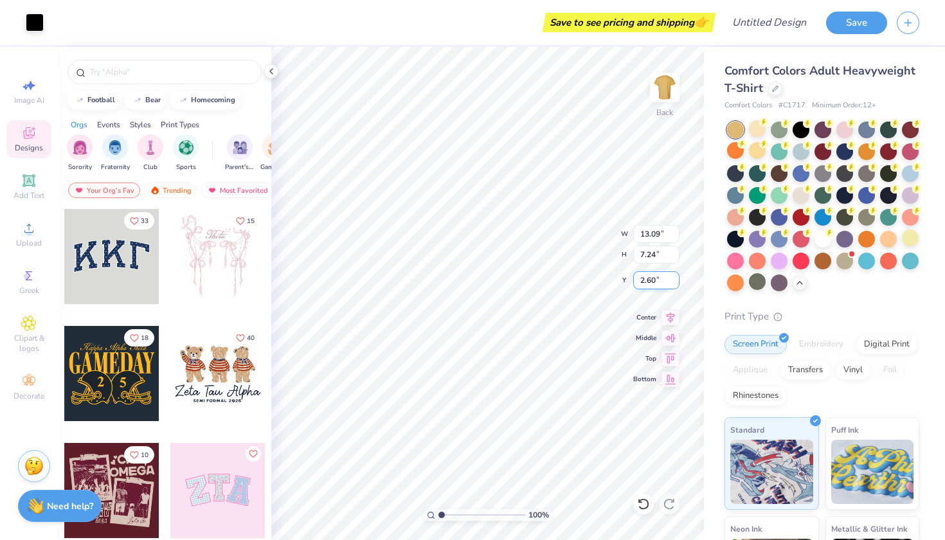
type input "2.68"
type input "12.54"
type input "6.94"
type input "2.76"
type input "11.21"
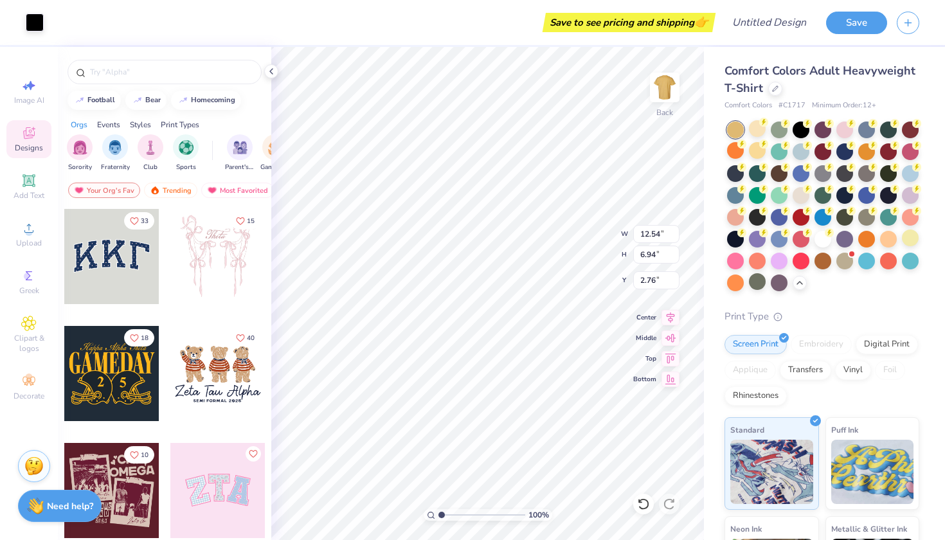
type input "6.20"
type input "3.32"
type input "2.52"
click at [910, 242] on div at bounding box center [910, 237] width 17 height 17
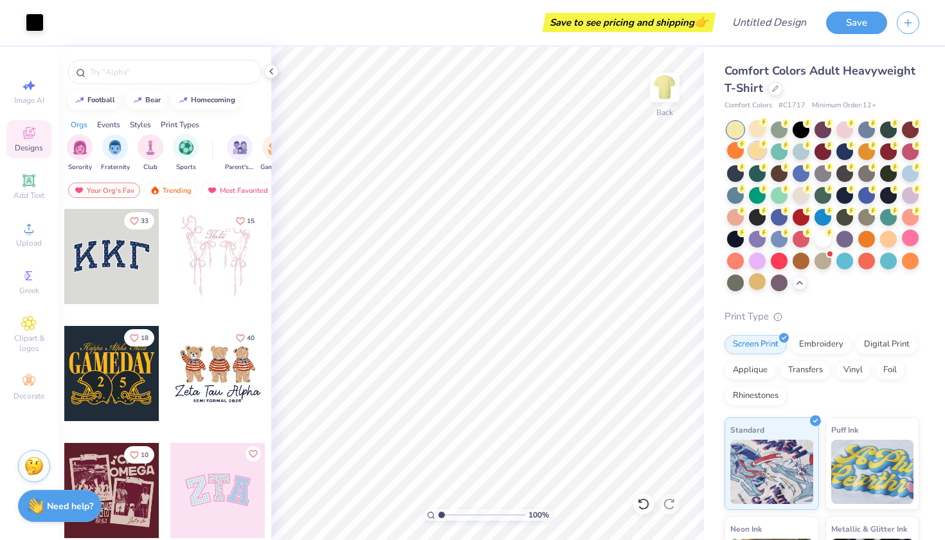
click at [760, 147] on icon at bounding box center [763, 143] width 9 height 9
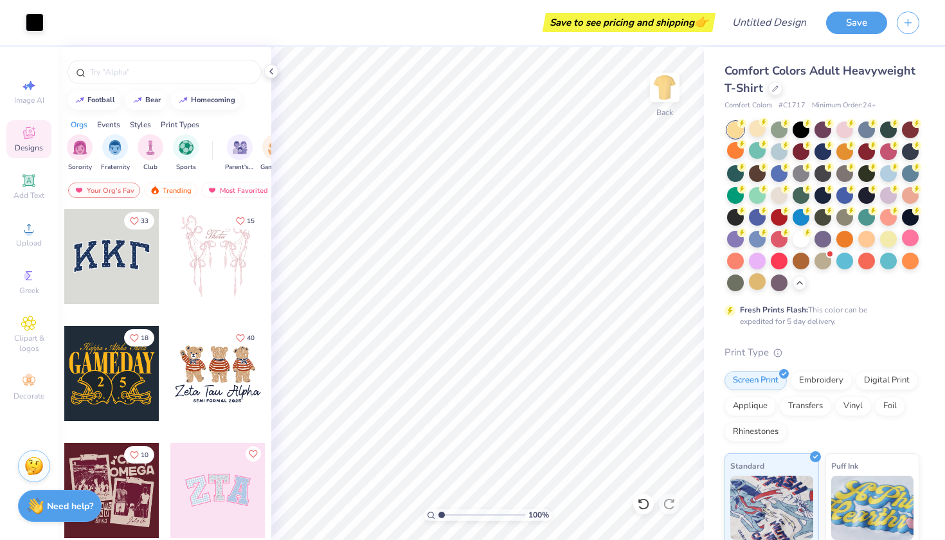
click at [319, 4] on div "Save to see pricing and shipping 👉" at bounding box center [382, 22] width 659 height 45
click at [369, 1] on div "Save to see pricing and shipping 👉" at bounding box center [382, 22] width 659 height 45
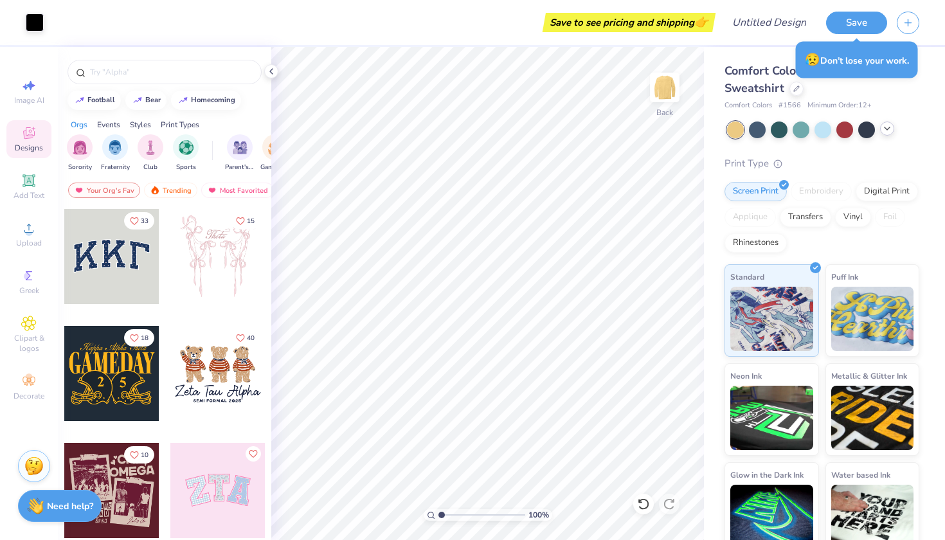
click at [884, 126] on icon at bounding box center [887, 128] width 10 height 10
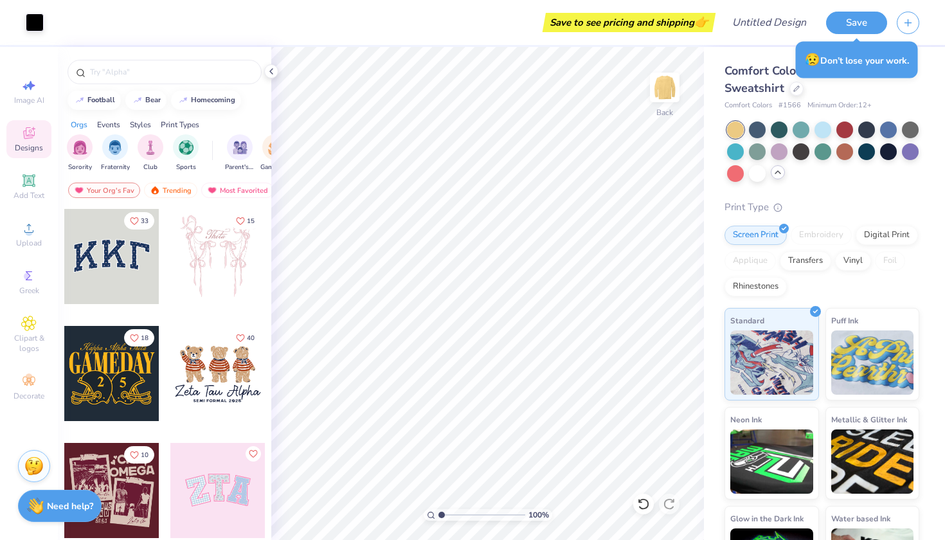
click at [787, 93] on div "Comfort Colors Adult Crewneck Sweatshirt" at bounding box center [821, 79] width 195 height 35
click at [795, 90] on icon at bounding box center [796, 87] width 6 height 6
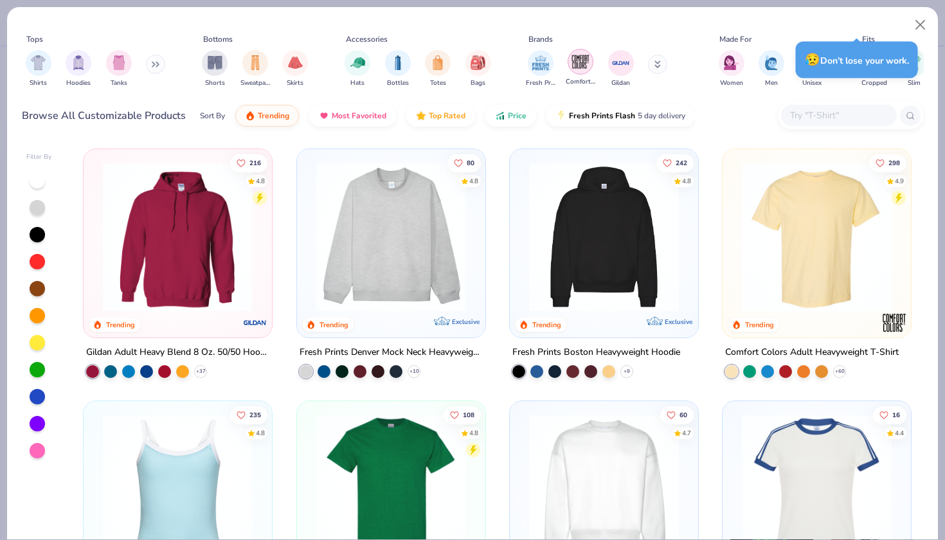
click at [581, 60] on img "filter for Comfort Colors" at bounding box center [580, 61] width 19 height 19
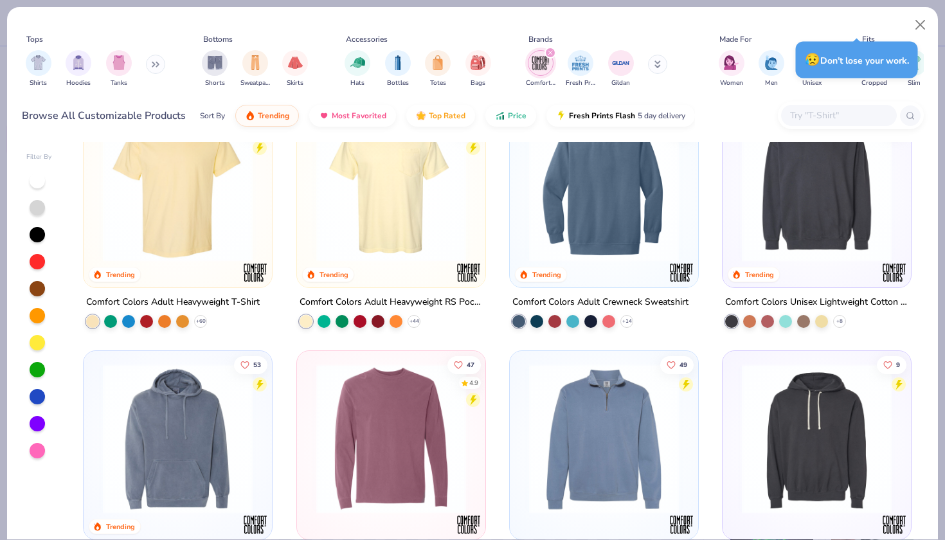
scroll to position [49, 0]
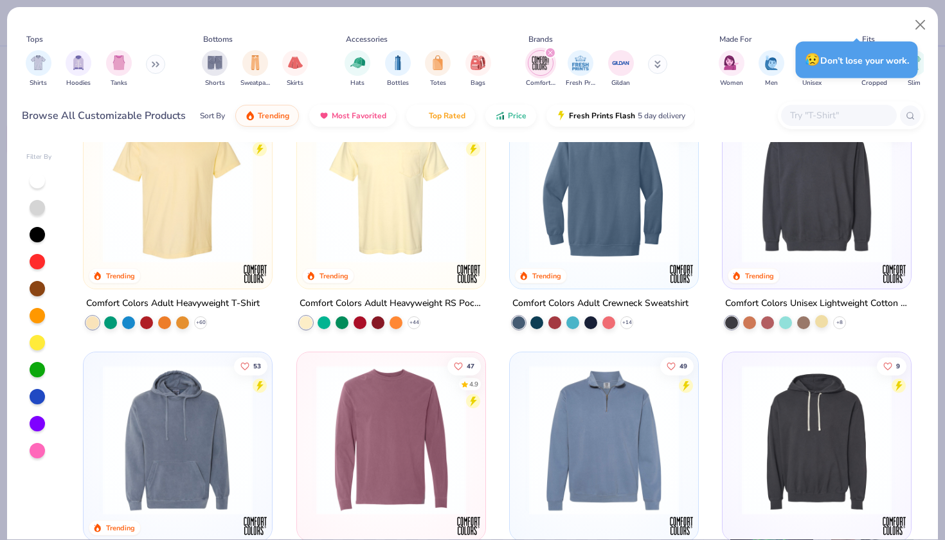
click at [821, 321] on div at bounding box center [821, 321] width 13 height 13
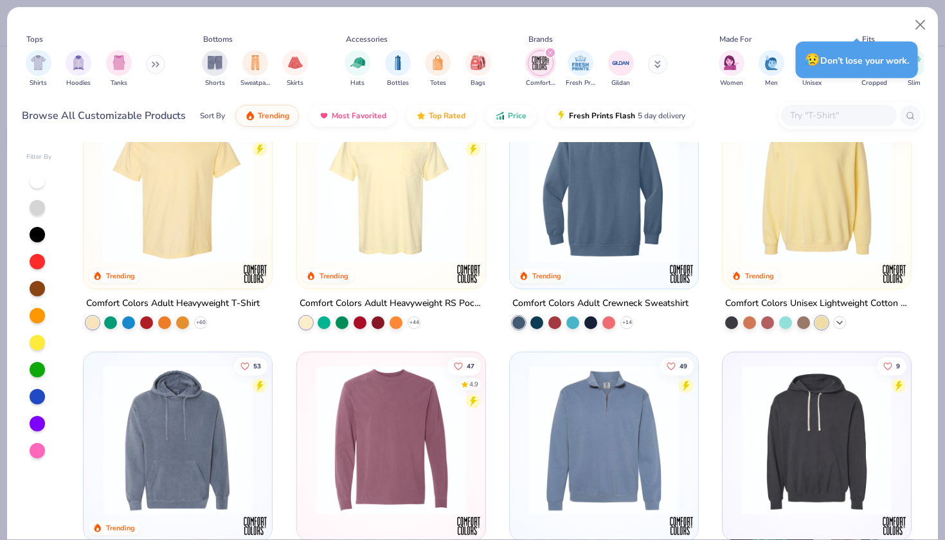
click at [836, 319] on icon at bounding box center [839, 323] width 10 height 10
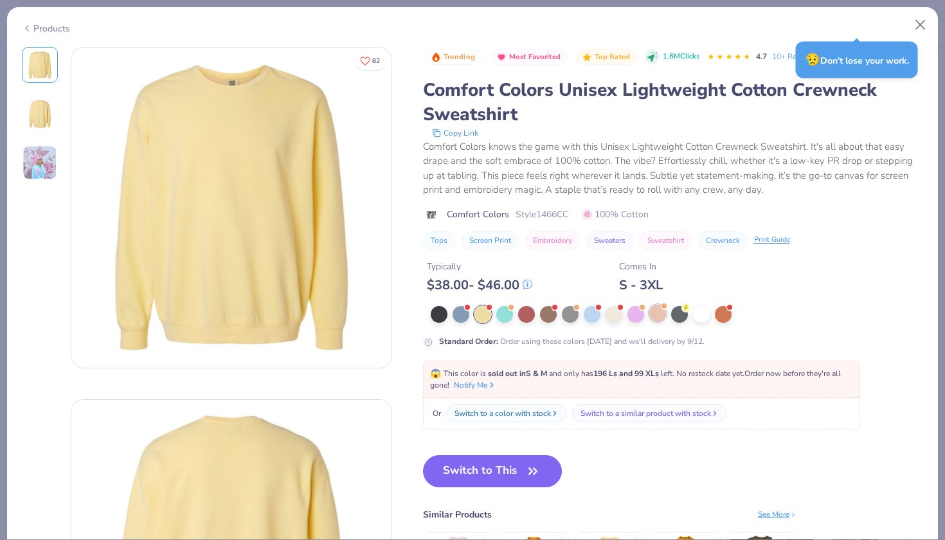
click at [656, 319] on div at bounding box center [657, 313] width 17 height 17
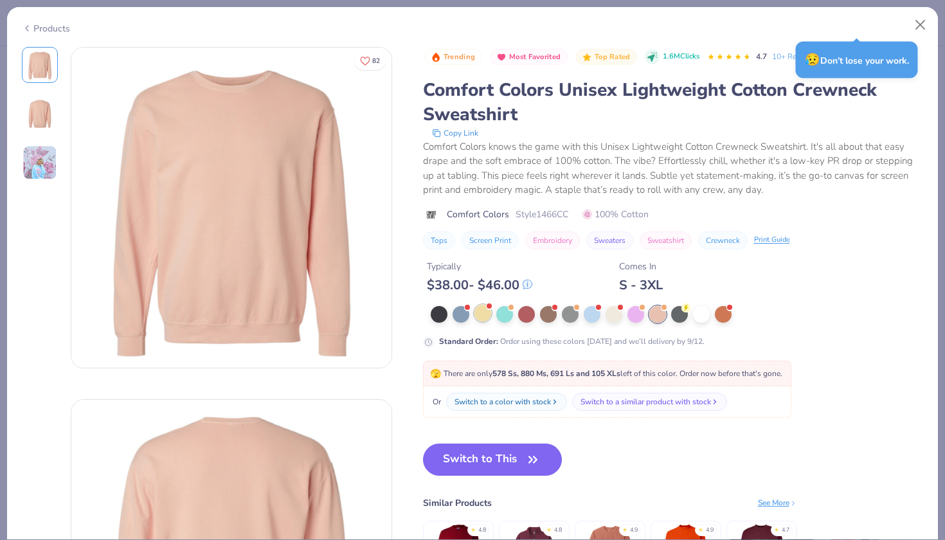
click at [484, 314] on div at bounding box center [482, 313] width 17 height 17
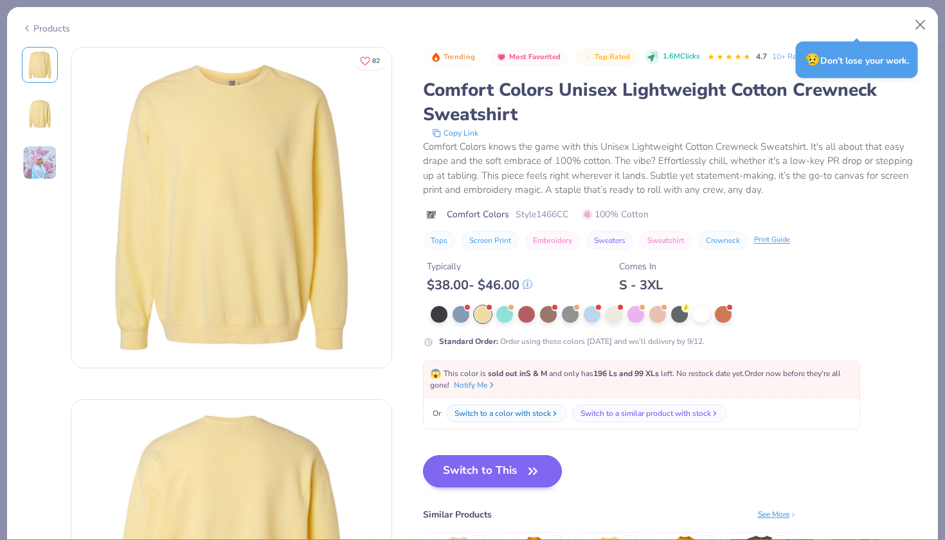
click at [523, 462] on button "Switch to This" at bounding box center [492, 471] width 139 height 32
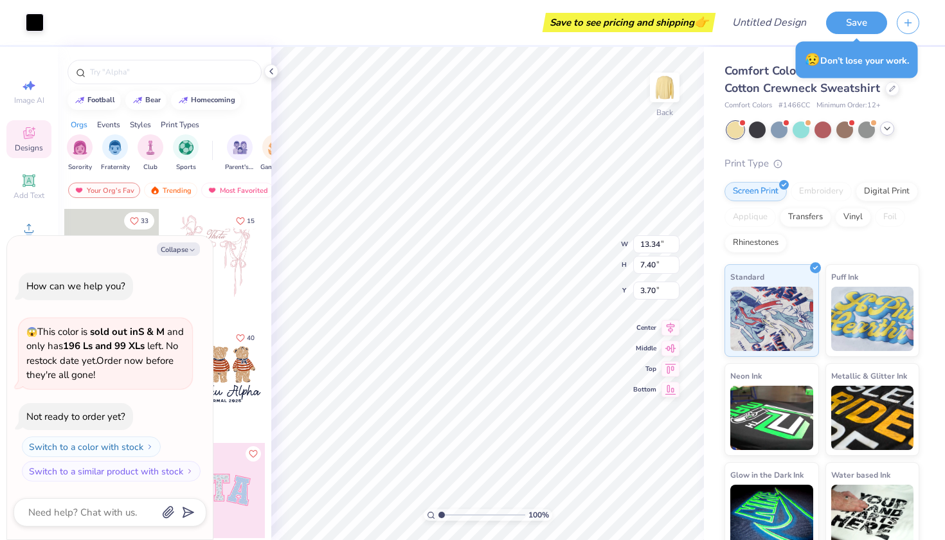
type textarea "x"
type input "11.81"
type input "6.55"
type textarea "x"
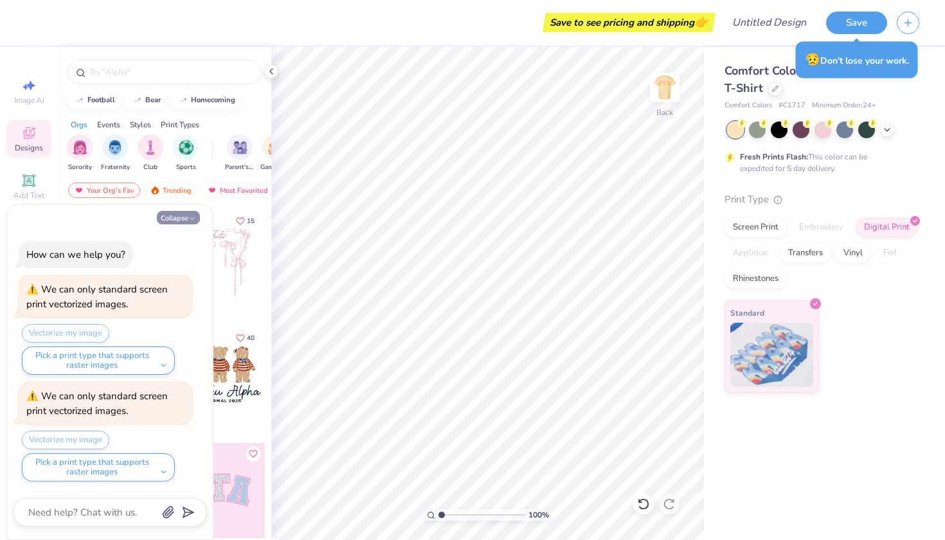
click at [189, 220] on icon "button" at bounding box center [192, 219] width 8 height 8
type textarea "x"
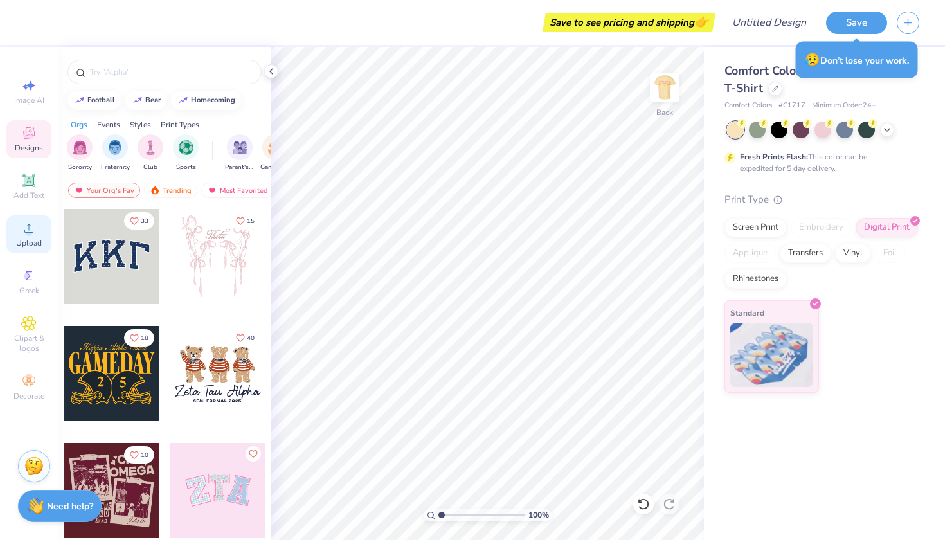
click at [36, 236] on div "Upload" at bounding box center [28, 234] width 45 height 38
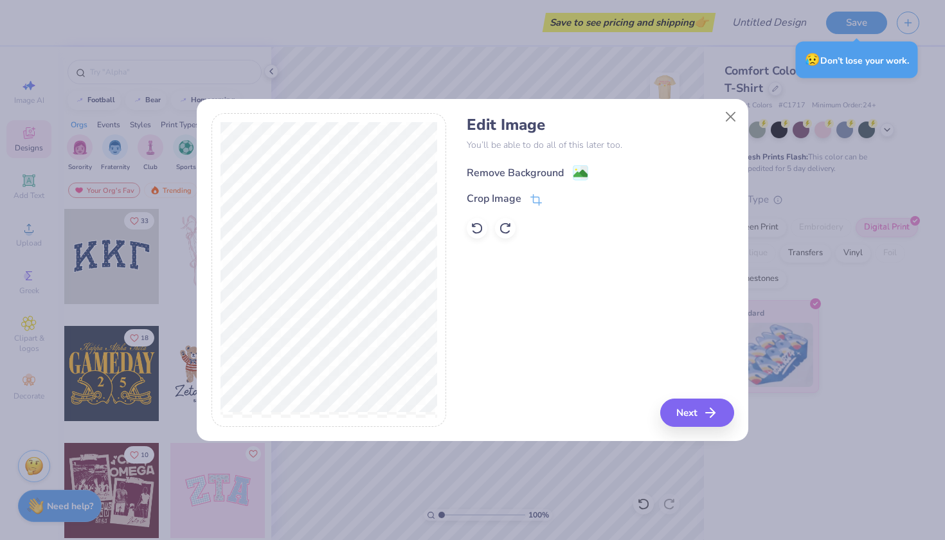
click at [516, 177] on div "Remove Background" at bounding box center [515, 172] width 97 height 15
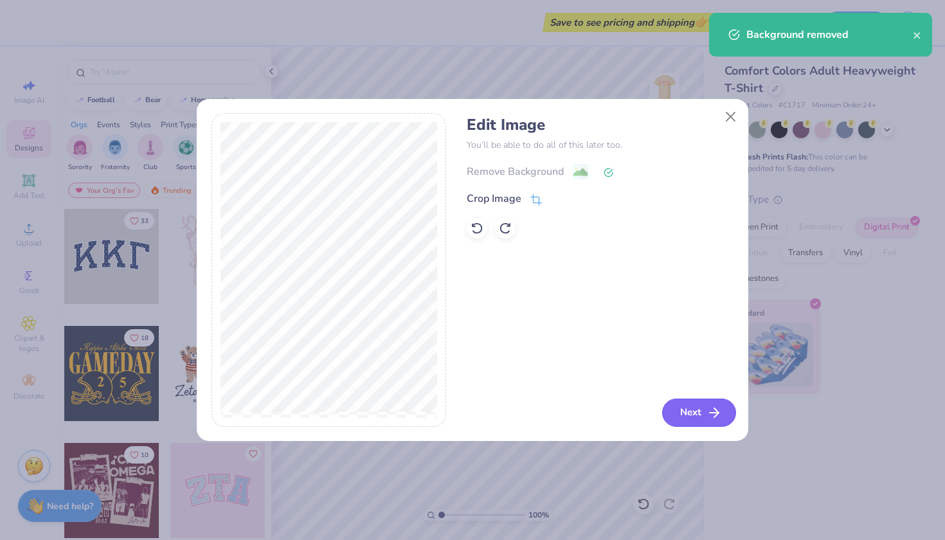
click at [692, 417] on button "Next" at bounding box center [699, 413] width 74 height 28
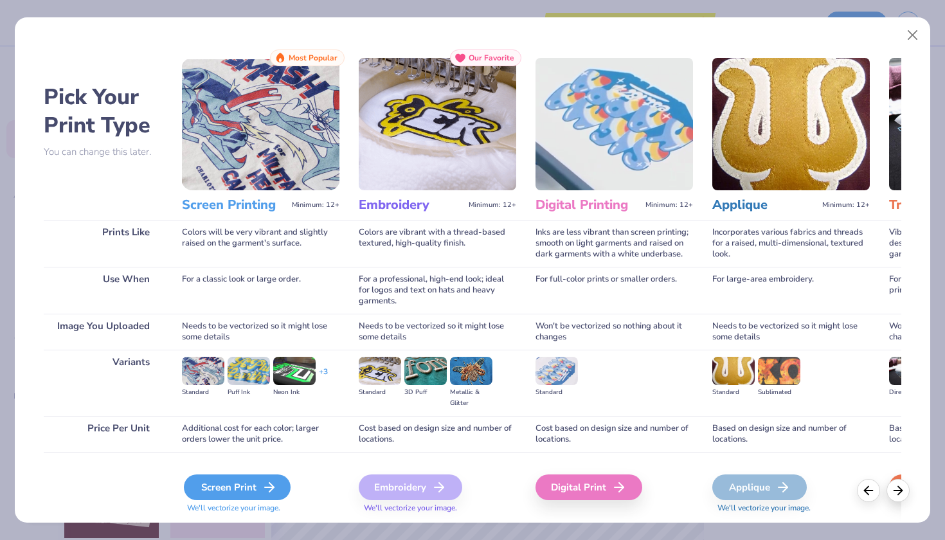
click at [231, 489] on div "Screen Print" at bounding box center [237, 487] width 107 height 26
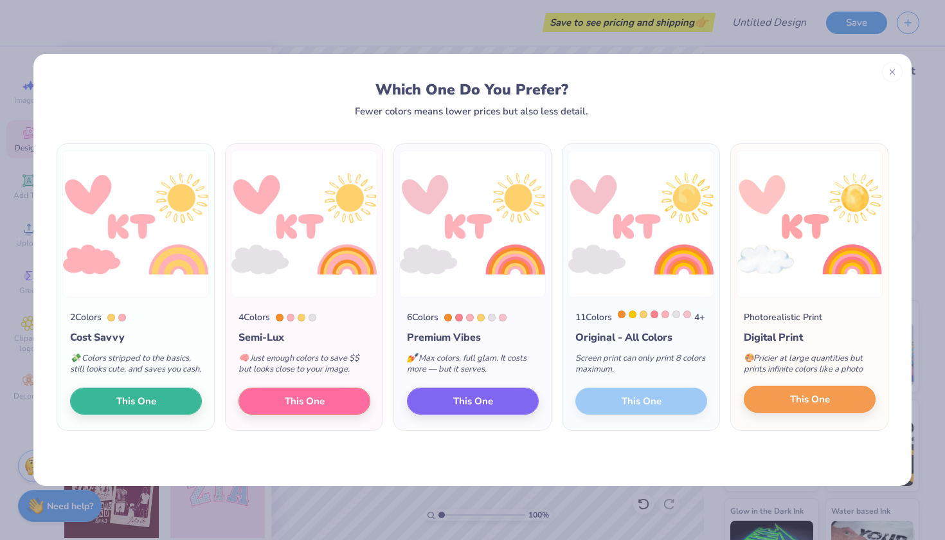
click at [847, 413] on button "This One" at bounding box center [810, 399] width 132 height 27
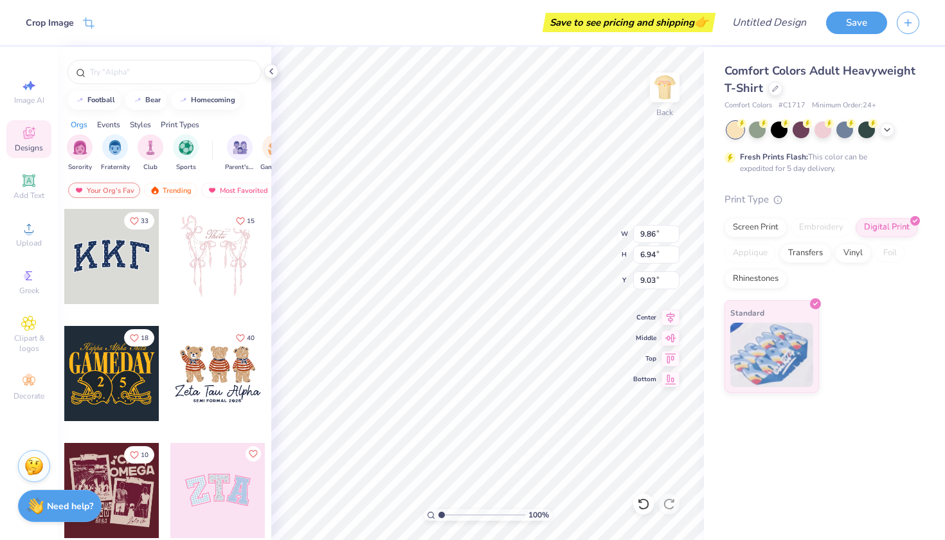
type input "3.69"
type input "2.60"
type input "13.37"
type input "3.00"
type input "4.44"
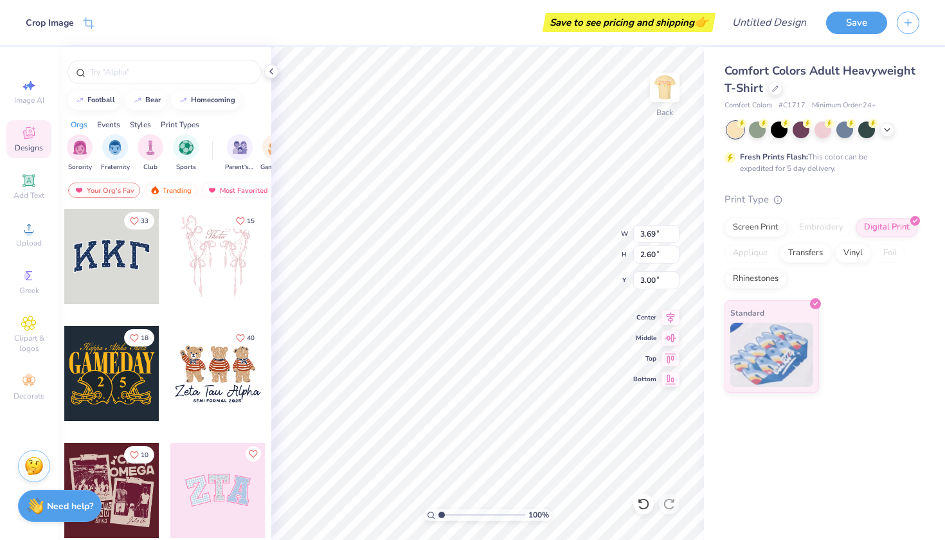
type input "3.12"
type input "4.58"
type input "3.22"
type input "3.20"
click at [668, 90] on img at bounding box center [664, 87] width 51 height 51
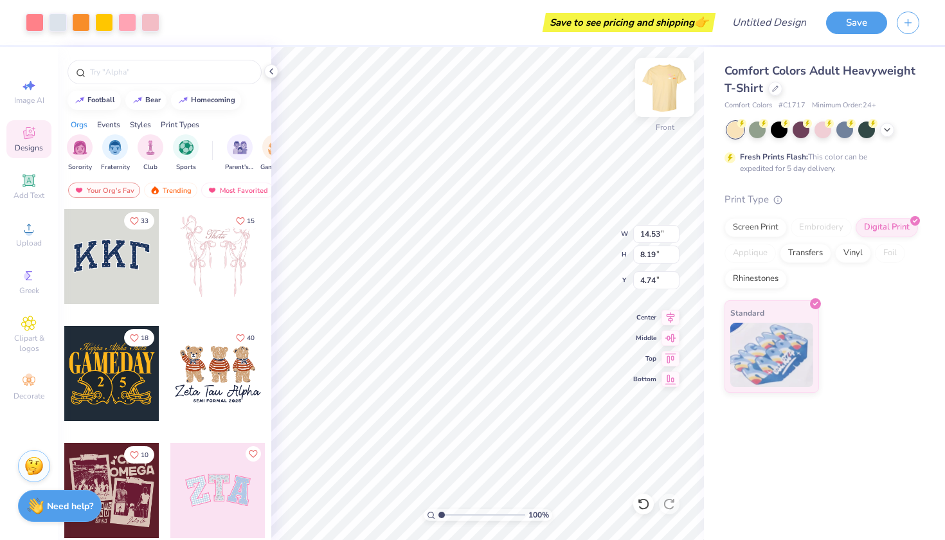
type input "4.78"
click at [52, 27] on div at bounding box center [58, 21] width 18 height 18
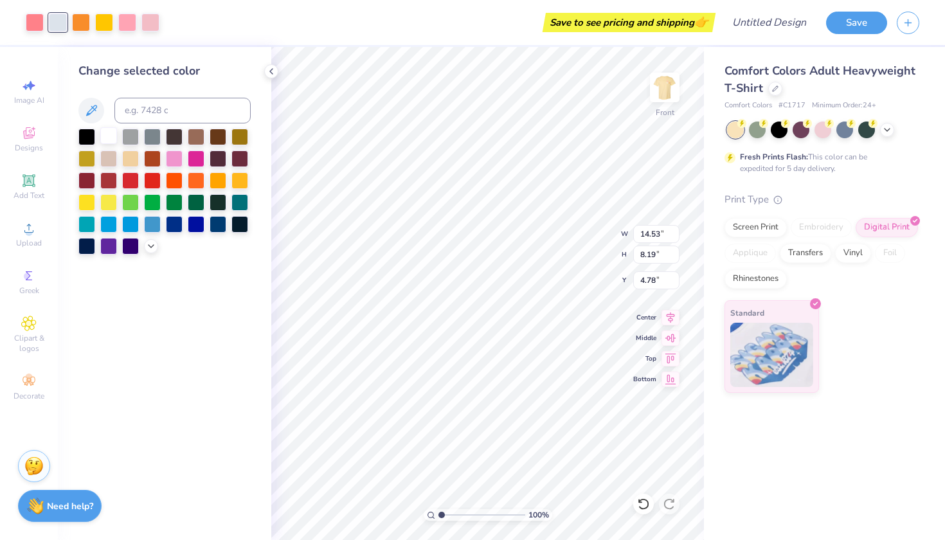
click at [107, 137] on div at bounding box center [108, 135] width 17 height 17
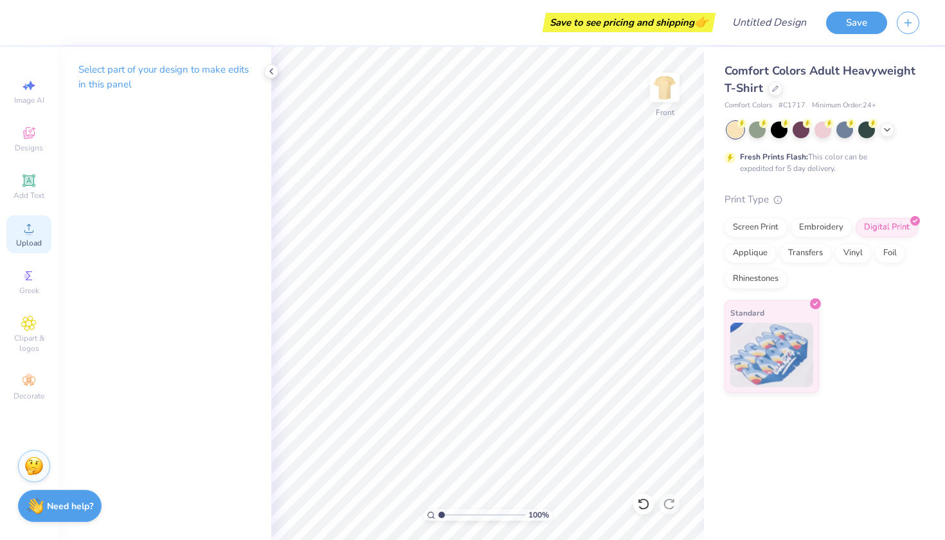
click at [31, 235] on icon at bounding box center [28, 227] width 15 height 15
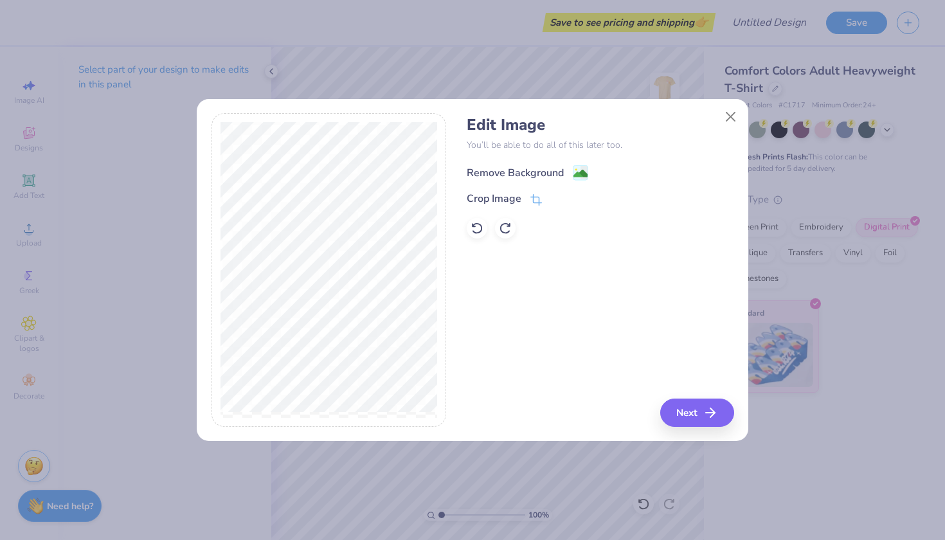
click at [507, 168] on div "Remove Background" at bounding box center [515, 172] width 97 height 15
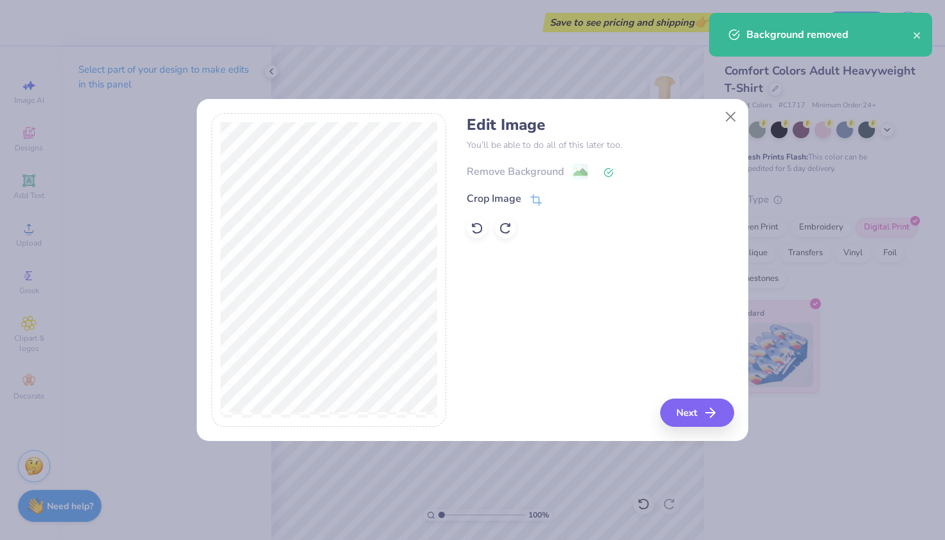
click at [699, 396] on div "Edit Image You’ll be able to do all of this later too. Remove Background Crop I…" at bounding box center [600, 270] width 267 height 314
click at [700, 430] on div "Edit Image You’ll be able to do all of this later too. Remove Background Crop I…" at bounding box center [473, 277] width 552 height 328
click at [700, 408] on button "Next" at bounding box center [699, 413] width 74 height 28
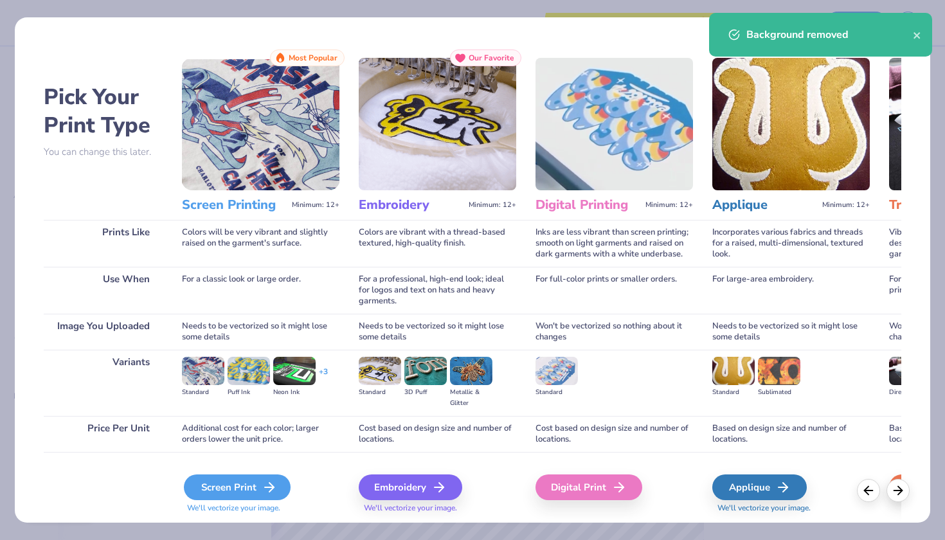
click at [270, 478] on div "Screen Print" at bounding box center [237, 487] width 107 height 26
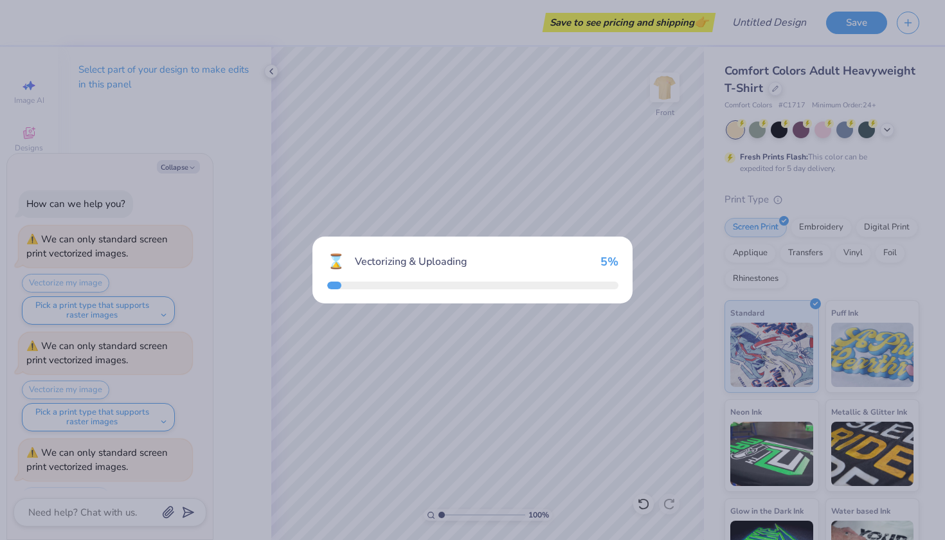
scroll to position [54, 0]
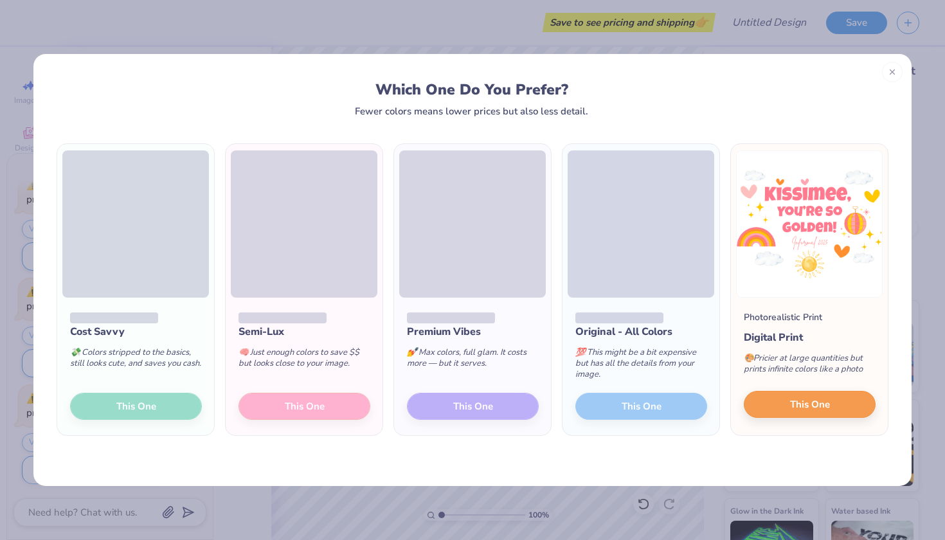
click at [818, 398] on span "This One" at bounding box center [810, 404] width 40 height 15
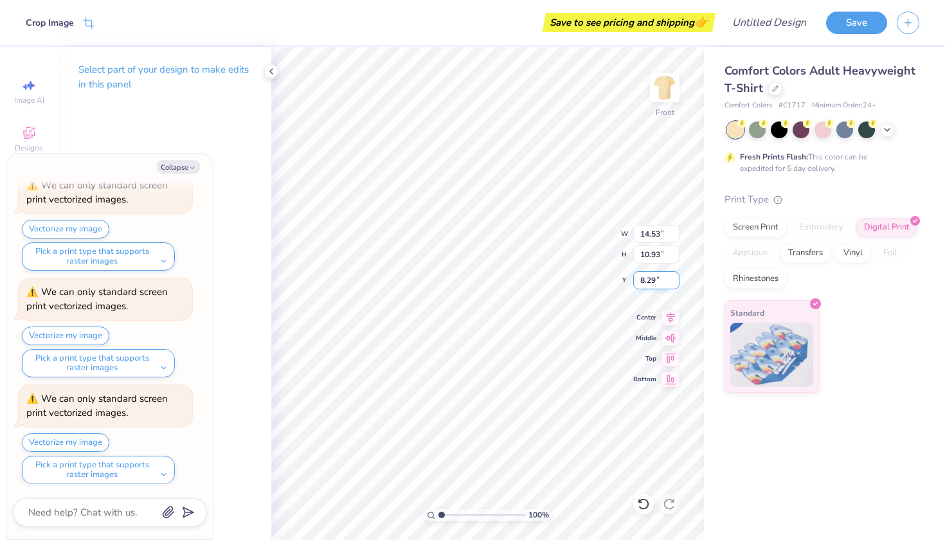
type textarea "x"
type input "4.25"
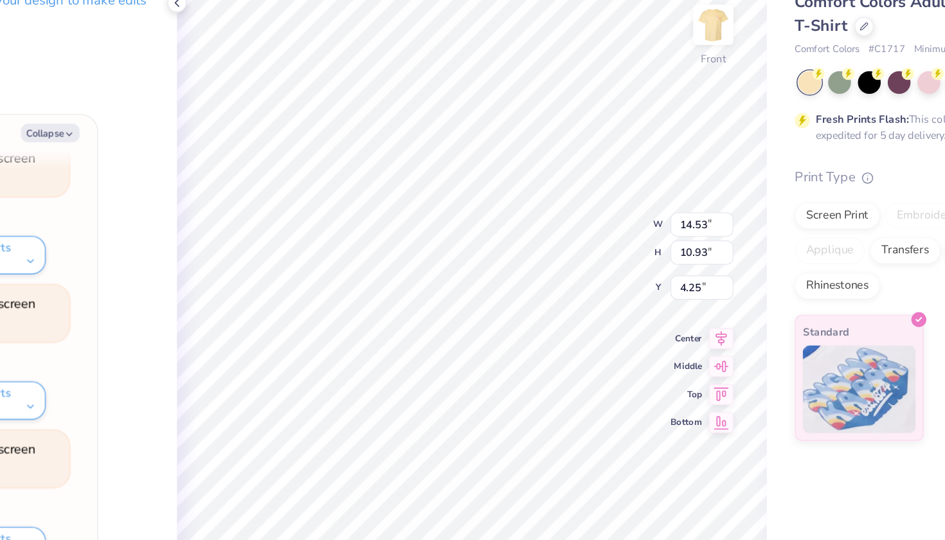
type textarea "x"
type input "6.31"
type textarea "x"
type input "12.56"
type input "9.45"
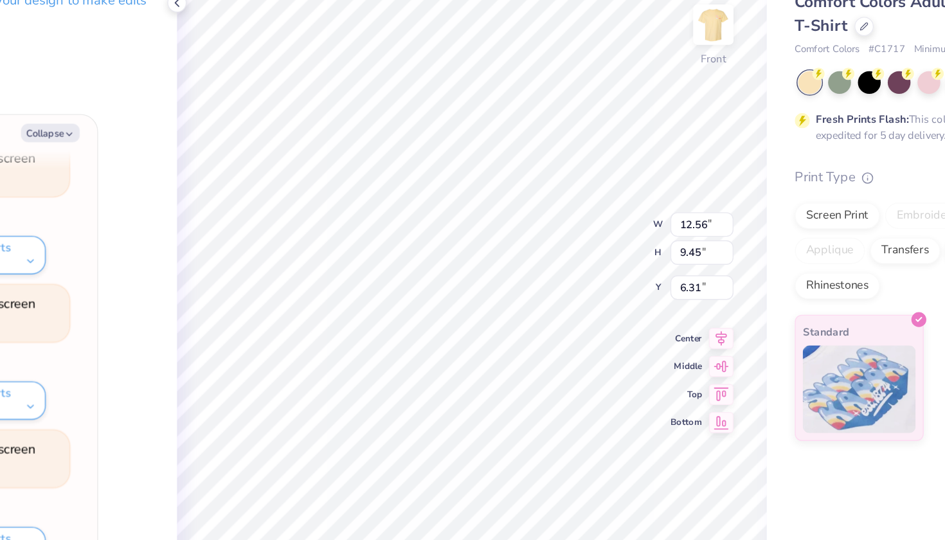
type textarea "x"
type input "14.31"
type input "10.76"
type textarea "x"
type input "4.21"
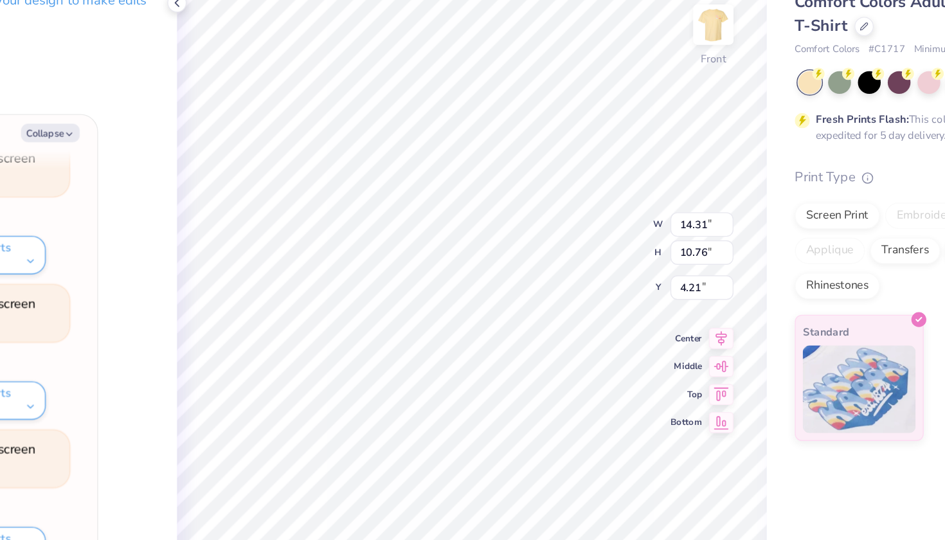
type textarea "x"
type input "14.51"
type input "10.91"
type input "4.22"
type textarea "x"
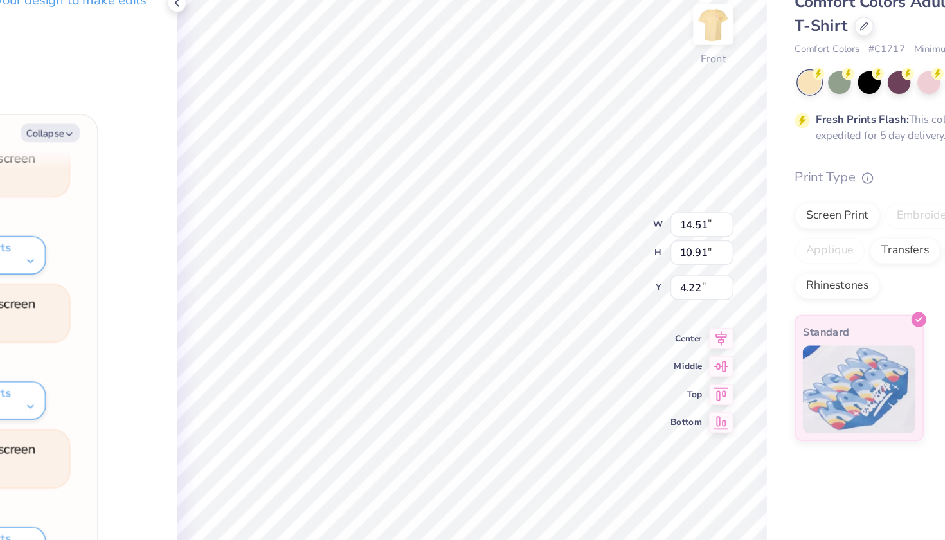
type input "3.00"
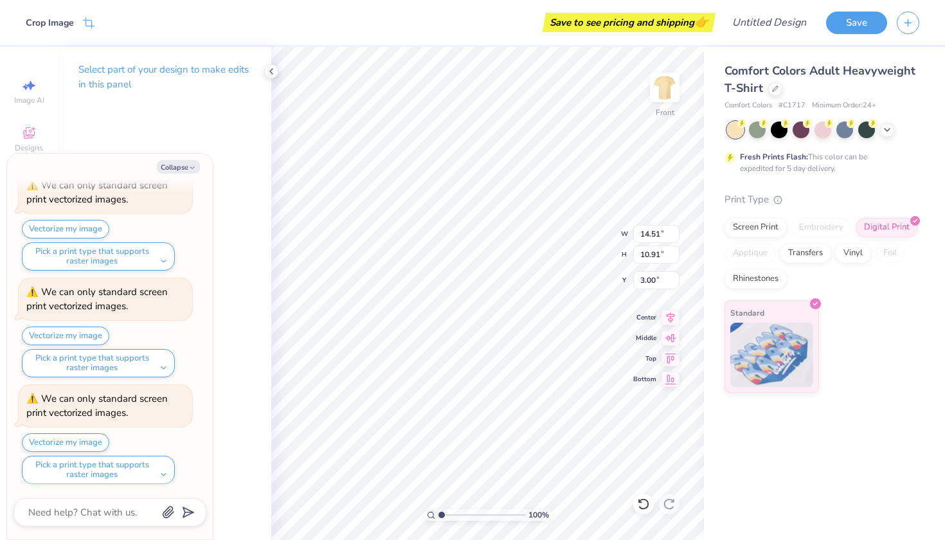
type textarea "x"
type input "3.56"
click at [669, 91] on img at bounding box center [664, 87] width 51 height 51
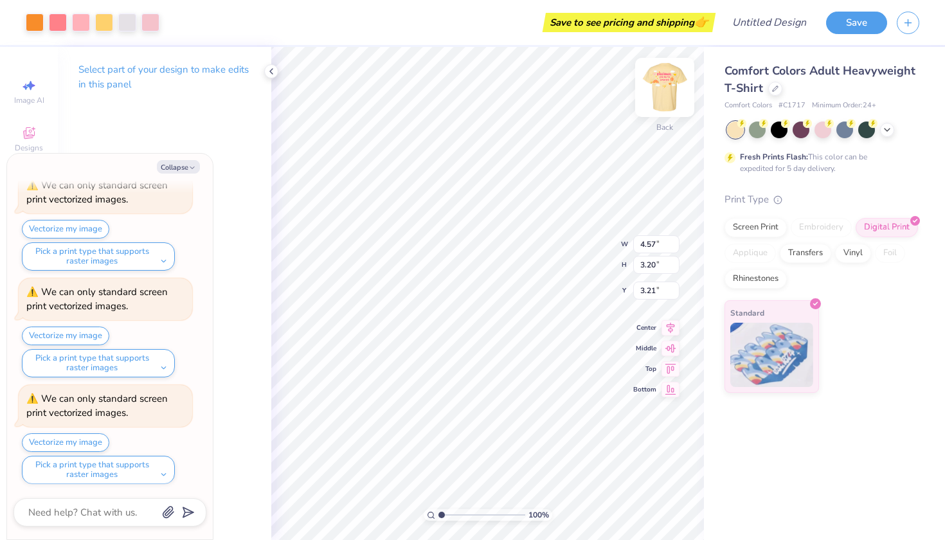
type textarea "x"
type input "5.09"
type input "3.57"
click at [121, 26] on div at bounding box center [127, 21] width 18 height 18
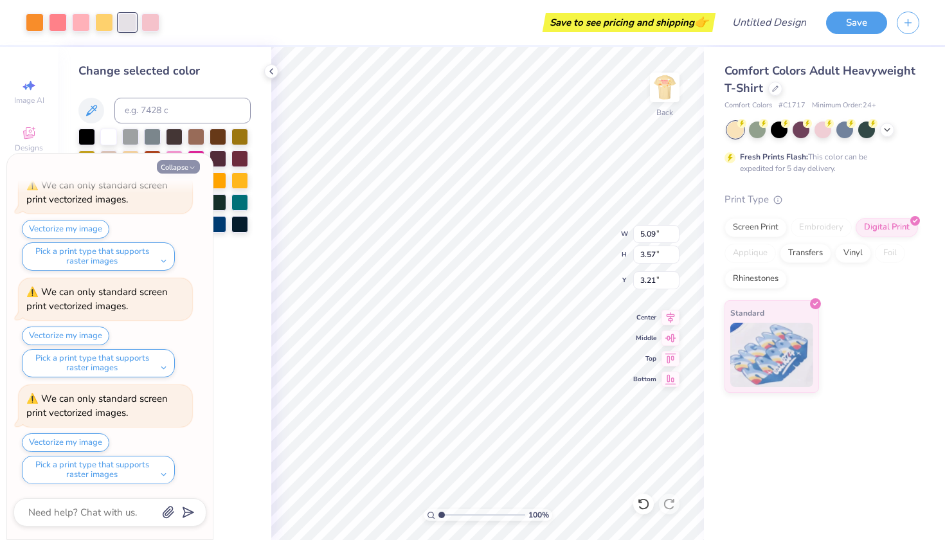
click at [186, 163] on button "Collapse" at bounding box center [178, 166] width 43 height 13
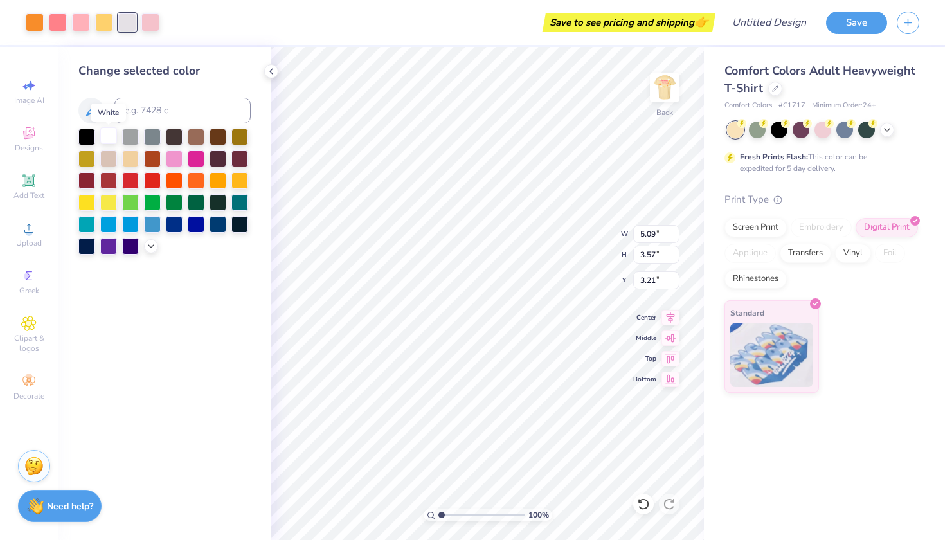
click at [105, 142] on div at bounding box center [108, 135] width 17 height 17
click at [101, 16] on div at bounding box center [104, 21] width 18 height 18
click at [234, 184] on div at bounding box center [239, 179] width 17 height 17
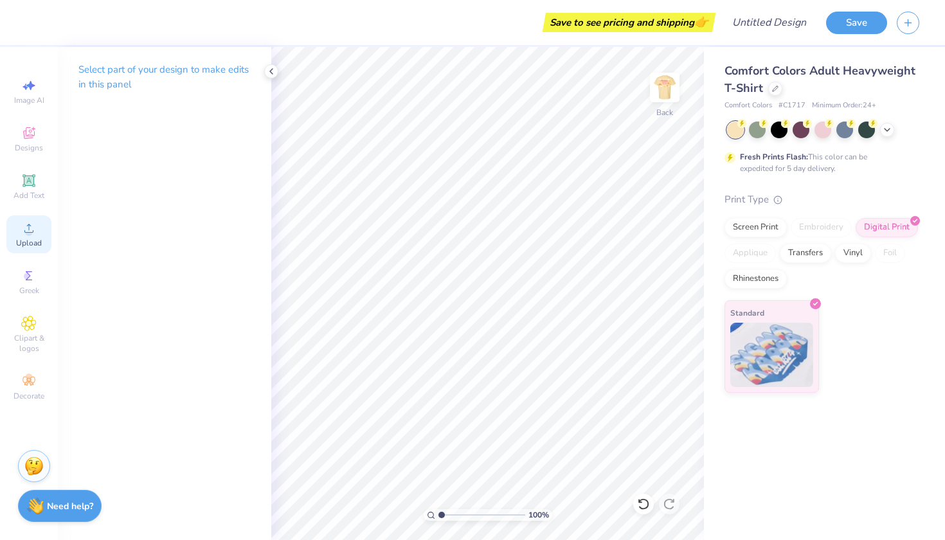
click at [18, 242] on span "Upload" at bounding box center [29, 243] width 26 height 10
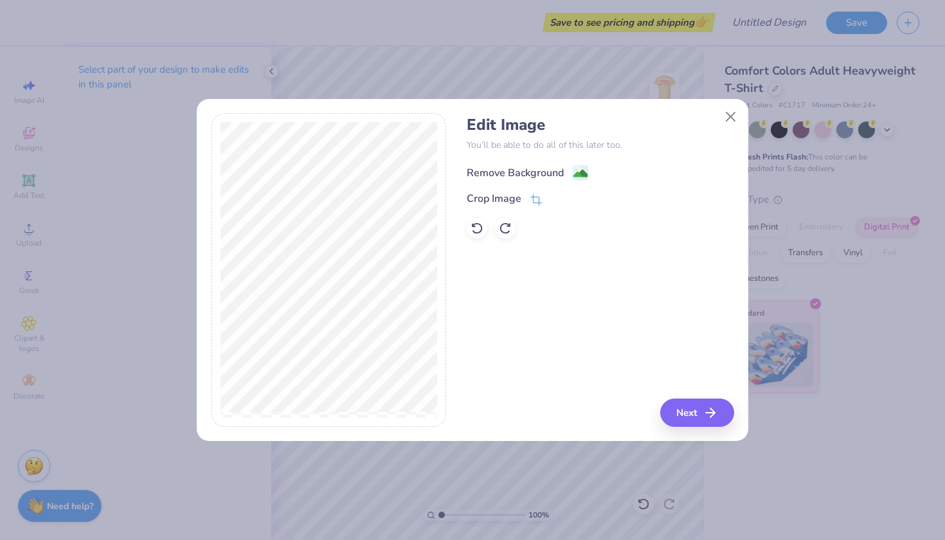
click at [524, 170] on div "Remove Background" at bounding box center [515, 172] width 97 height 15
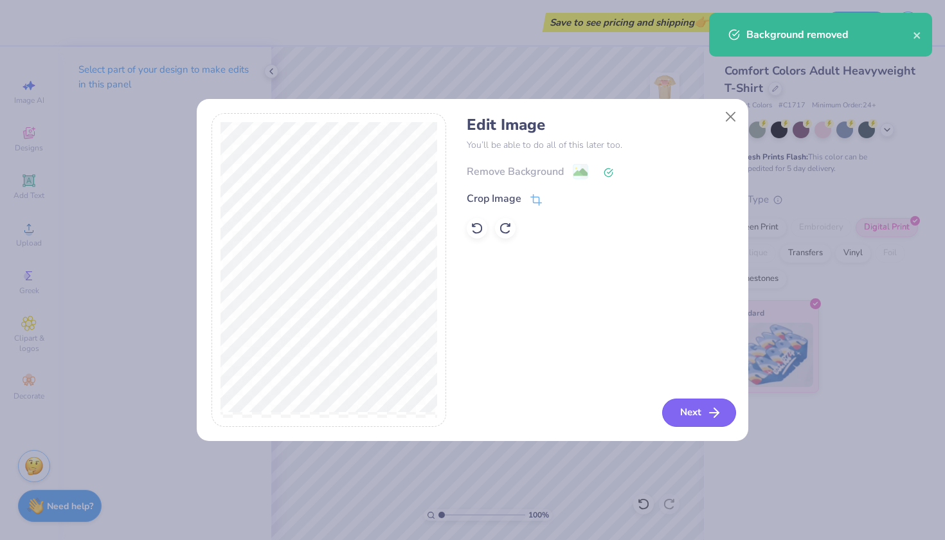
click at [694, 424] on button "Next" at bounding box center [699, 413] width 74 height 28
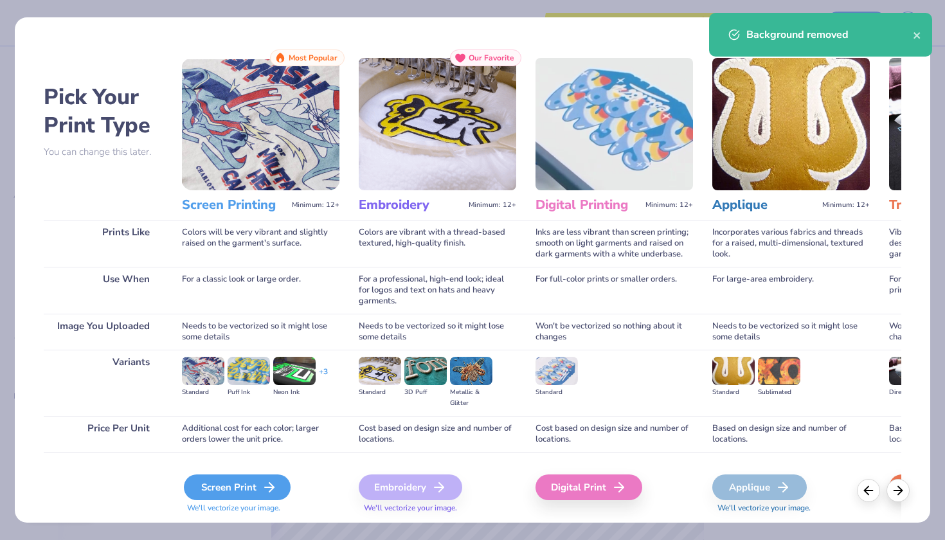
click at [251, 500] on div "Screen Print We'll vectorize your image." at bounding box center [260, 493] width 157 height 39
click at [251, 499] on div "Screen Print" at bounding box center [237, 487] width 107 height 26
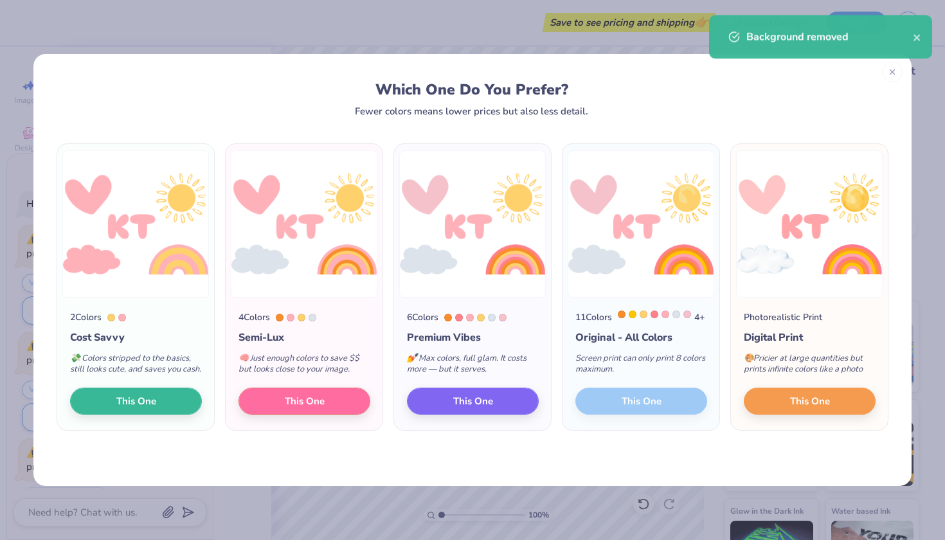
scroll to position [160, 0]
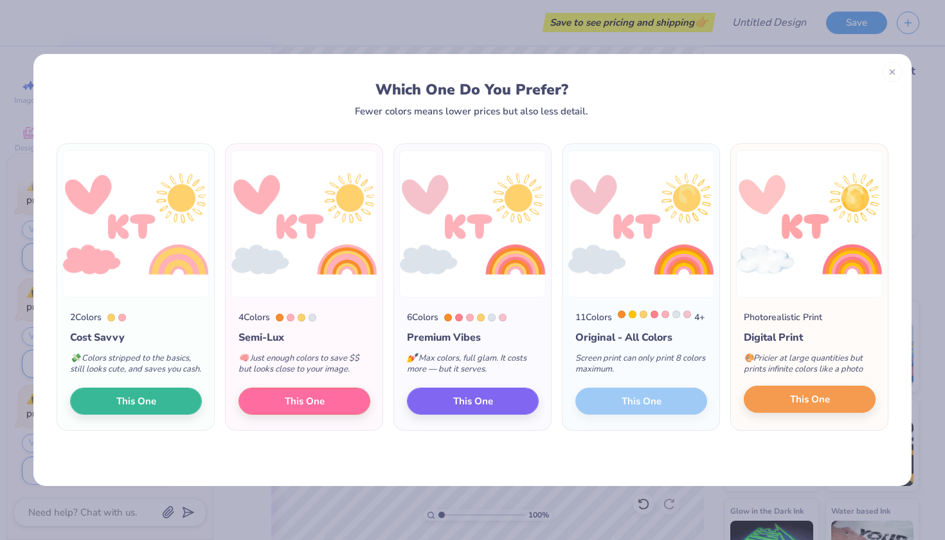
click at [800, 407] on span "This One" at bounding box center [810, 399] width 40 height 15
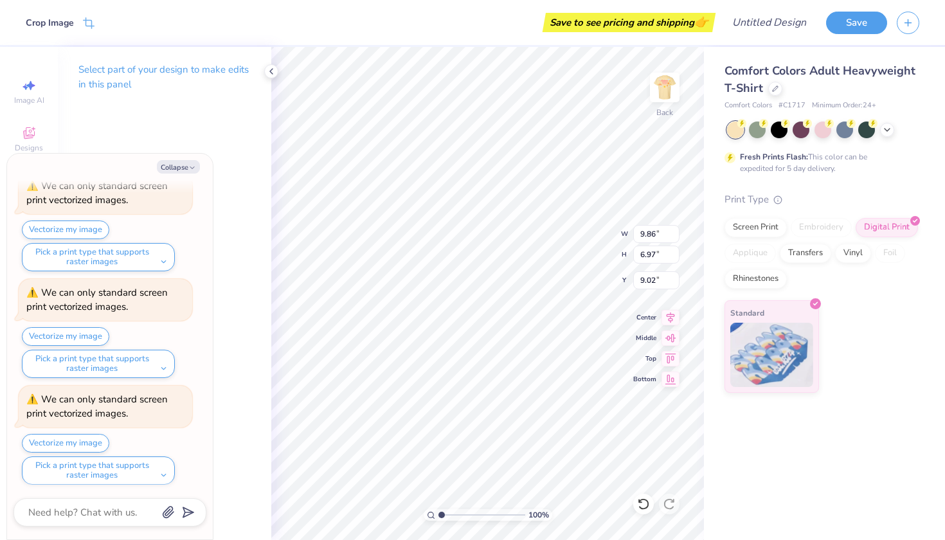
type textarea "x"
type input "5.41"
type input "3.83"
type textarea "x"
type input "3.00"
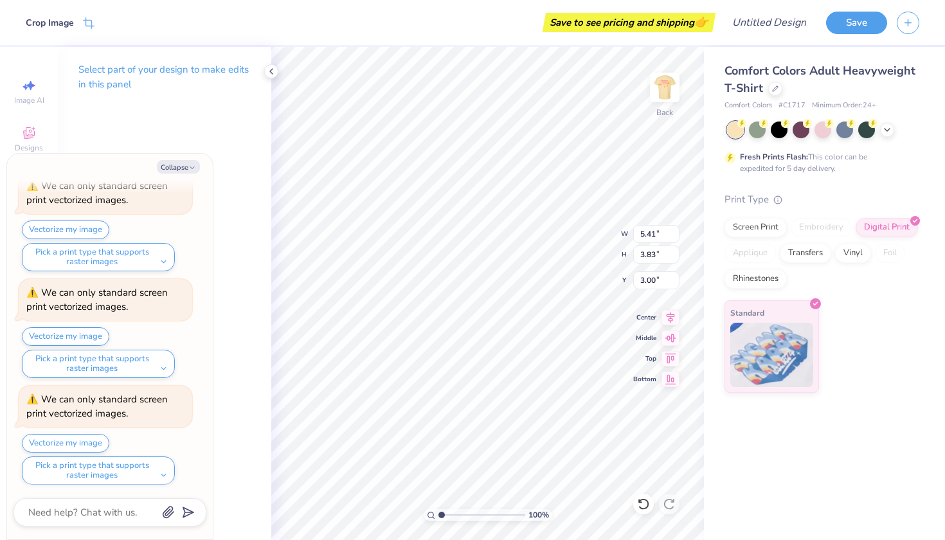
type textarea "x"
type input "5.16"
type input "3.65"
type textarea "x"
type input "4.76"
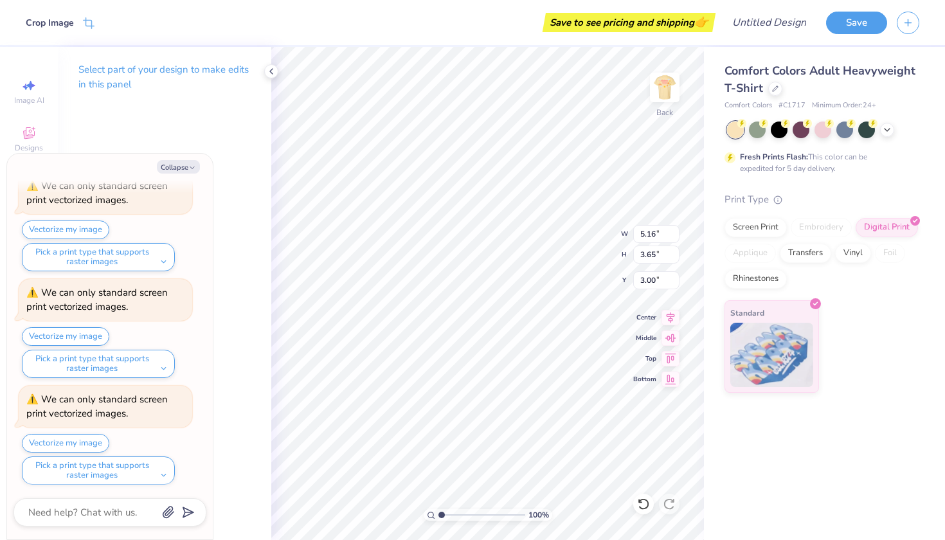
type input "3.37"
type textarea "x"
type input "3.48"
type textarea "x"
type input "4.77"
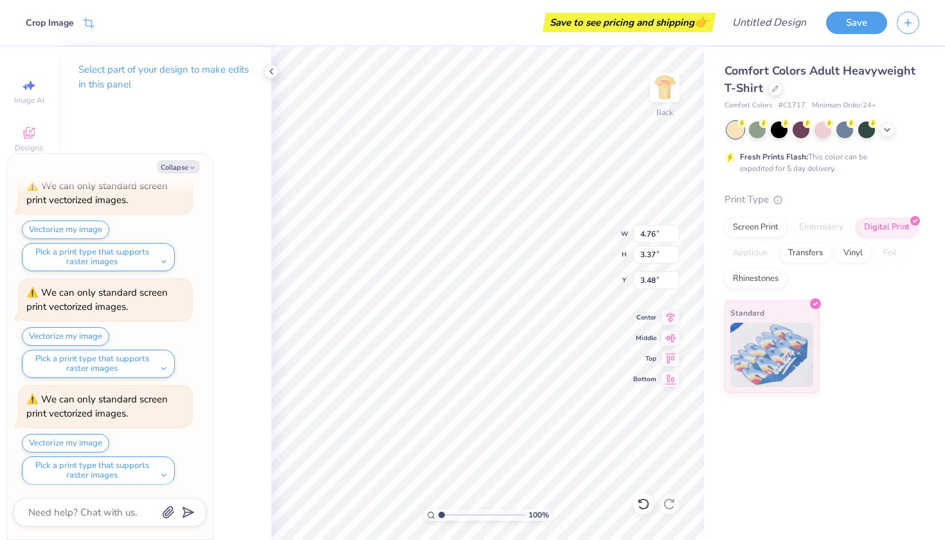
type input "3.47"
type textarea "x"
type input "4.84"
type input "3.42"
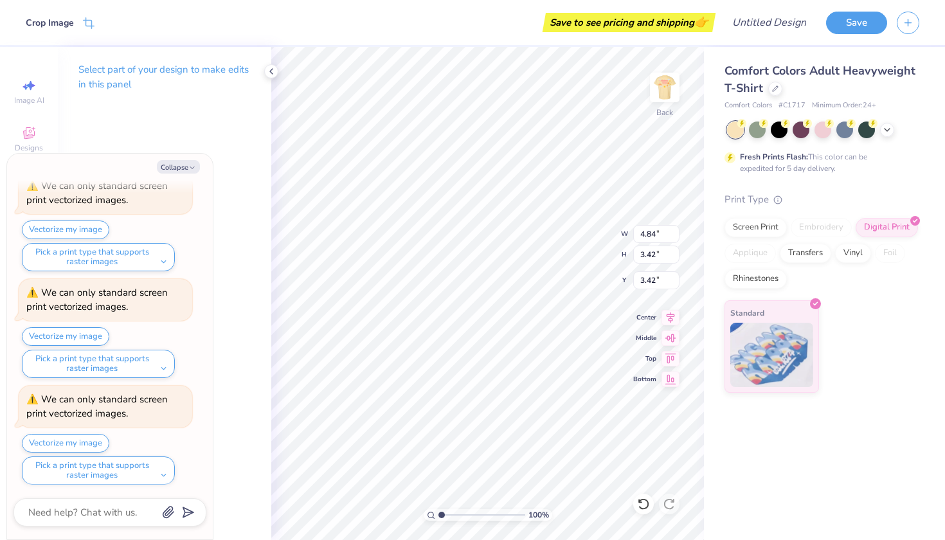
type textarea "x"
type input "4.93"
type input "3.49"
type input "3.36"
type textarea "x"
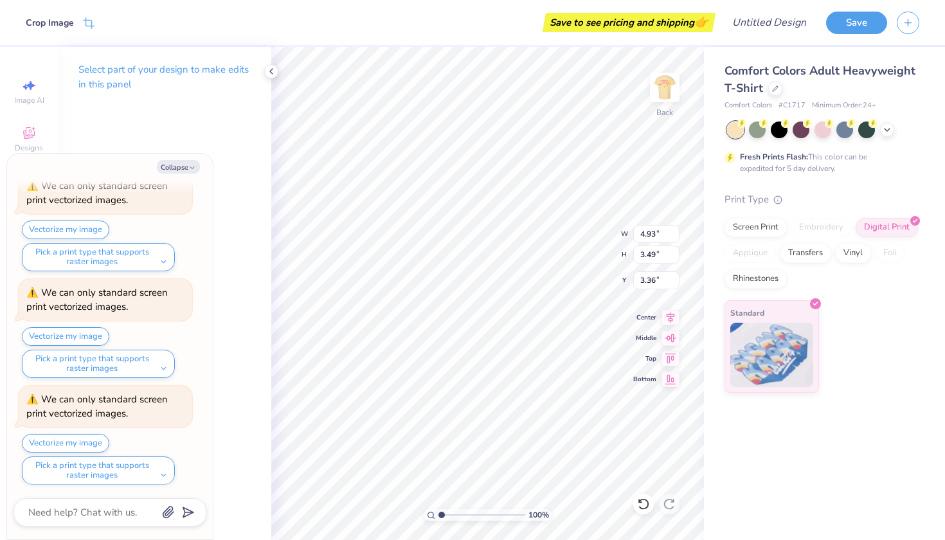
type input "3.44"
type textarea "x"
type input "3.00"
type textarea "x"
type input "3.24"
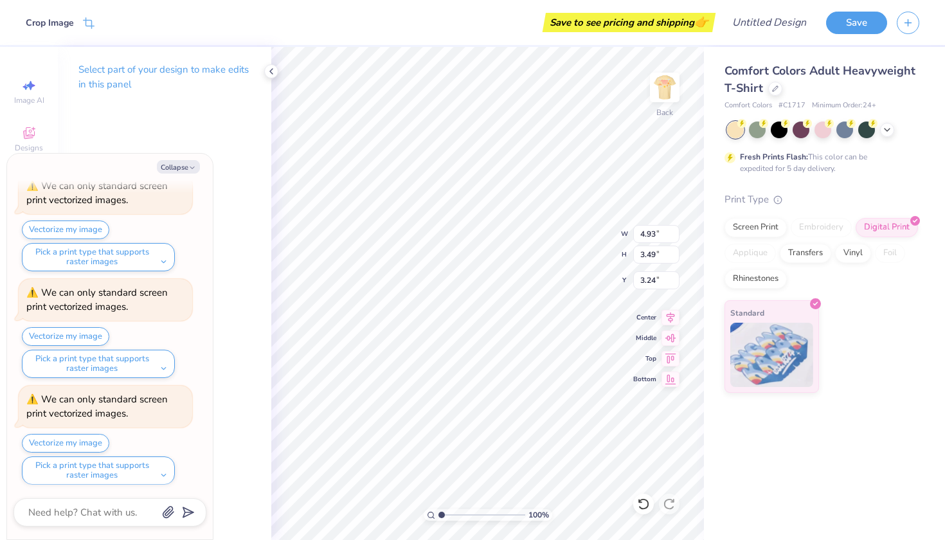
type textarea "x"
type input "4.76"
type input "3.37"
type textarea "x"
type input "3.00"
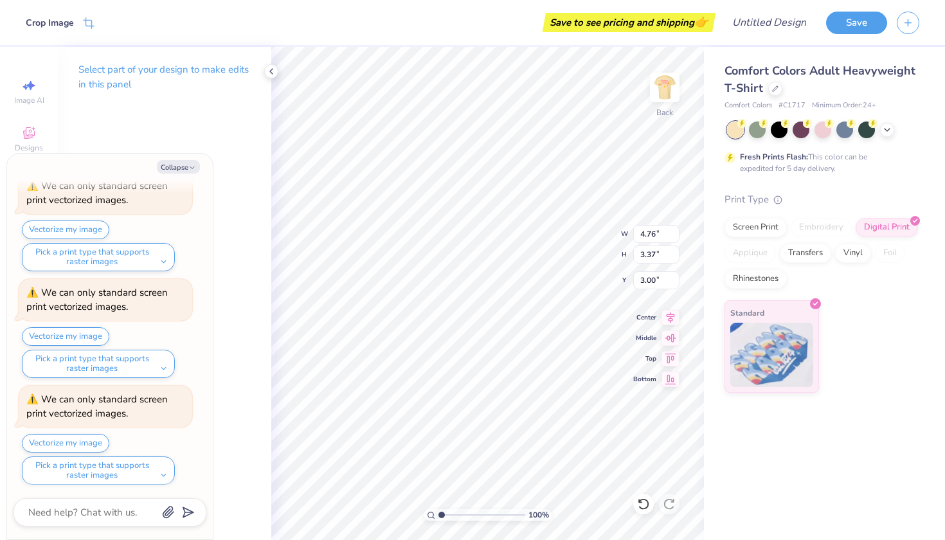
type textarea "x"
type input "4.86"
type input "3.43"
click at [185, 168] on button "Collapse" at bounding box center [178, 166] width 43 height 13
type textarea "x"
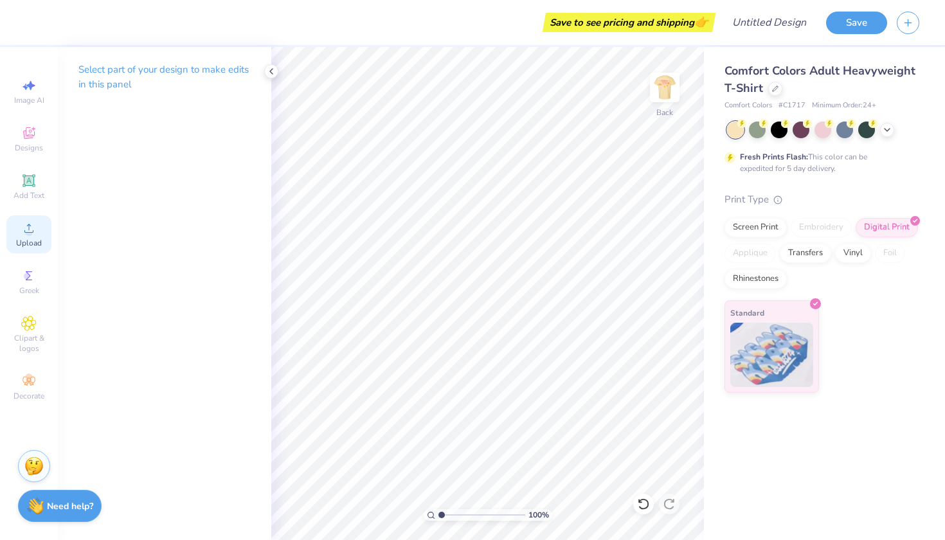
click at [36, 239] on span "Upload" at bounding box center [29, 243] width 26 height 10
